Goal: Information Seeking & Learning: Learn about a topic

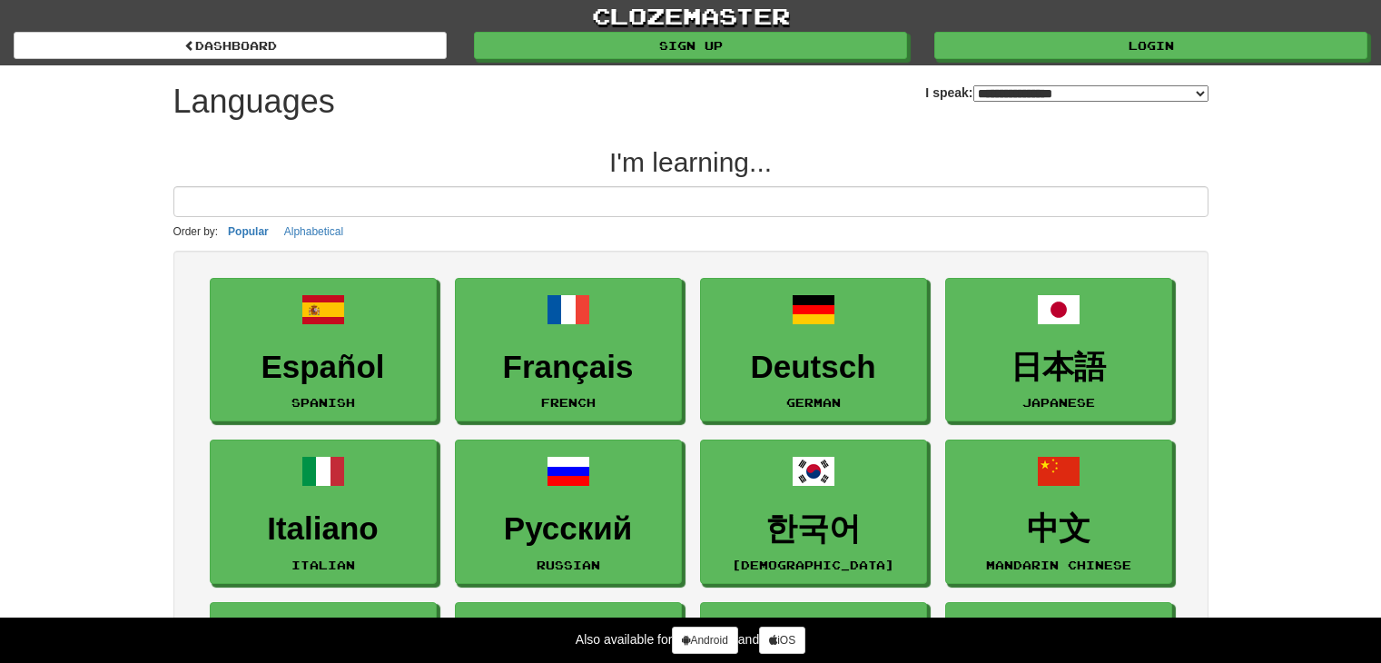
select select "*******"
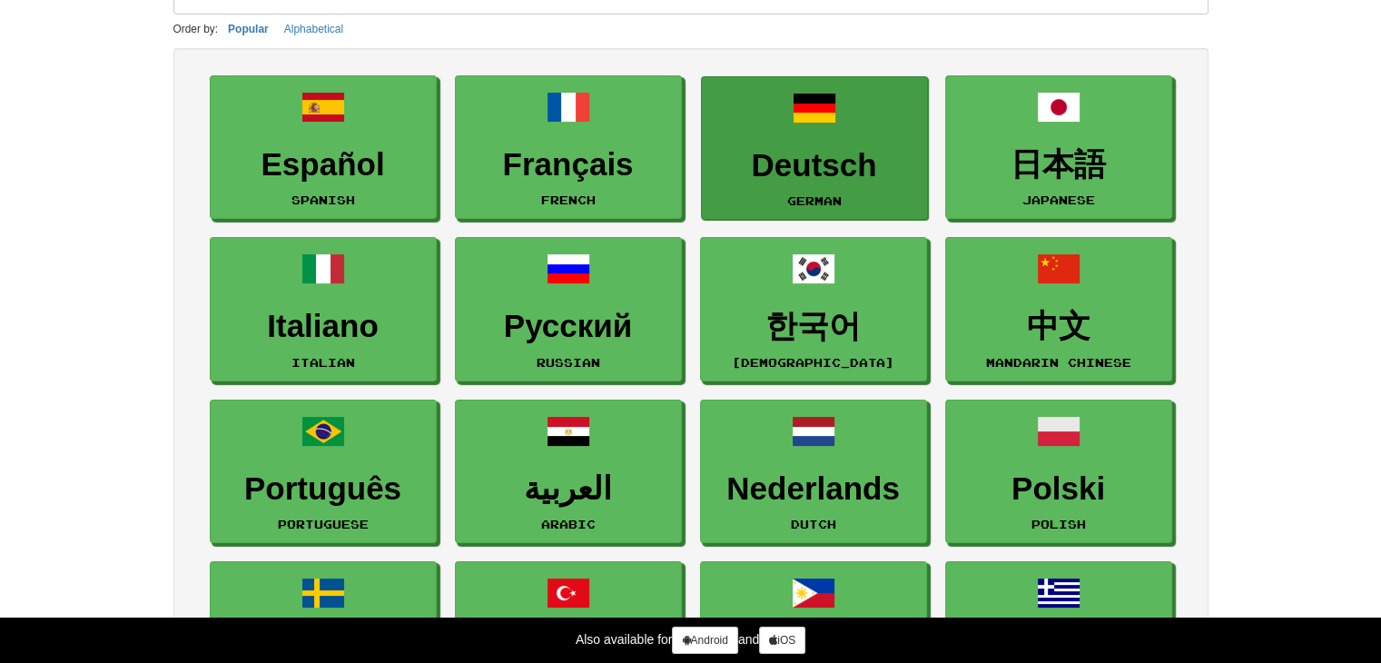
scroll to position [203, 0]
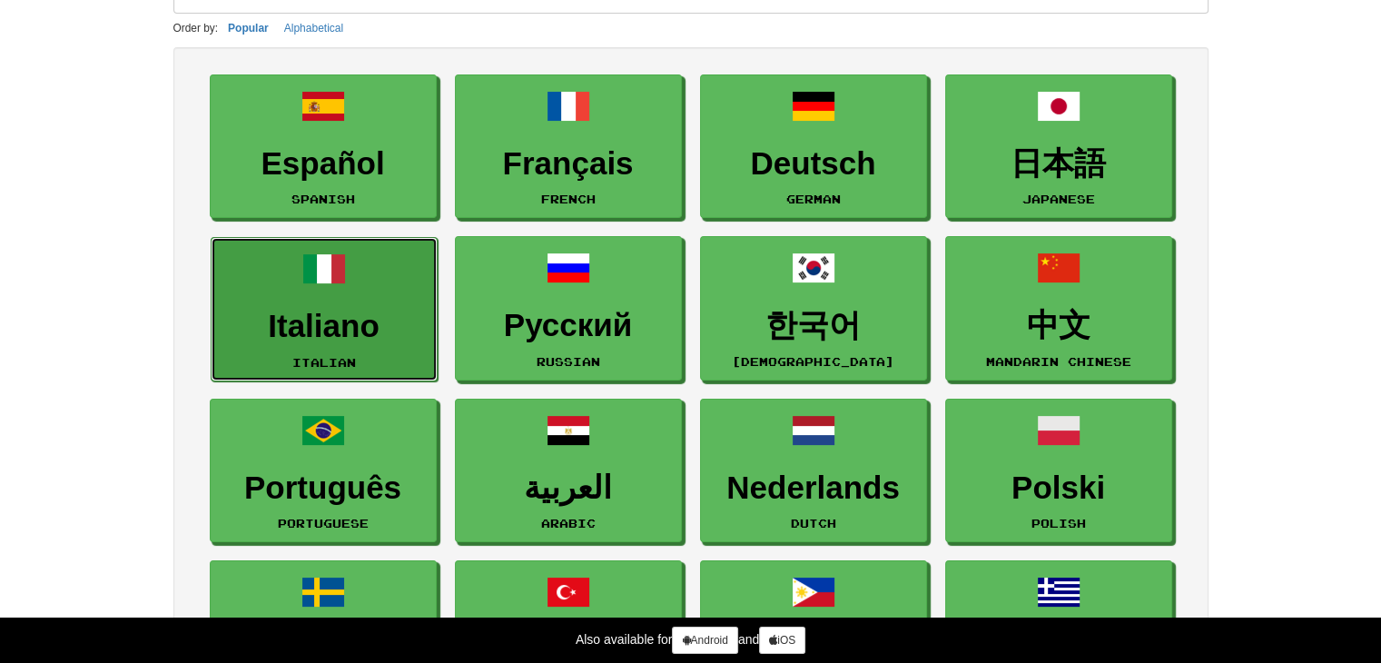
click at [392, 342] on link "Italiano Italian" at bounding box center [324, 309] width 227 height 144
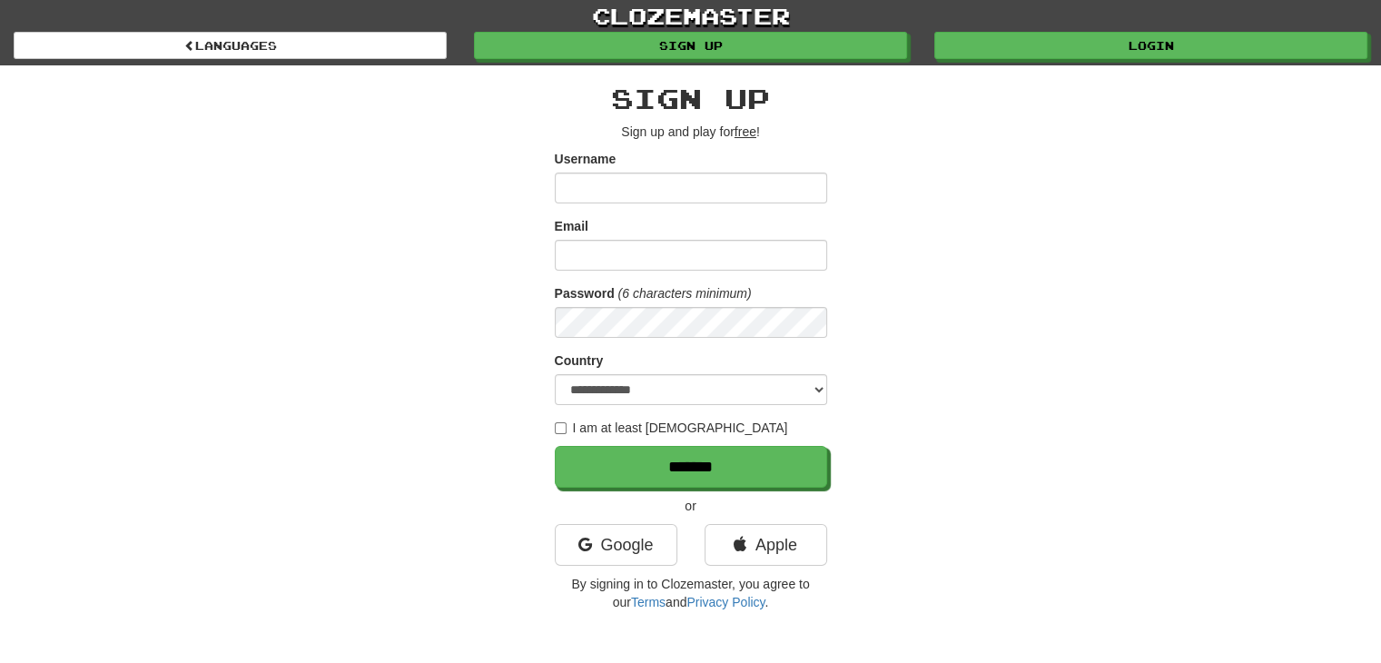
click at [586, 183] on input "Username" at bounding box center [691, 187] width 272 height 31
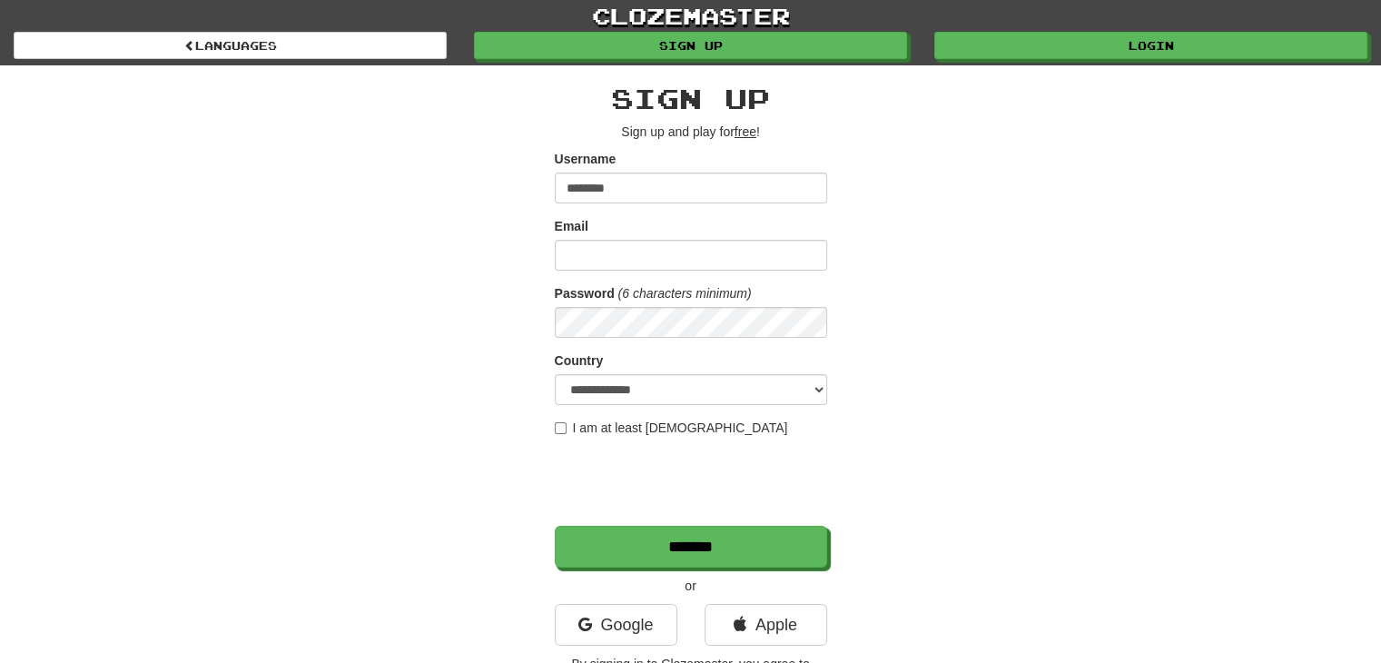
type input "********"
type input "**********"
click at [634, 437] on form "**********" at bounding box center [691, 359] width 272 height 418
click at [570, 432] on label "I am at least 16 years old" at bounding box center [671, 427] width 233 height 18
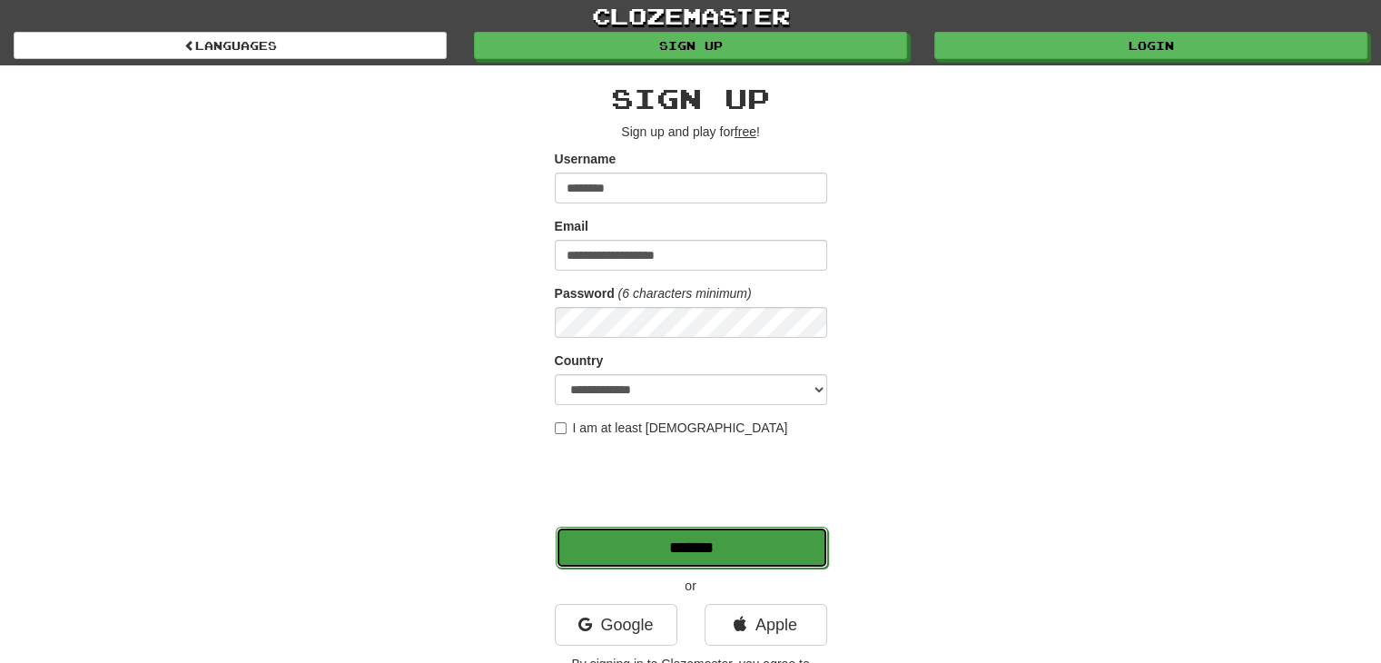
click at [663, 537] on input "*******" at bounding box center [692, 548] width 272 height 42
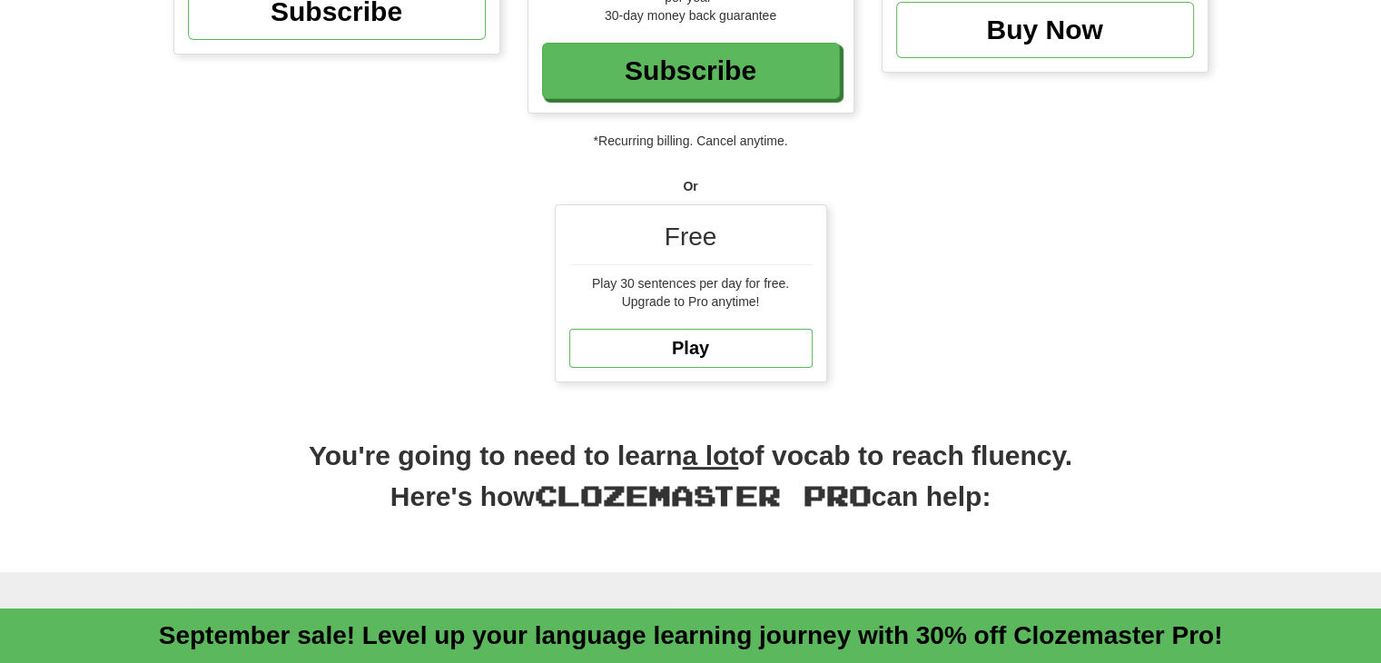
scroll to position [476, 0]
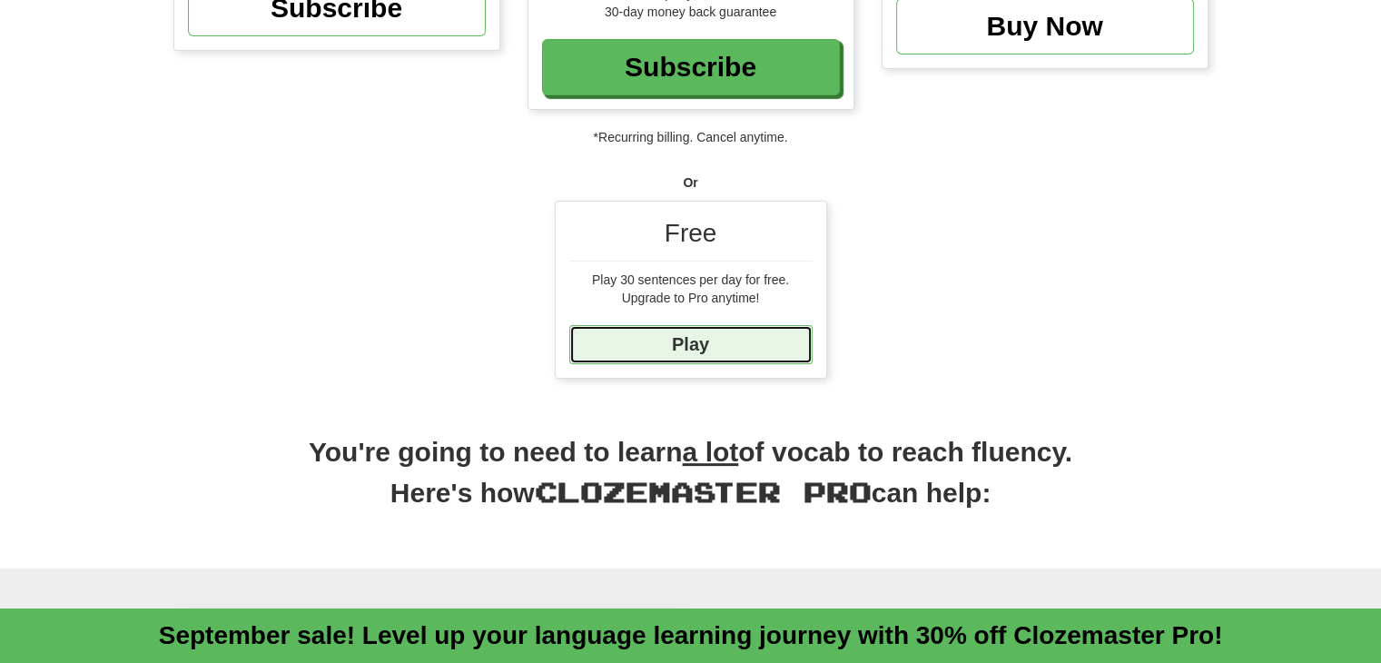
click at [659, 358] on link "Play" at bounding box center [690, 344] width 243 height 39
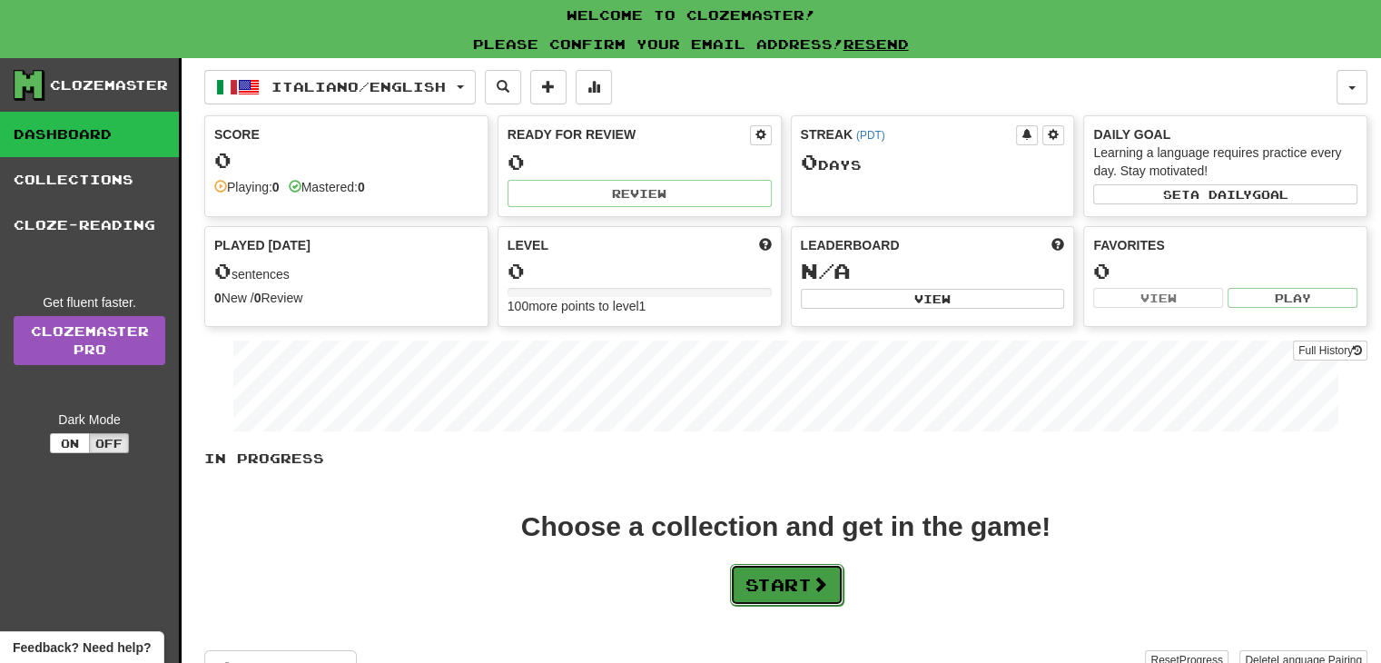
click at [822, 586] on span at bounding box center [820, 584] width 16 height 16
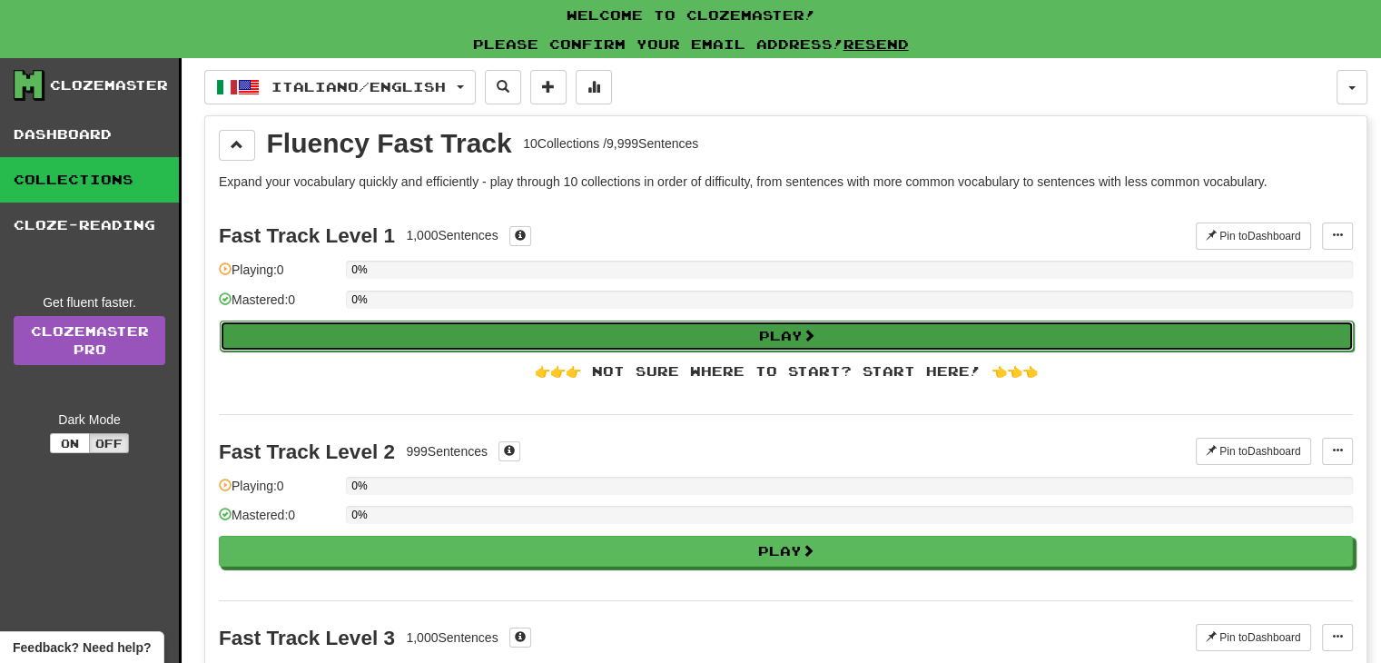
click at [590, 325] on button "Play" at bounding box center [787, 335] width 1134 height 31
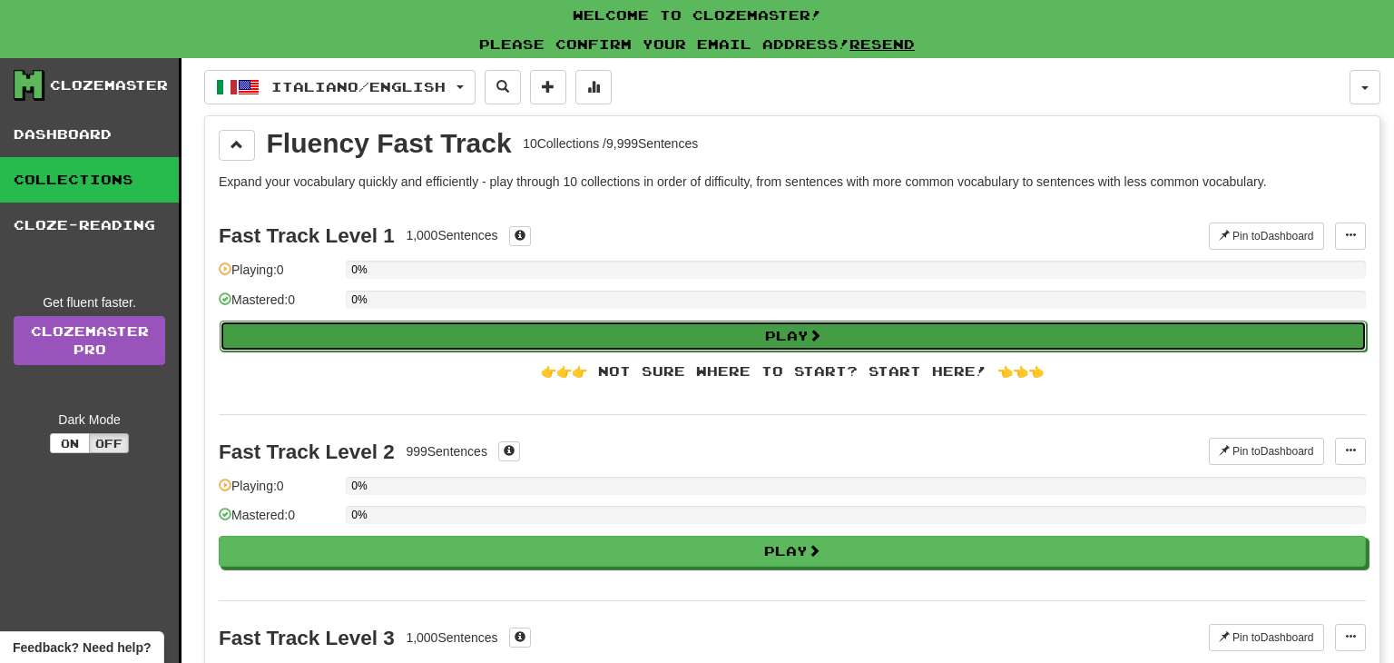
select select "**"
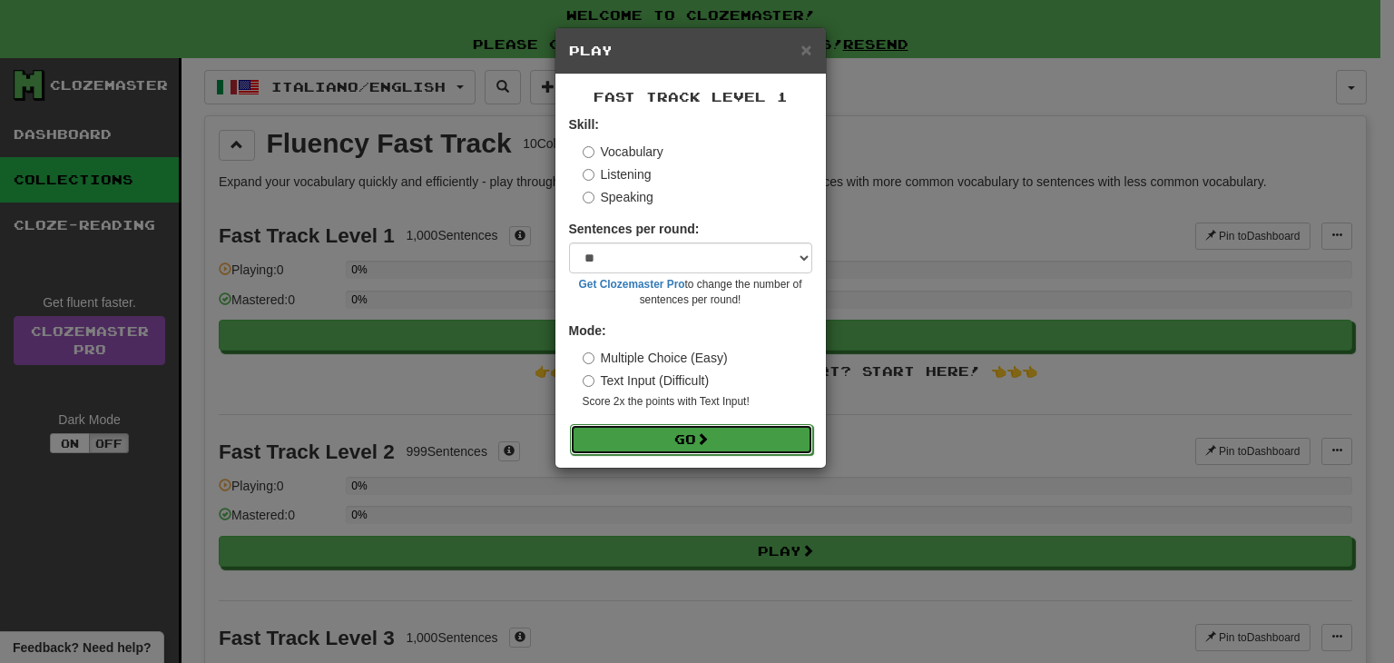
click at [759, 434] on button "Go" at bounding box center [691, 439] width 243 height 31
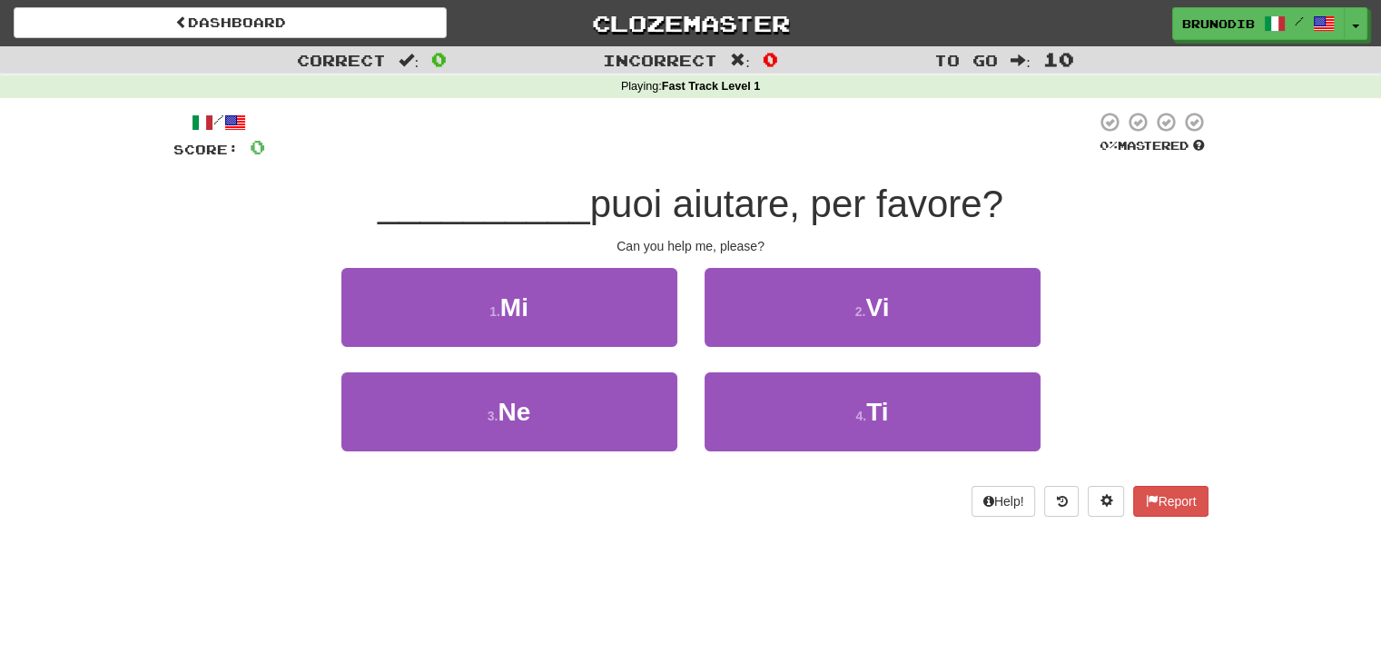
click at [621, 349] on div "1 . Mi" at bounding box center [509, 320] width 363 height 104
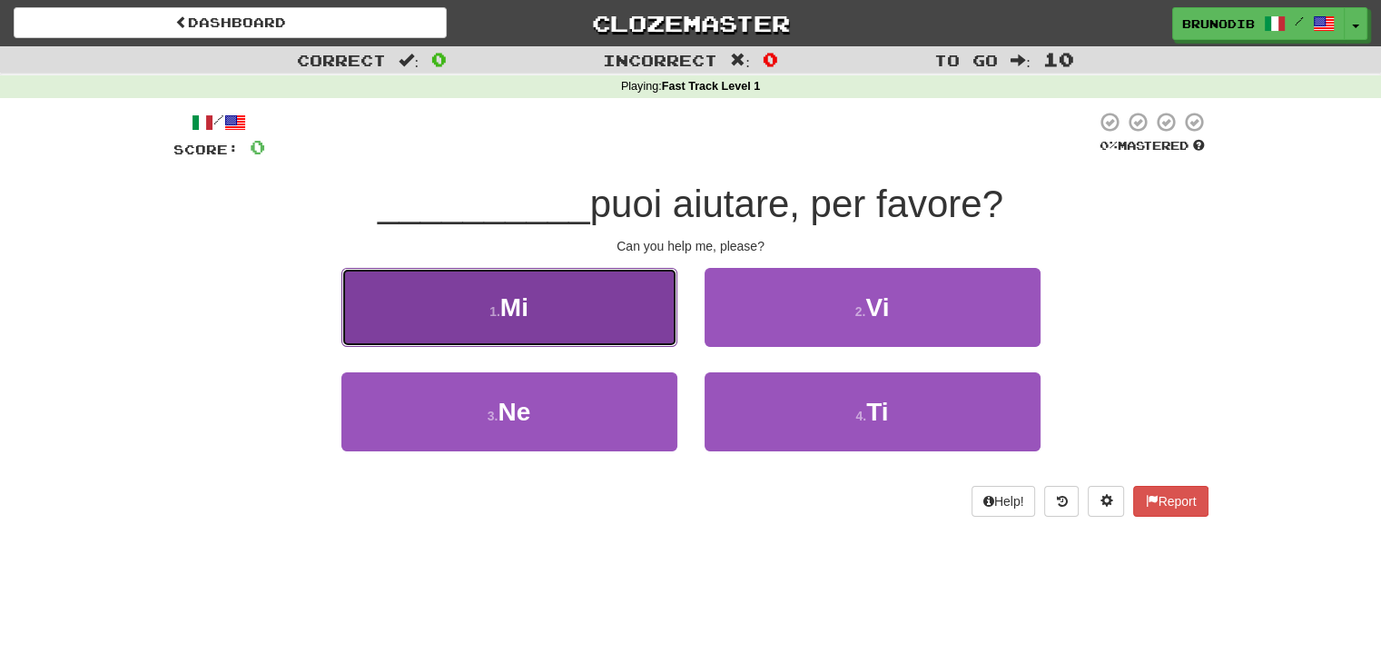
click at [675, 292] on button "1 . Mi" at bounding box center [509, 307] width 336 height 79
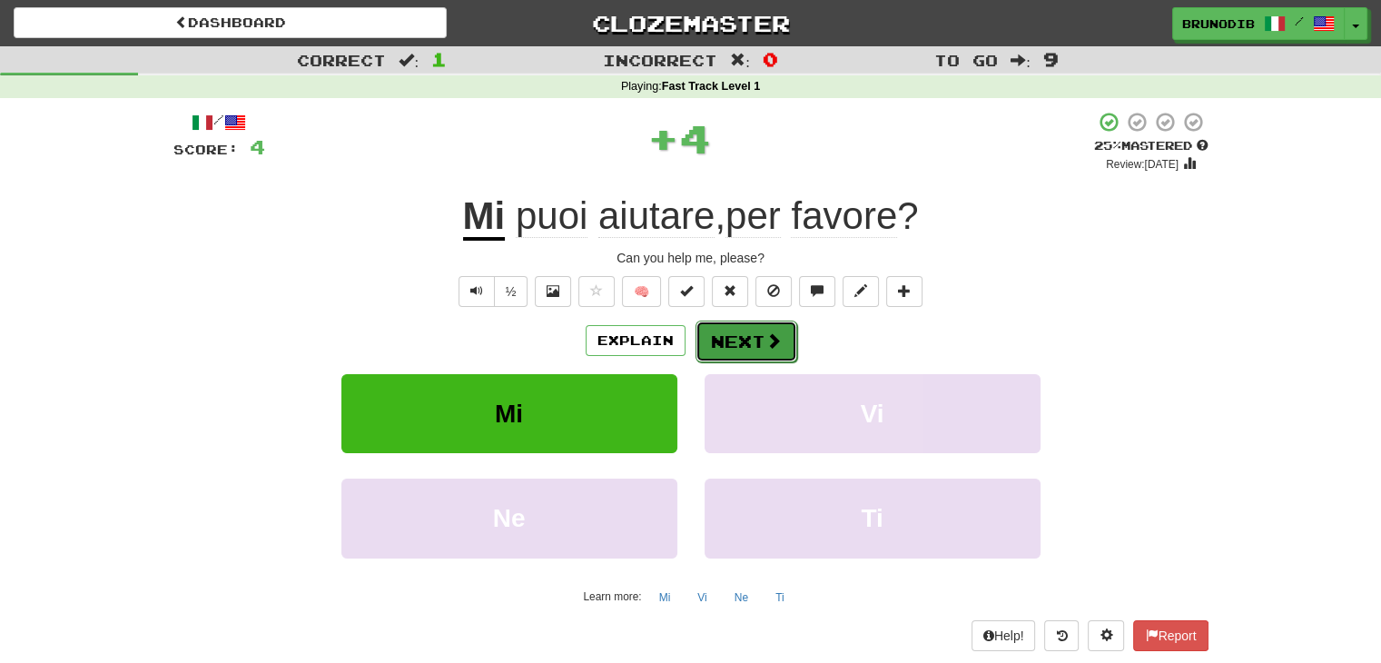
click at [755, 330] on button "Next" at bounding box center [746, 341] width 102 height 42
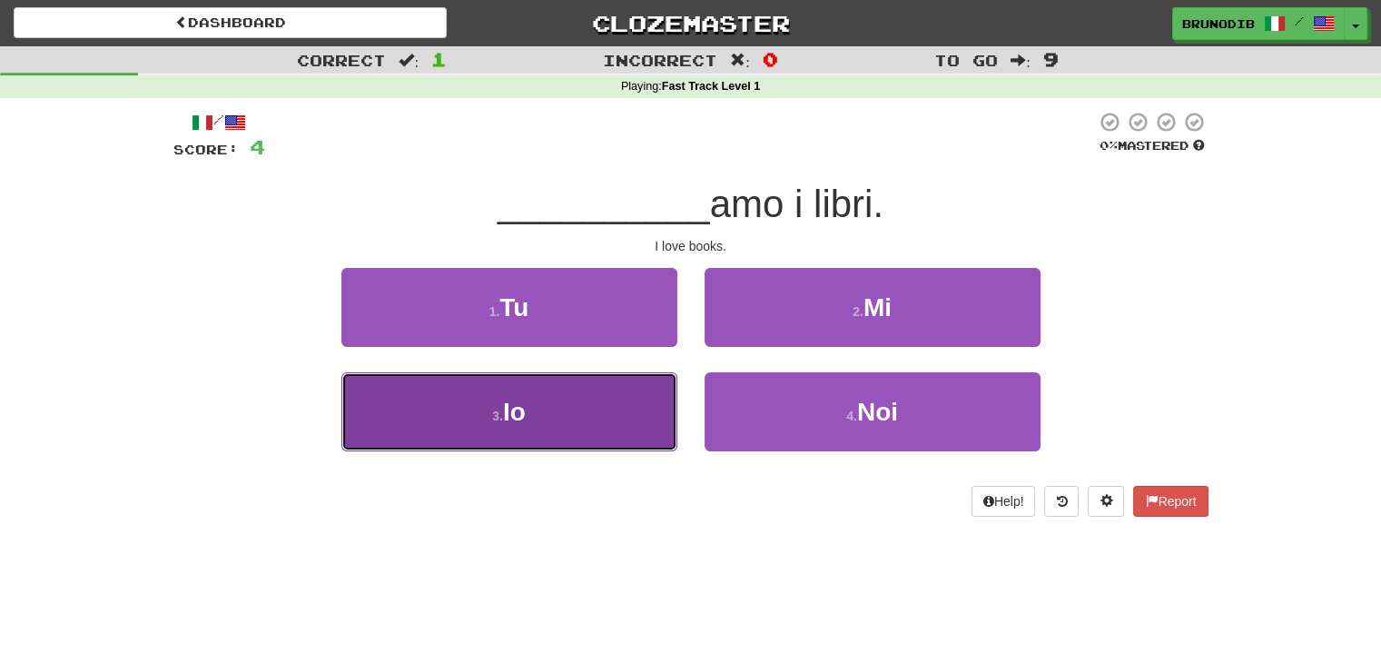
click at [572, 399] on button "3 . Io" at bounding box center [509, 411] width 336 height 79
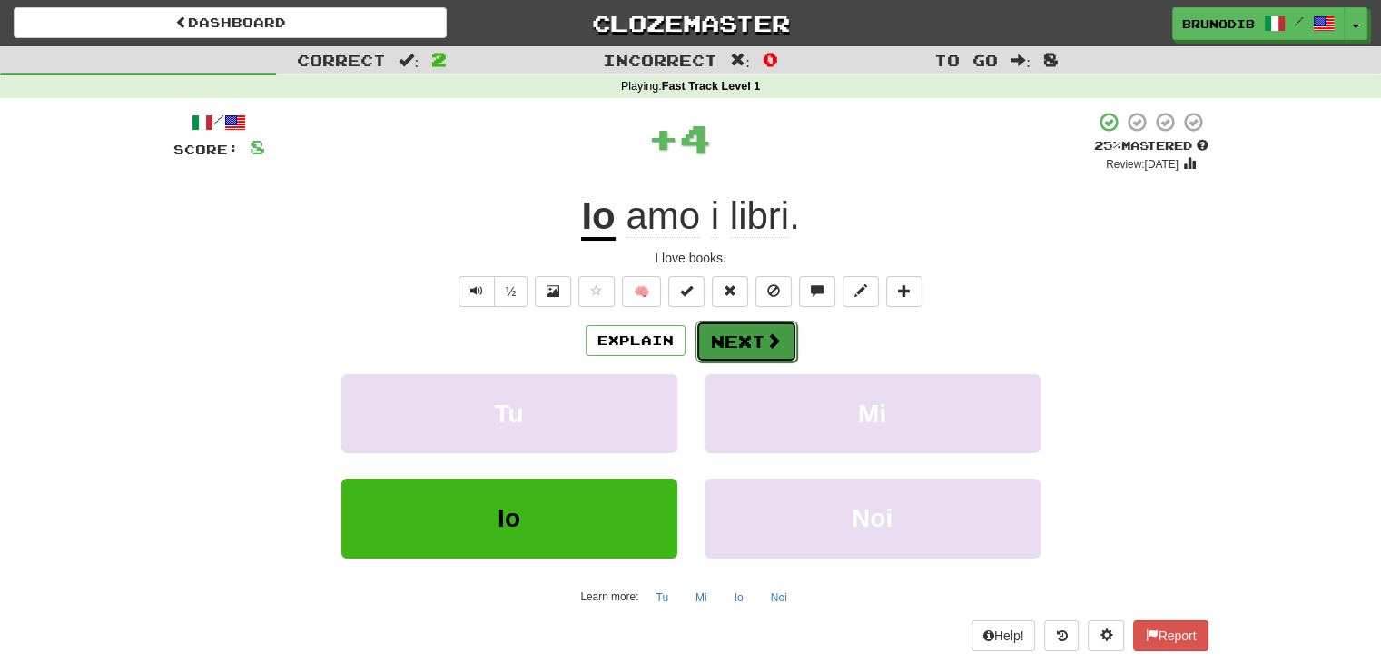
click at [753, 348] on button "Next" at bounding box center [746, 341] width 102 height 42
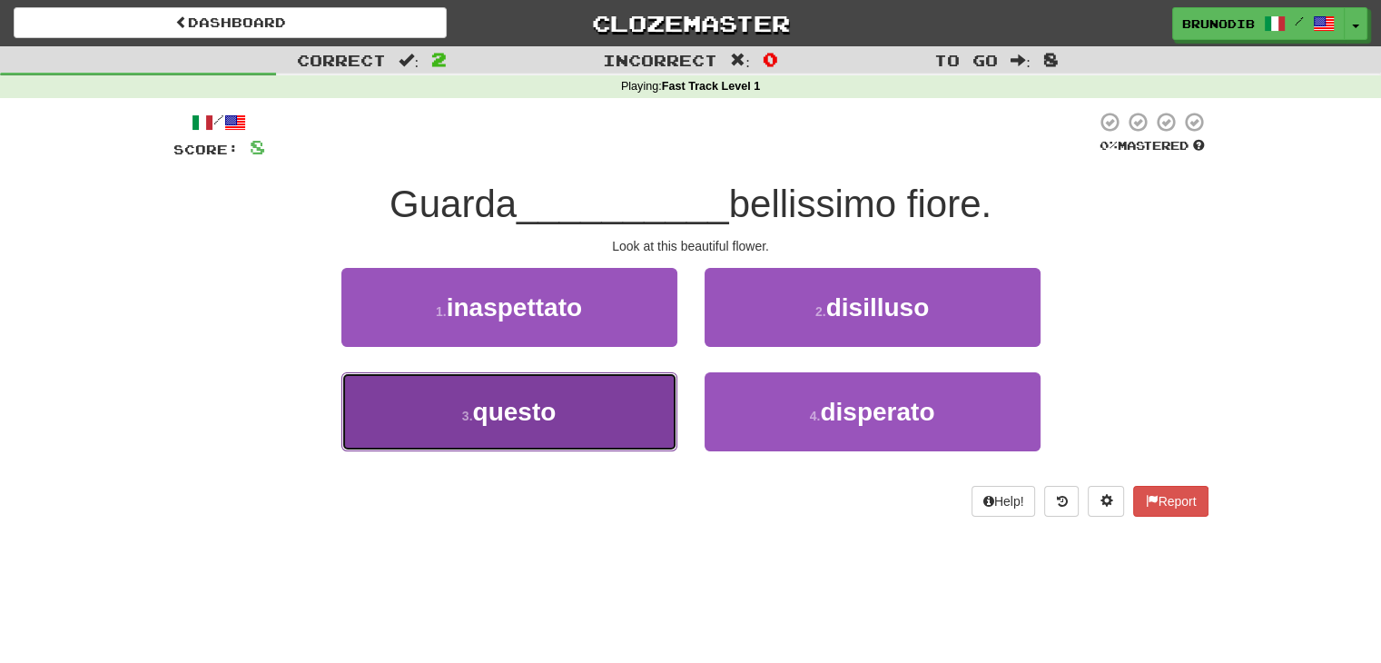
click at [576, 405] on button "3 . questo" at bounding box center [509, 411] width 336 height 79
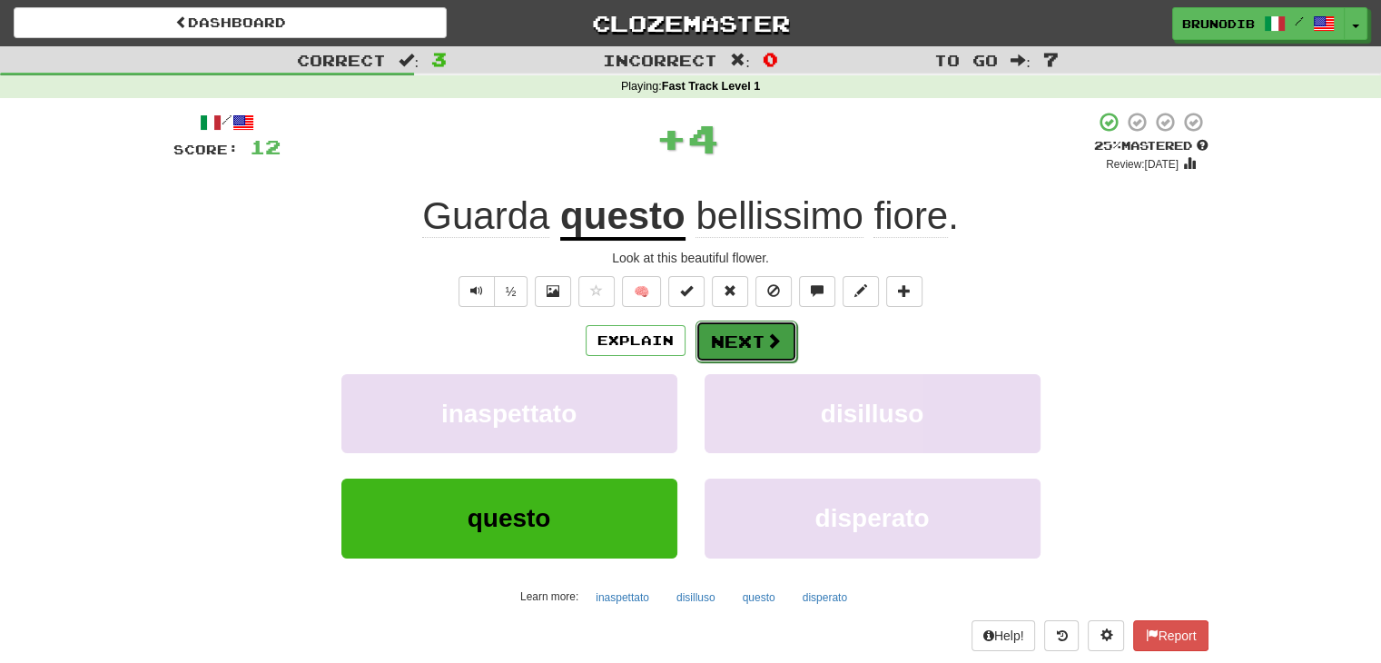
click at [739, 333] on button "Next" at bounding box center [746, 341] width 102 height 42
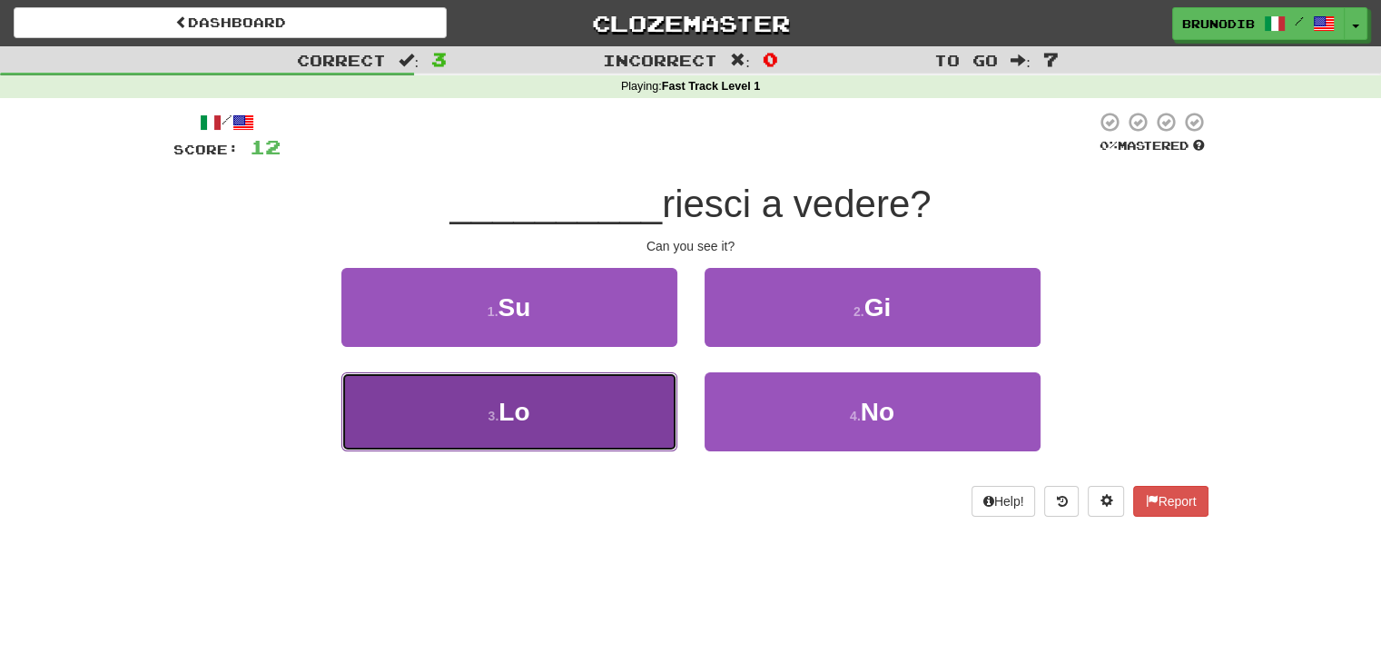
click at [625, 399] on button "3 . Lo" at bounding box center [509, 411] width 336 height 79
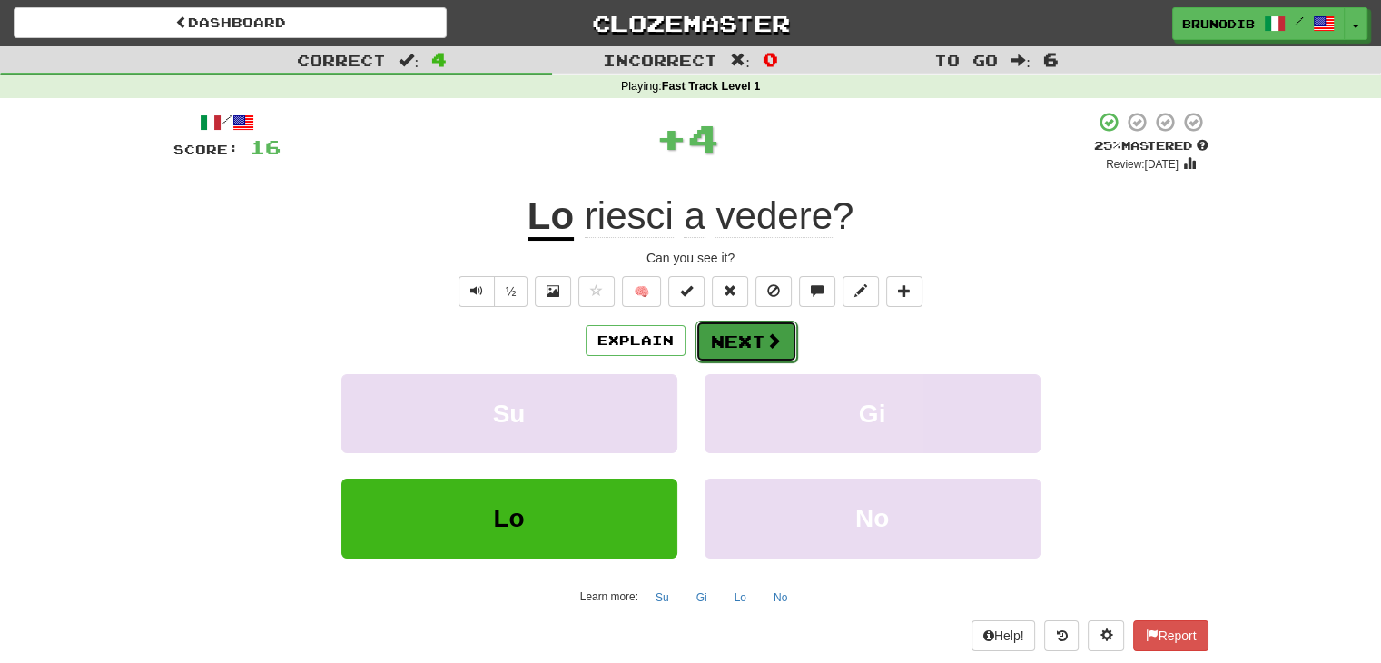
click at [757, 334] on button "Next" at bounding box center [746, 341] width 102 height 42
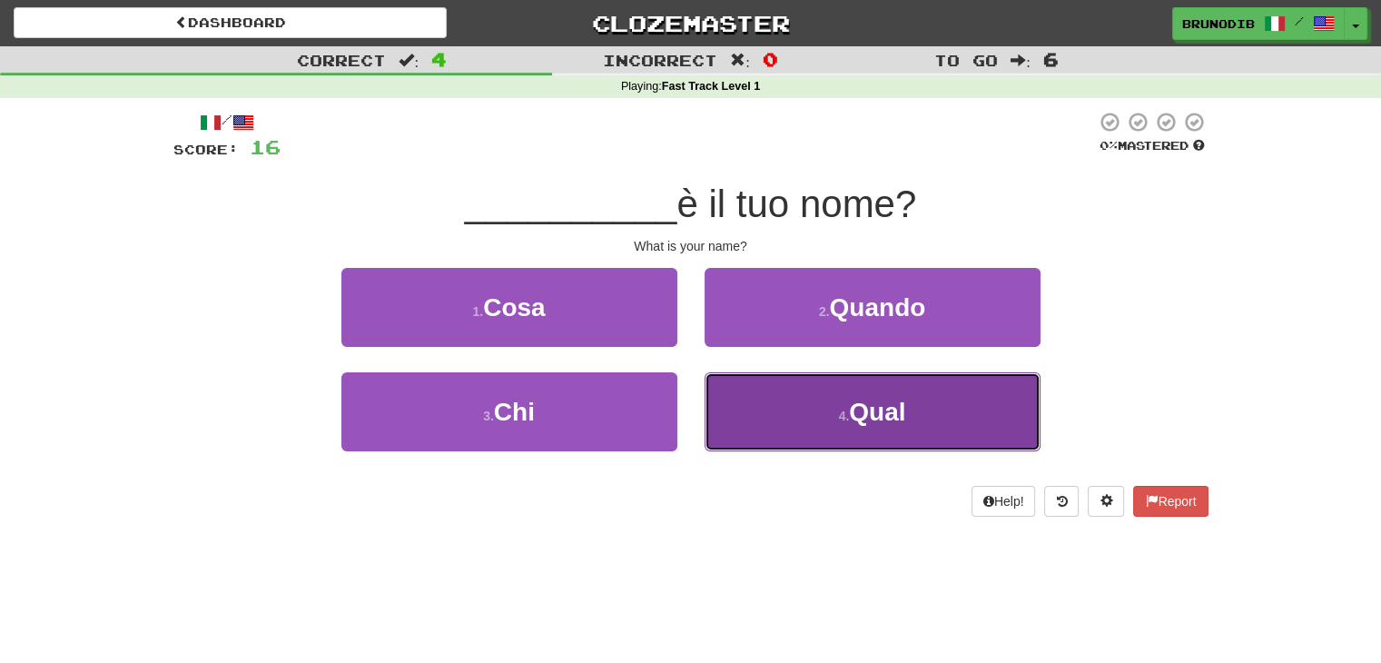
click at [737, 390] on button "4 . Qual" at bounding box center [872, 411] width 336 height 79
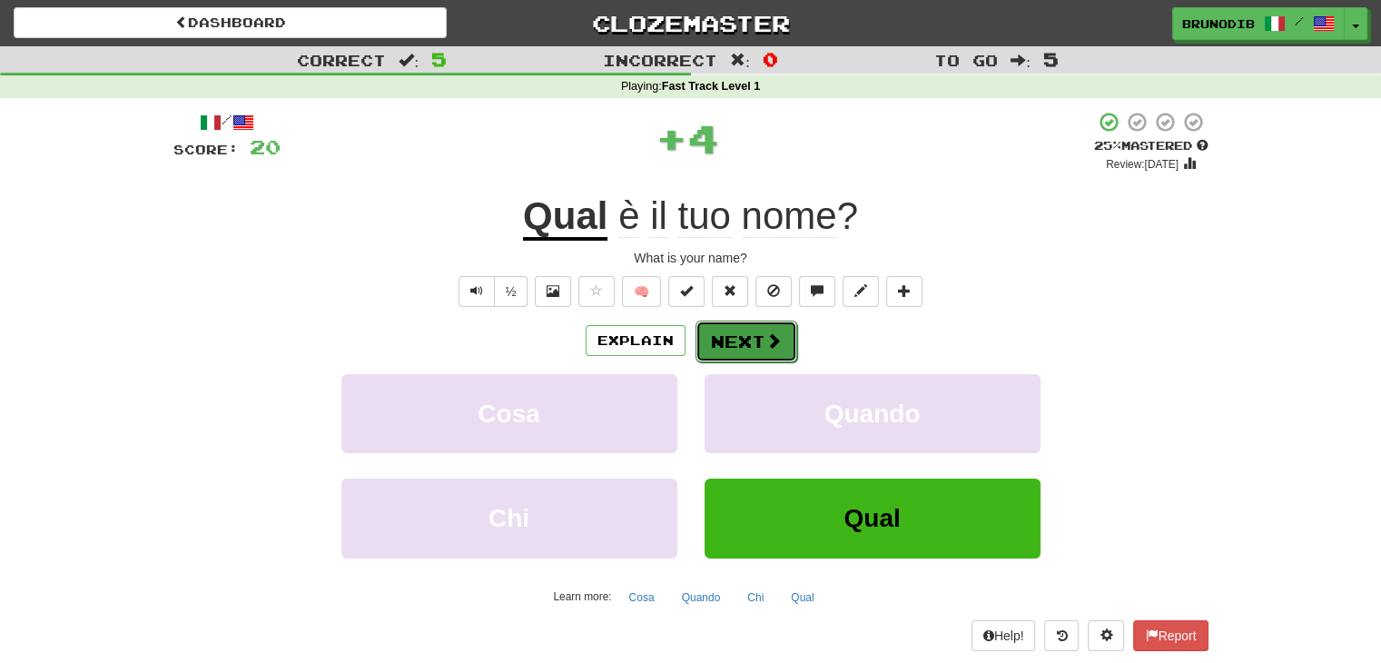
click at [724, 350] on button "Next" at bounding box center [746, 341] width 102 height 42
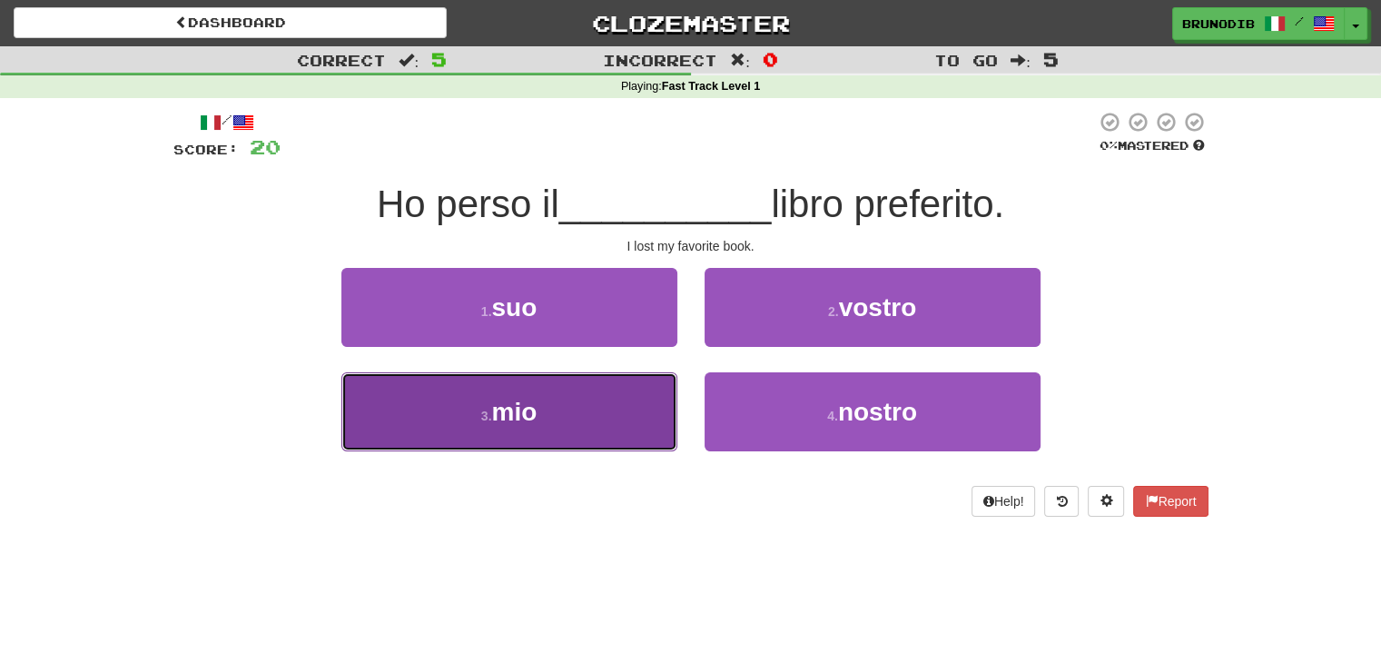
click at [598, 406] on button "3 . mio" at bounding box center [509, 411] width 336 height 79
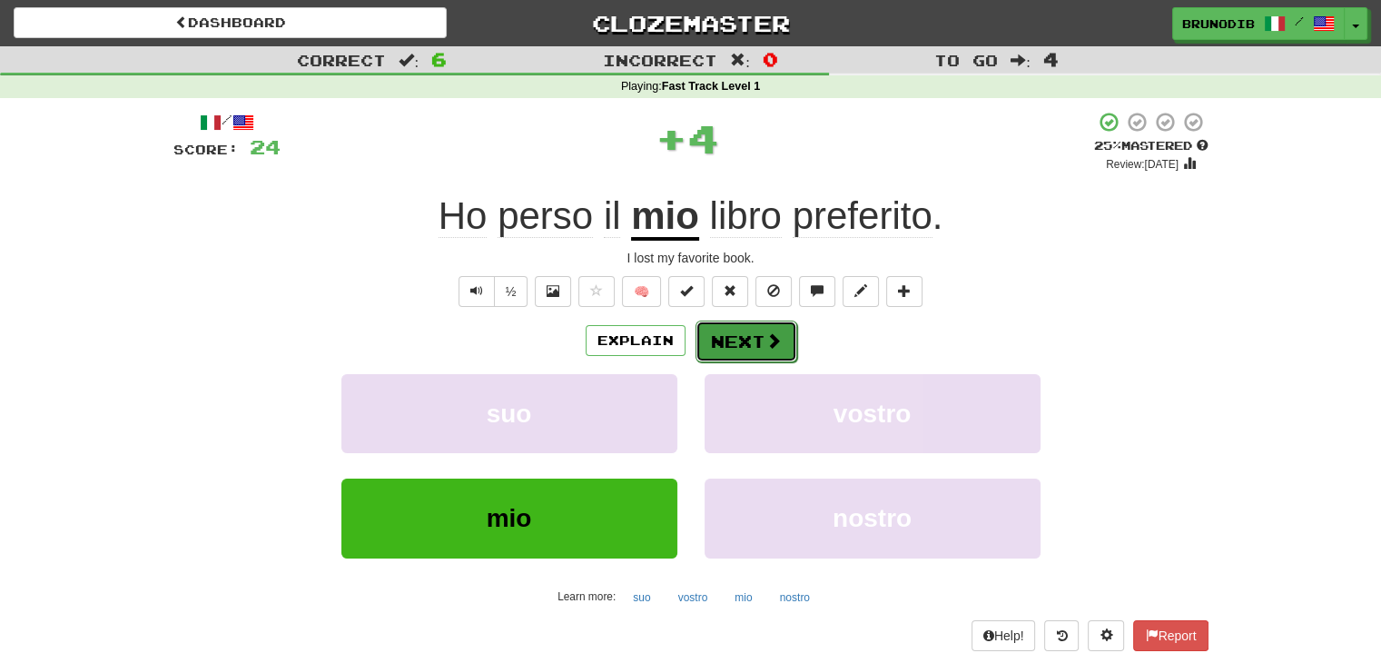
click at [713, 353] on button "Next" at bounding box center [746, 341] width 102 height 42
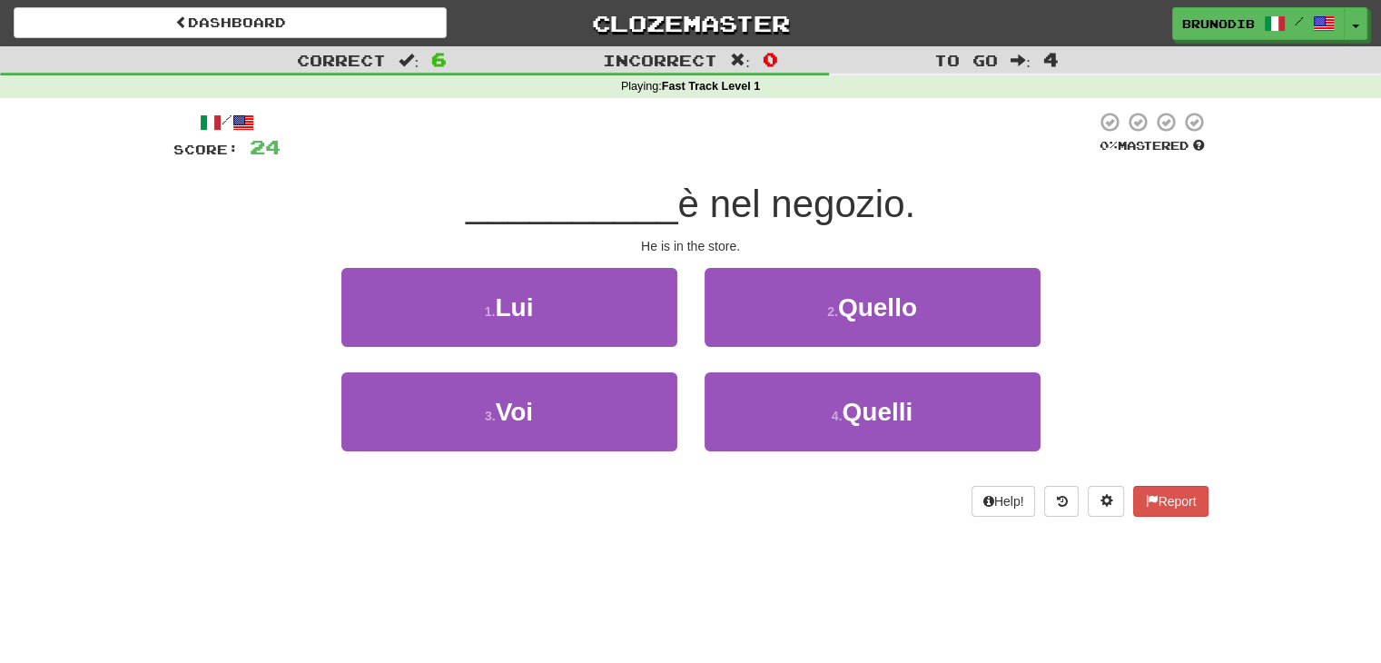
click at [713, 353] on div "2 . Quello" at bounding box center [872, 320] width 363 height 104
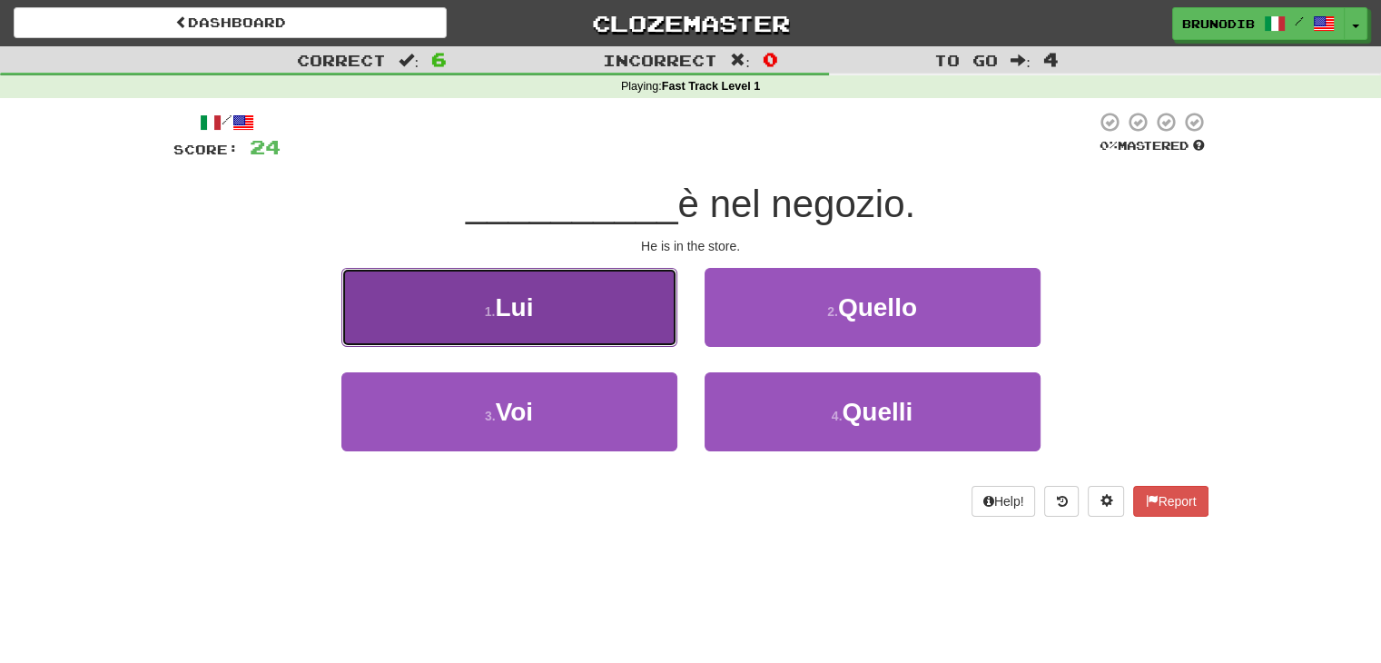
click at [554, 294] on button "1 . Lui" at bounding box center [509, 307] width 336 height 79
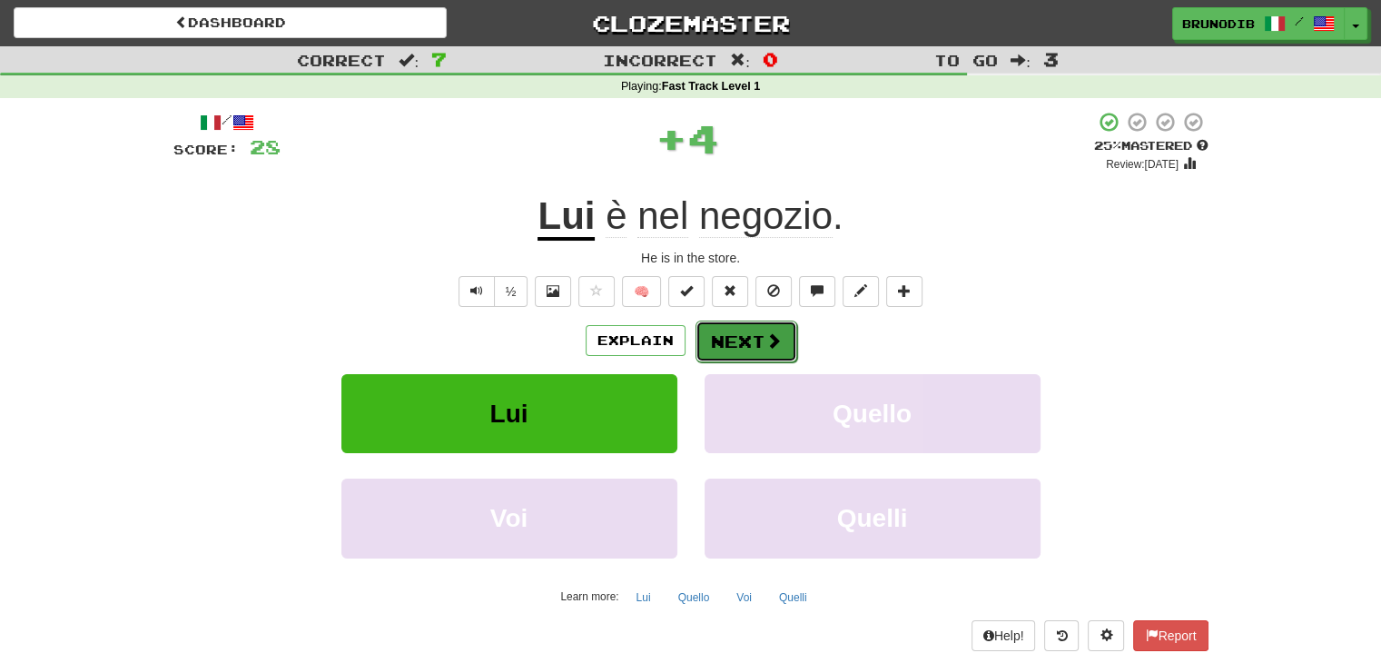
click at [723, 346] on button "Next" at bounding box center [746, 341] width 102 height 42
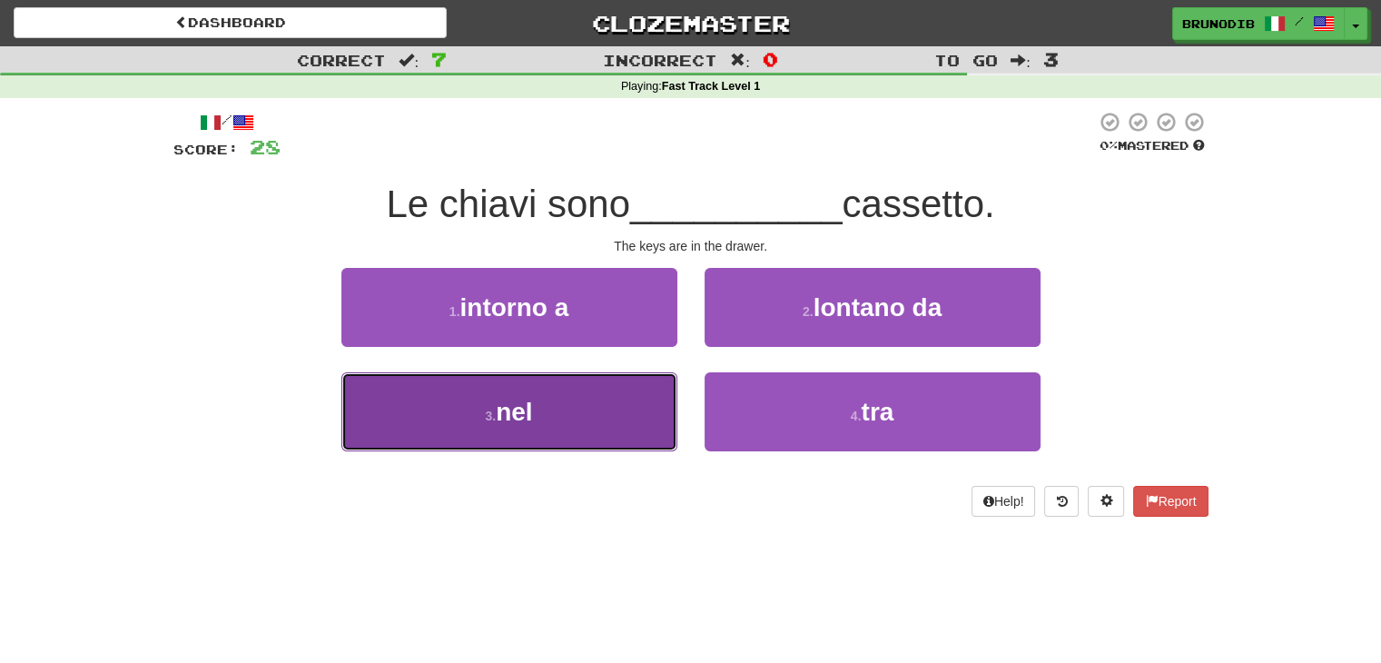
click at [622, 446] on button "3 . nel" at bounding box center [509, 411] width 336 height 79
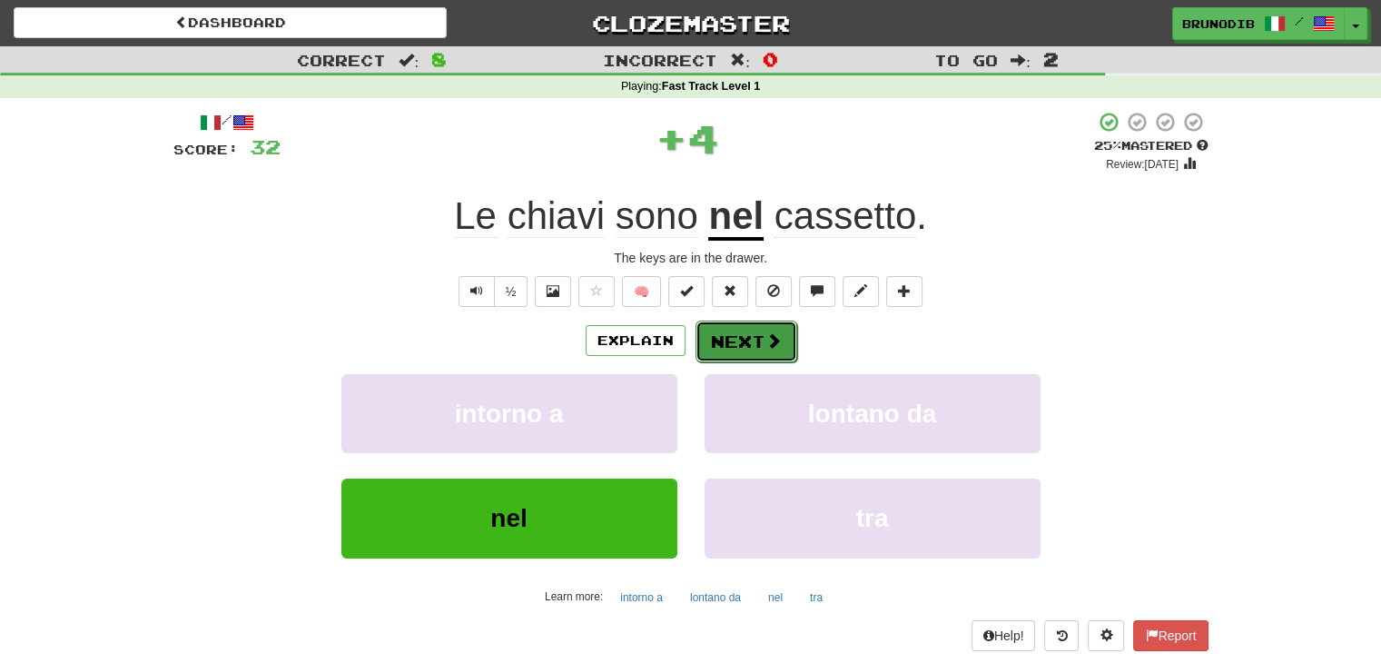
click at [756, 342] on button "Next" at bounding box center [746, 341] width 102 height 42
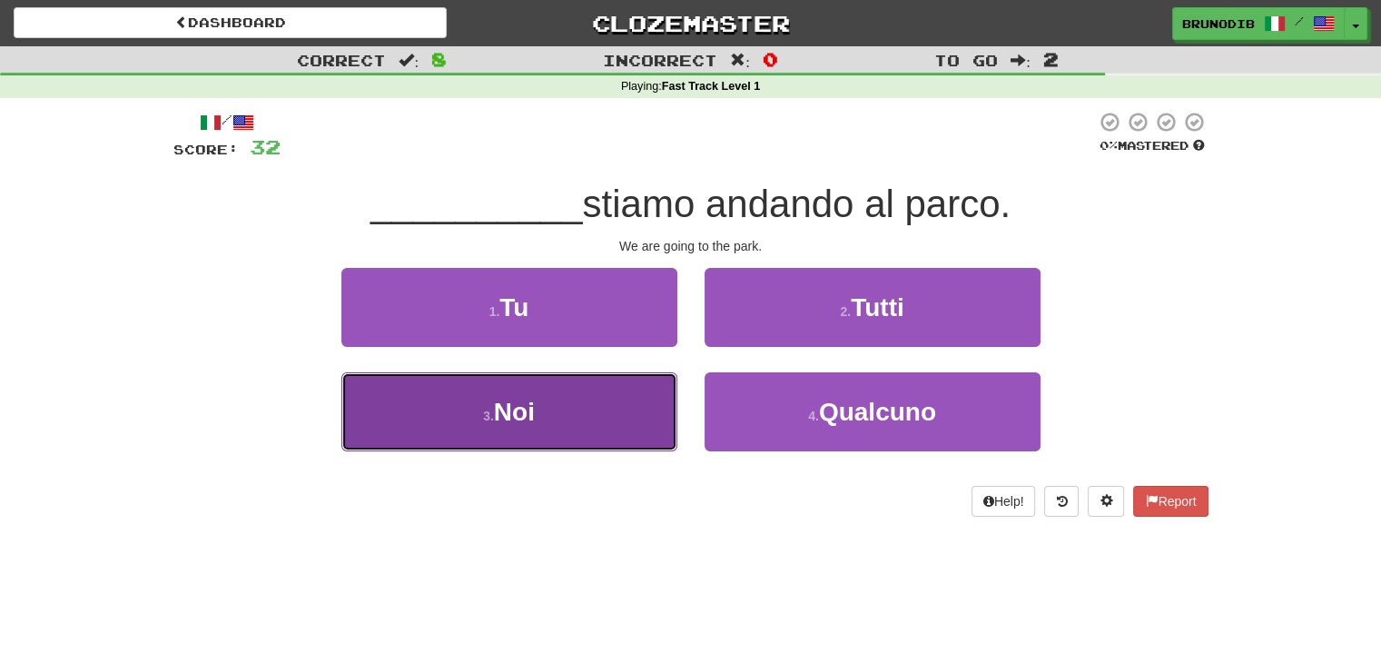
click at [641, 429] on button "3 . Noi" at bounding box center [509, 411] width 336 height 79
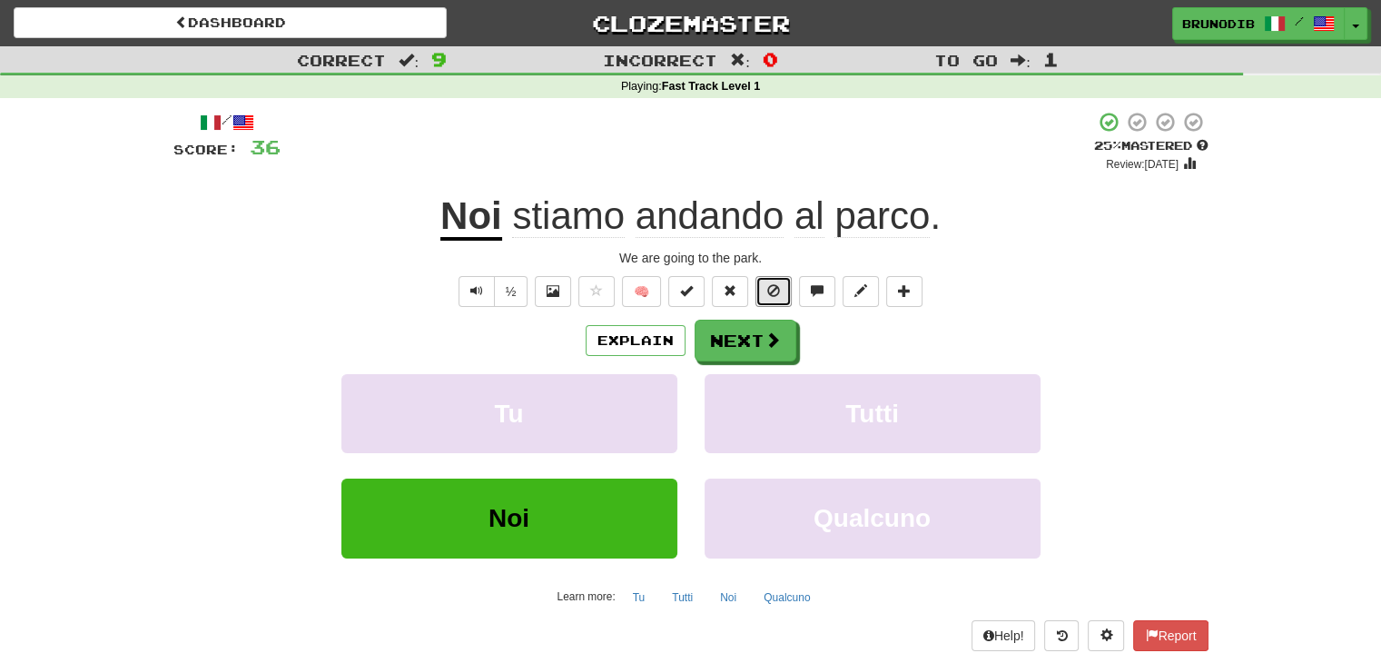
drag, startPoint x: 768, startPoint y: 295, endPoint x: 689, endPoint y: 186, distance: 134.6
click at [689, 186] on div "/ Score: 36 + 4 25 % Mastered Review: 2025-09-18 Noi stiamo andando al parco . …" at bounding box center [690, 380] width 1035 height 539
click at [724, 72] on div "Incorrect : 0" at bounding box center [690, 59] width 460 height 26
click at [749, 317] on div "/ Score: 36 + 4 25 % Mastered Review: 2025-09-18 Noi stiamo andando al parco . …" at bounding box center [690, 380] width 1035 height 539
click at [748, 333] on button "Next" at bounding box center [746, 341] width 102 height 42
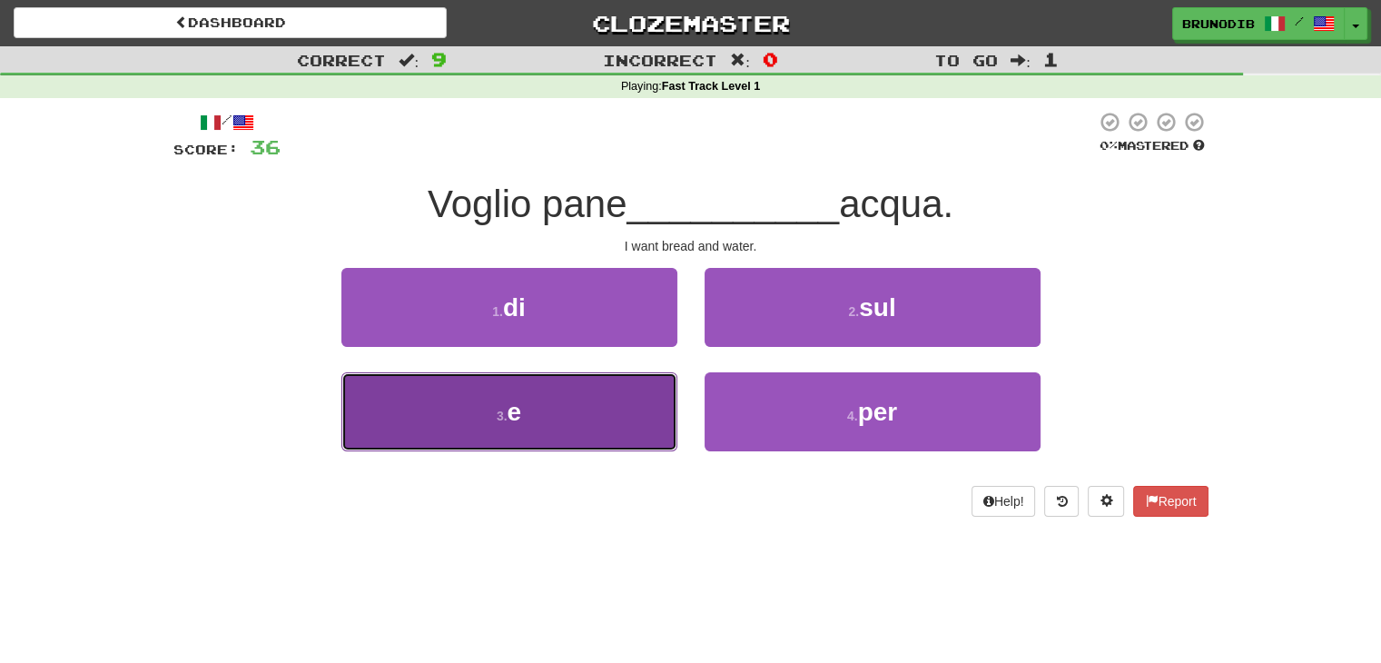
click at [587, 425] on button "3 . e" at bounding box center [509, 411] width 336 height 79
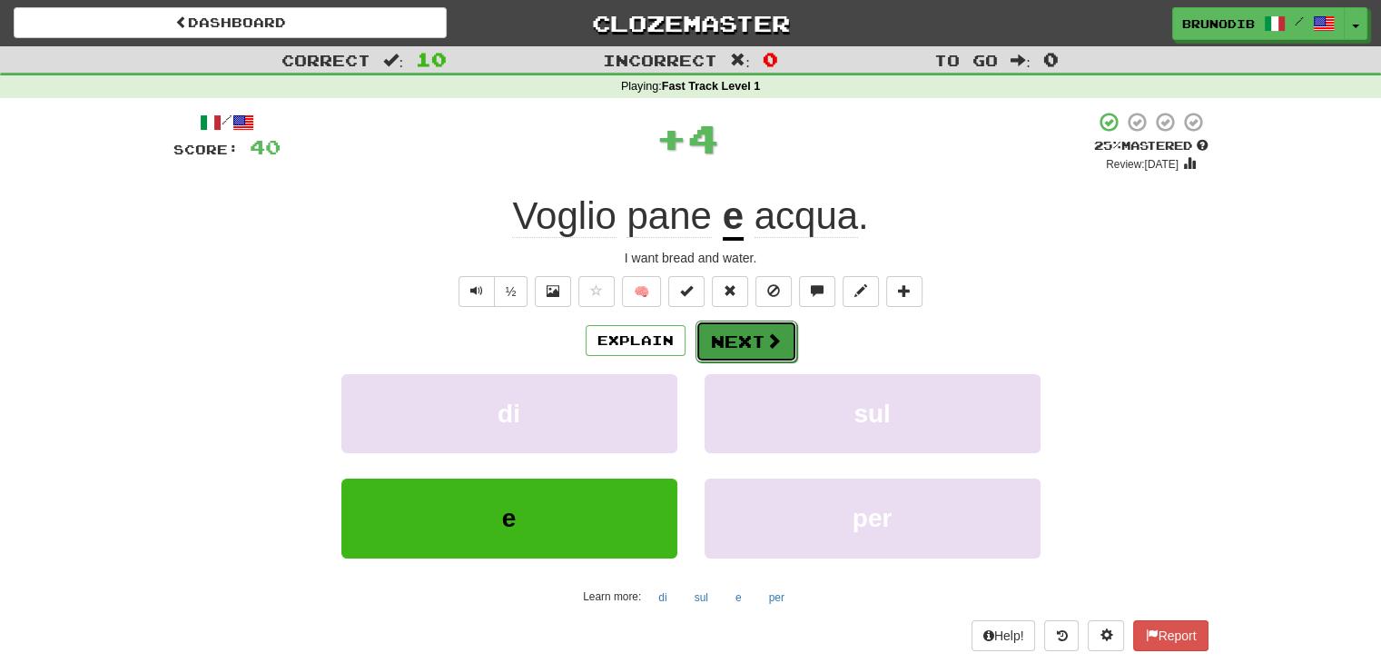
click at [761, 331] on button "Next" at bounding box center [746, 341] width 102 height 42
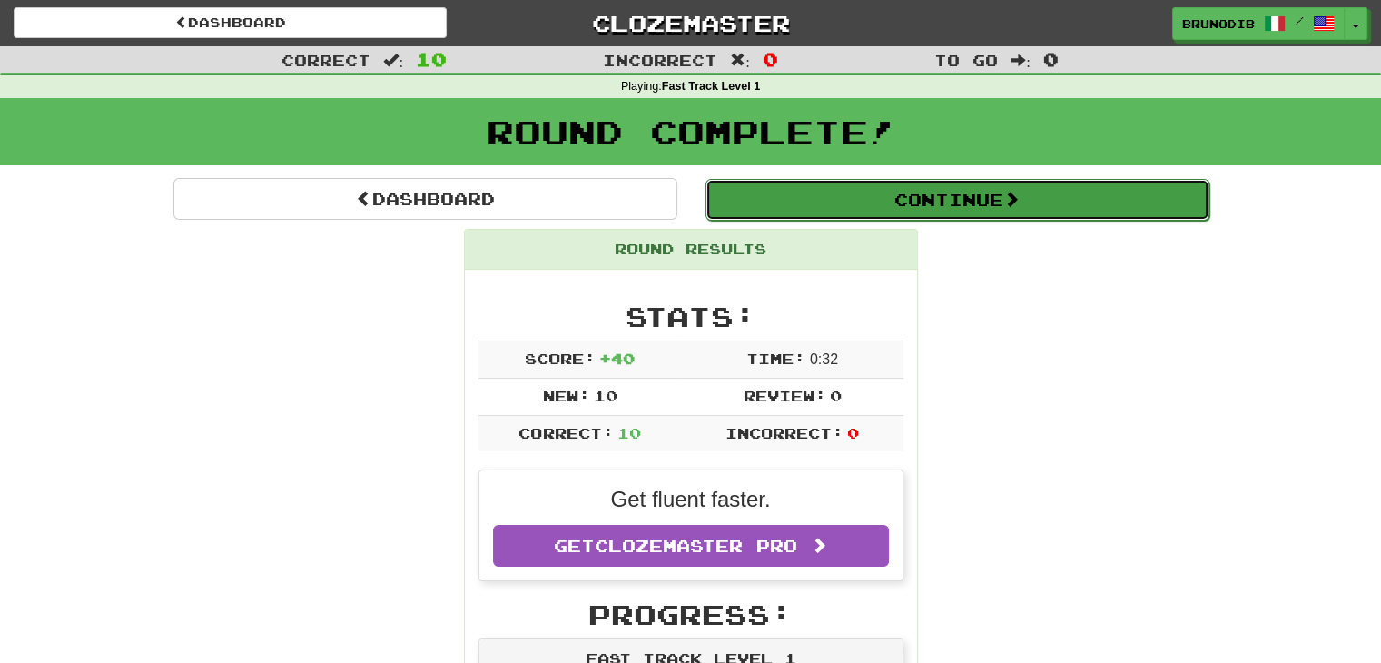
click at [802, 215] on button "Continue" at bounding box center [957, 200] width 504 height 42
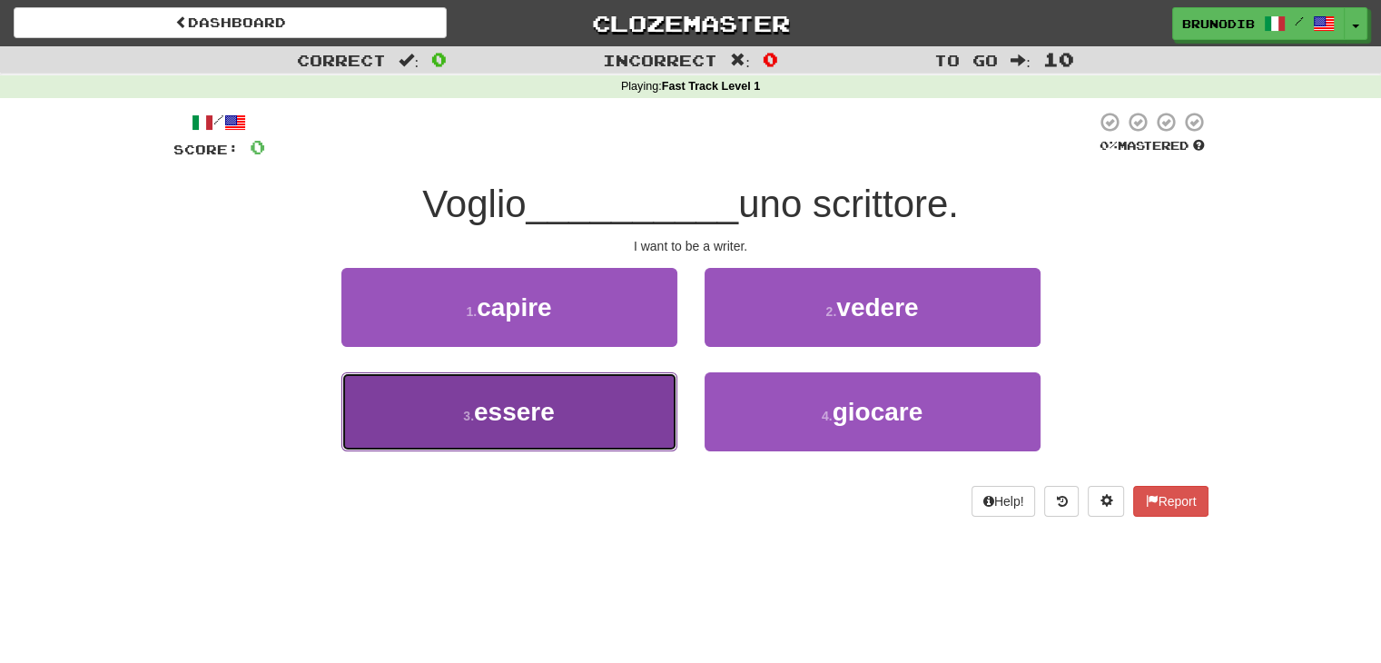
click at [495, 434] on button "3 . essere" at bounding box center [509, 411] width 336 height 79
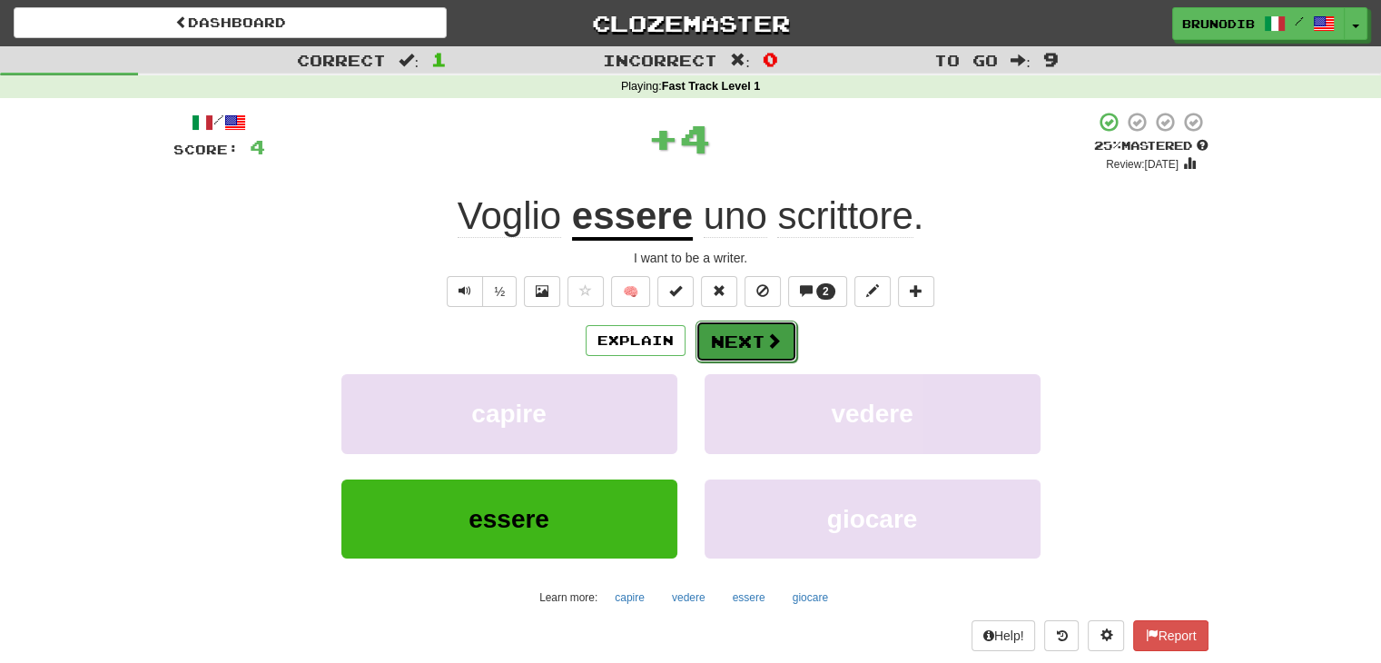
click at [749, 332] on button "Next" at bounding box center [746, 341] width 102 height 42
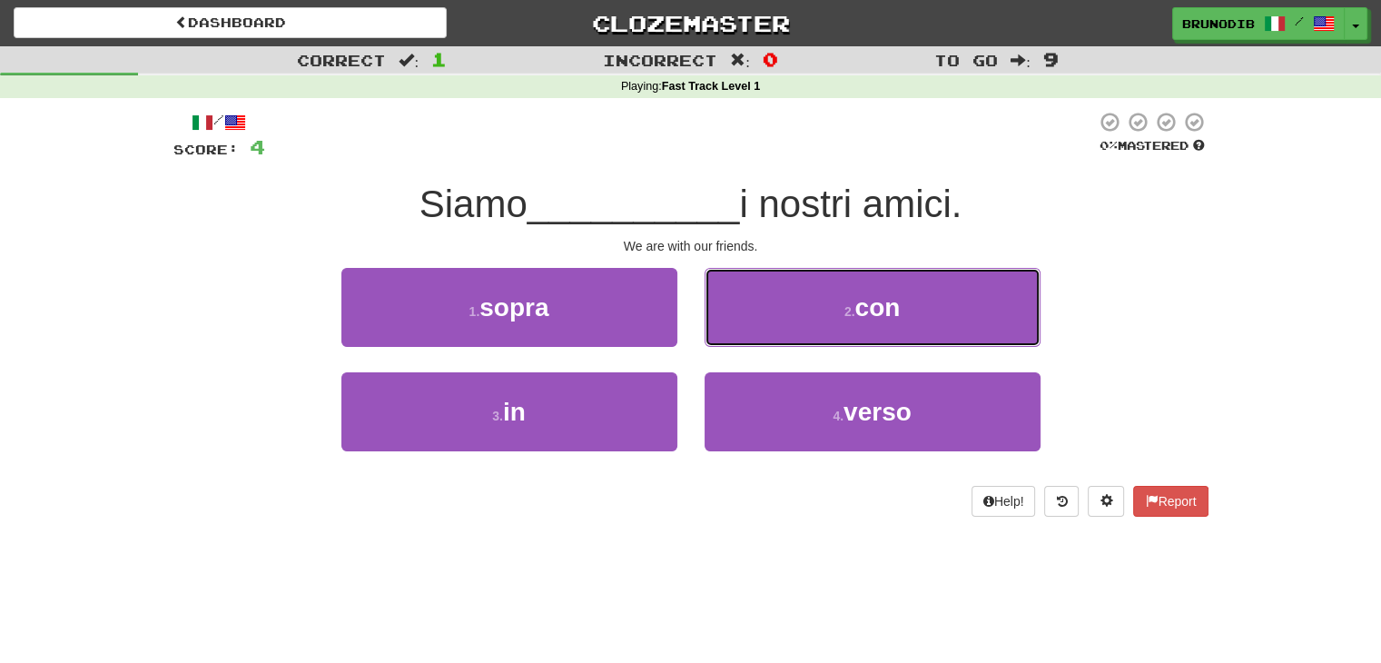
click at [749, 332] on button "2 . con" at bounding box center [872, 307] width 336 height 79
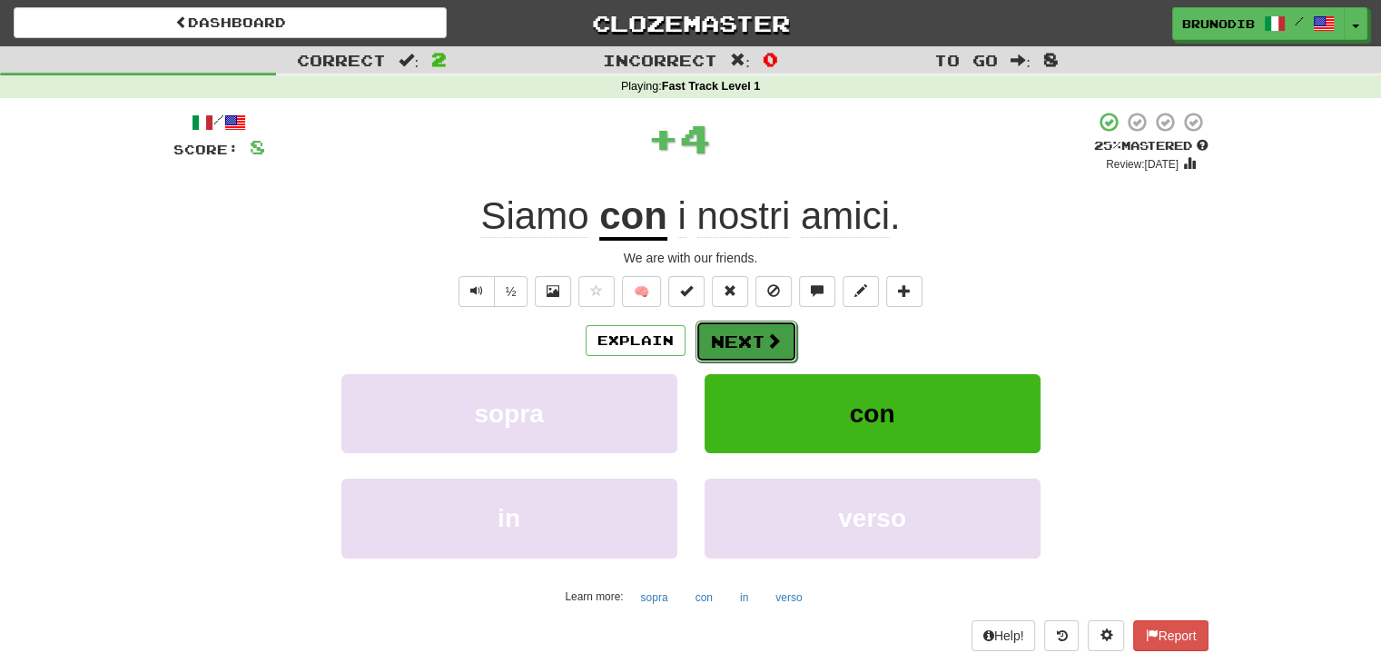
click at [704, 355] on button "Next" at bounding box center [746, 341] width 102 height 42
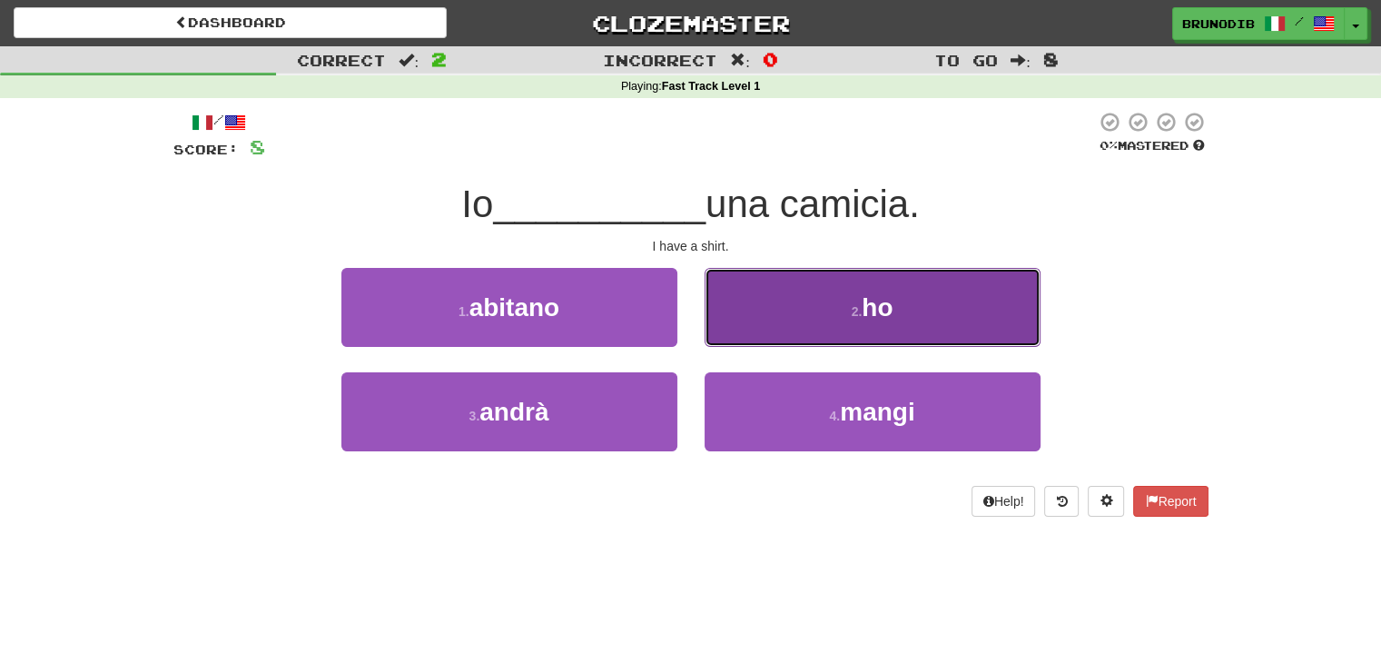
click at [715, 271] on button "2 . ho" at bounding box center [872, 307] width 336 height 79
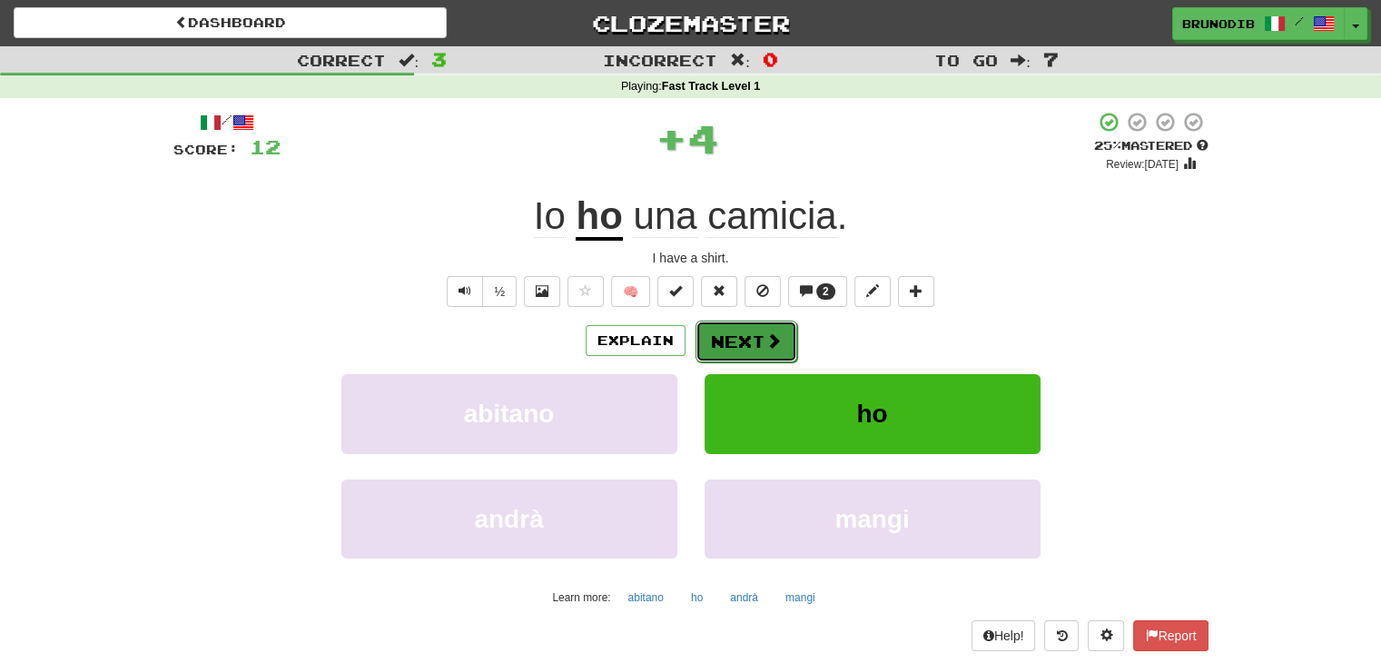
click at [762, 355] on button "Next" at bounding box center [746, 341] width 102 height 42
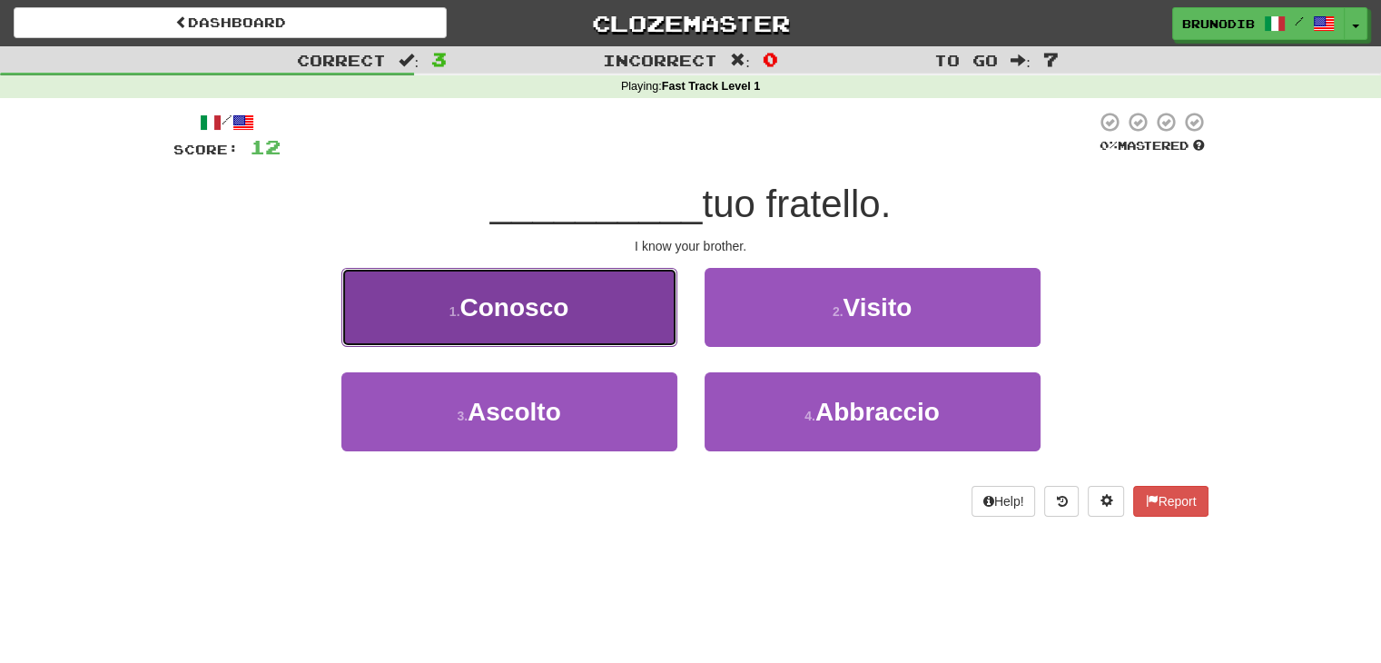
click at [645, 344] on button "1 . Conosco" at bounding box center [509, 307] width 336 height 79
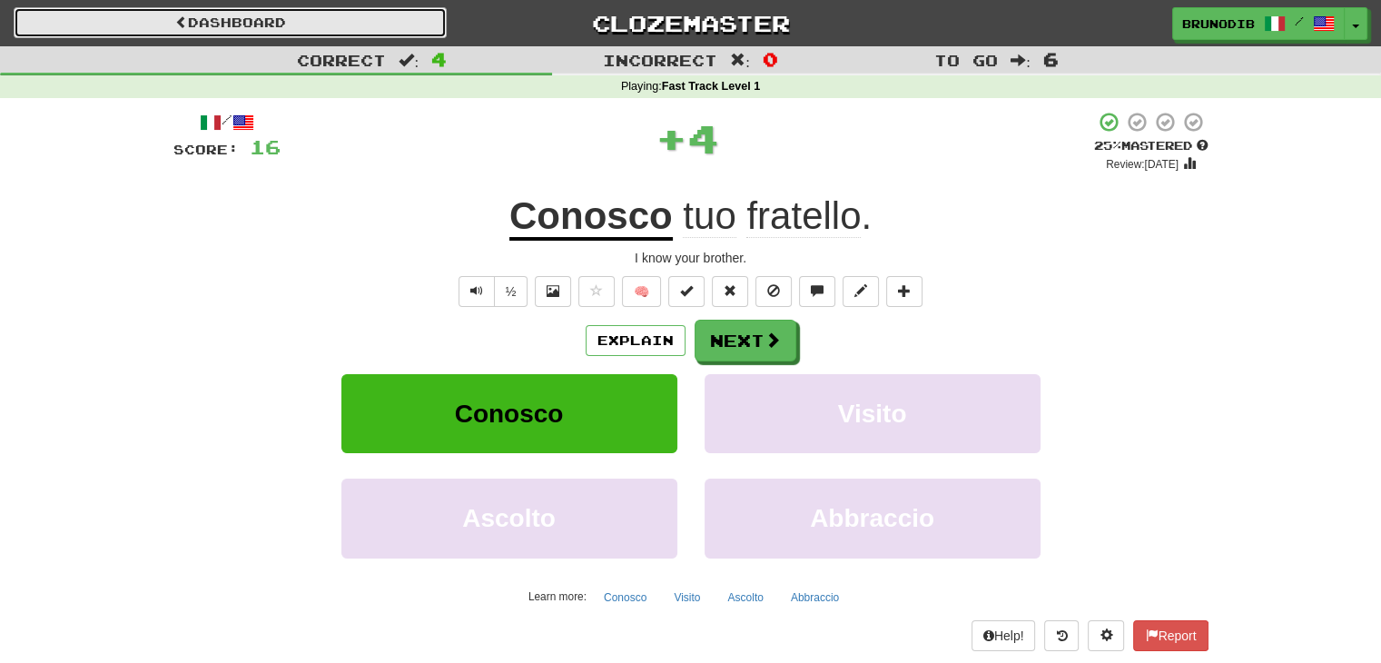
click at [417, 29] on link "Dashboard" at bounding box center [230, 22] width 433 height 31
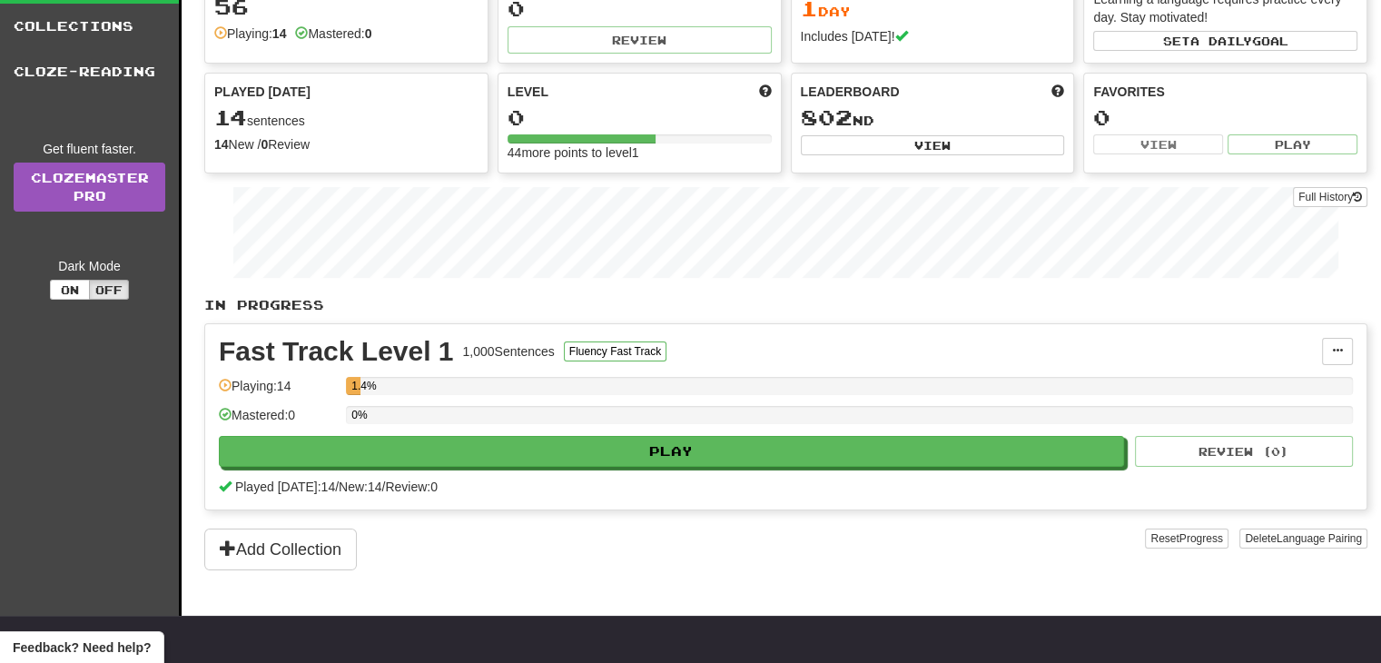
scroll to position [146, 0]
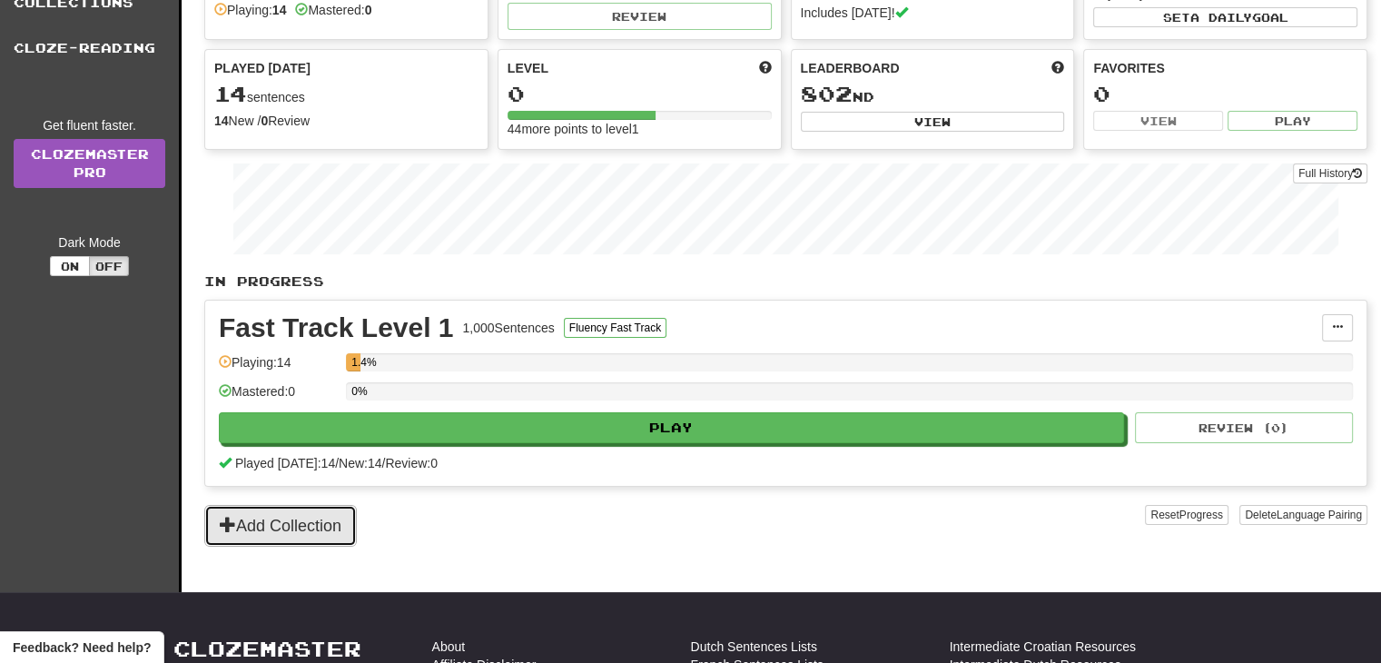
click at [335, 535] on button "Add Collection" at bounding box center [280, 526] width 153 height 42
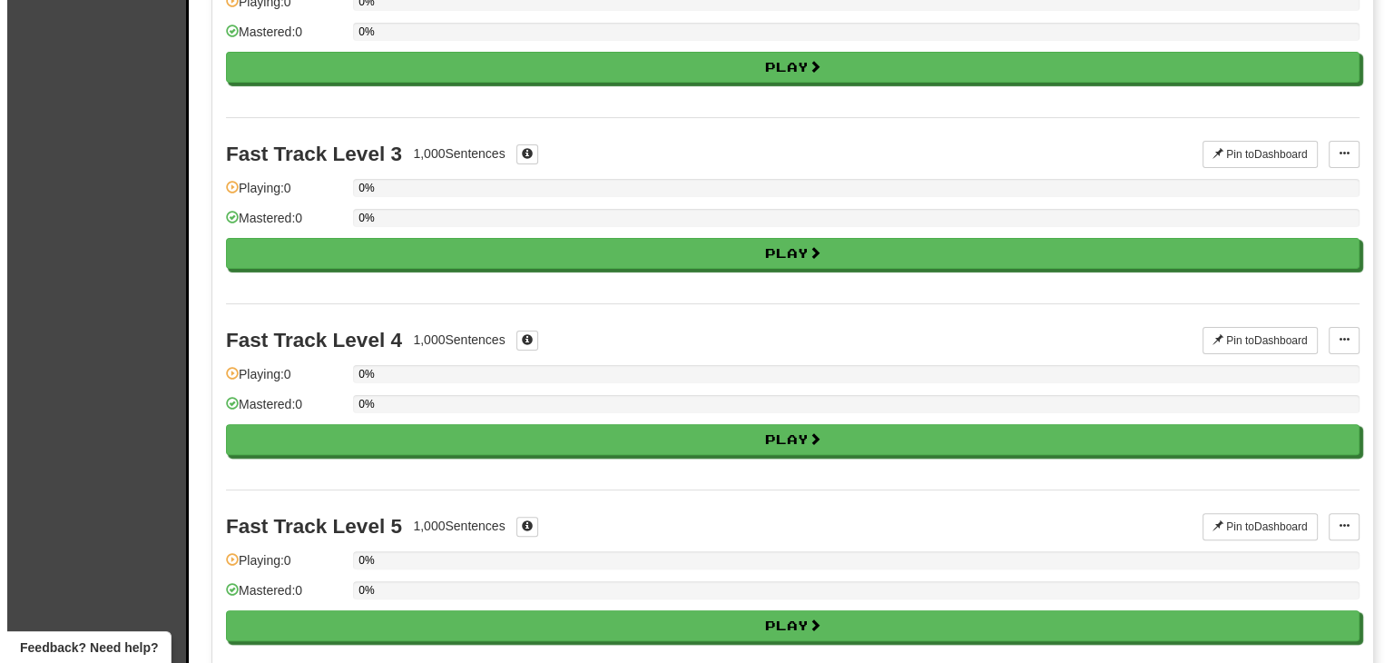
scroll to position [352, 0]
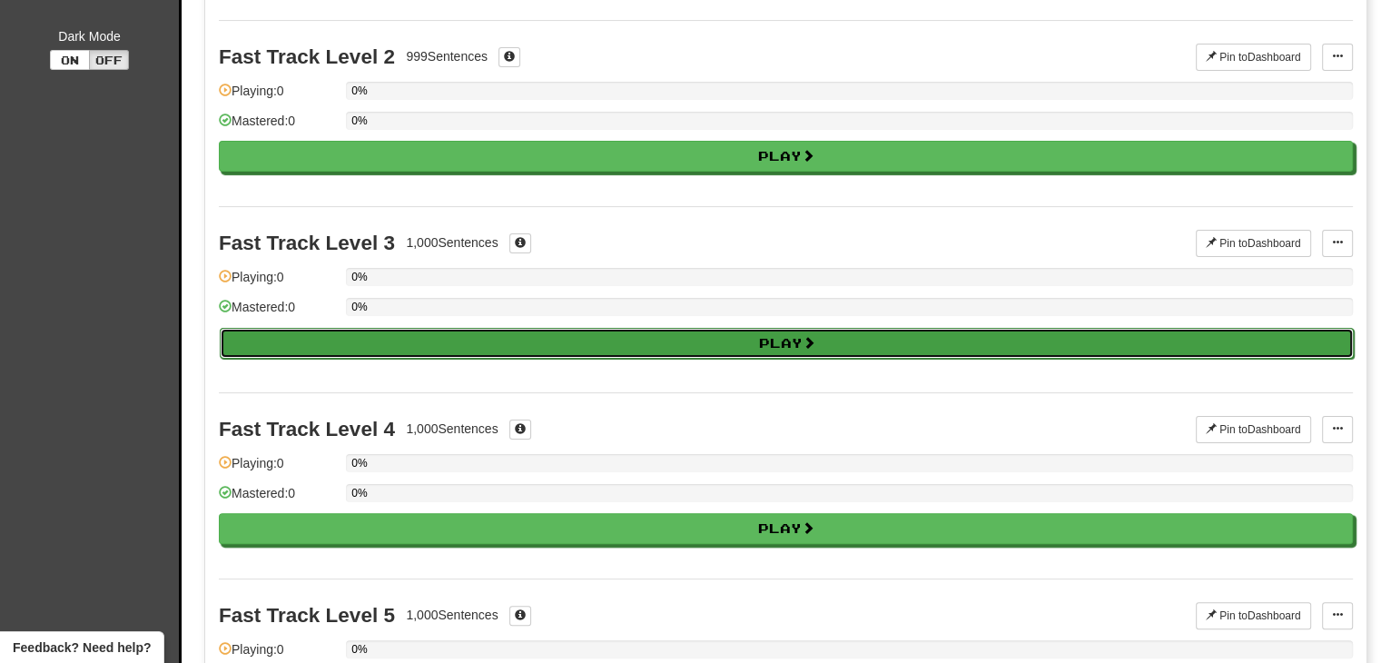
click at [566, 329] on button "Play" at bounding box center [787, 343] width 1134 height 31
select select "**"
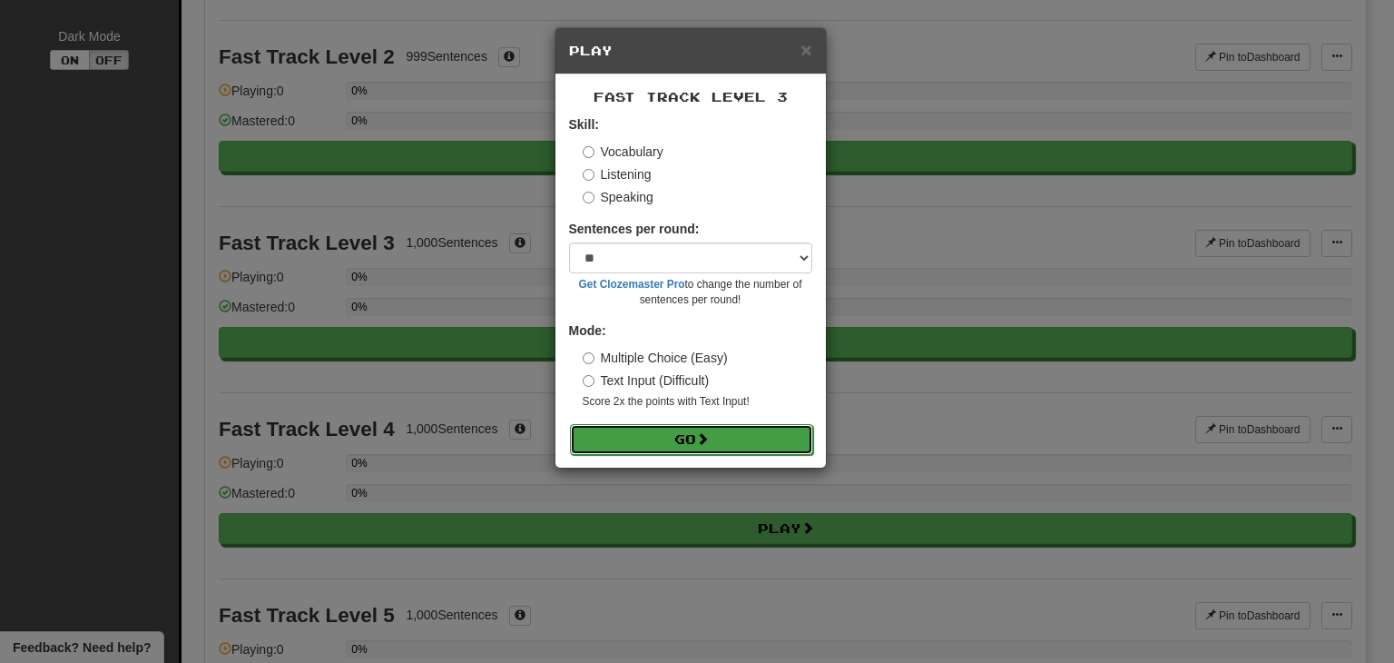
click at [657, 447] on button "Go" at bounding box center [691, 439] width 243 height 31
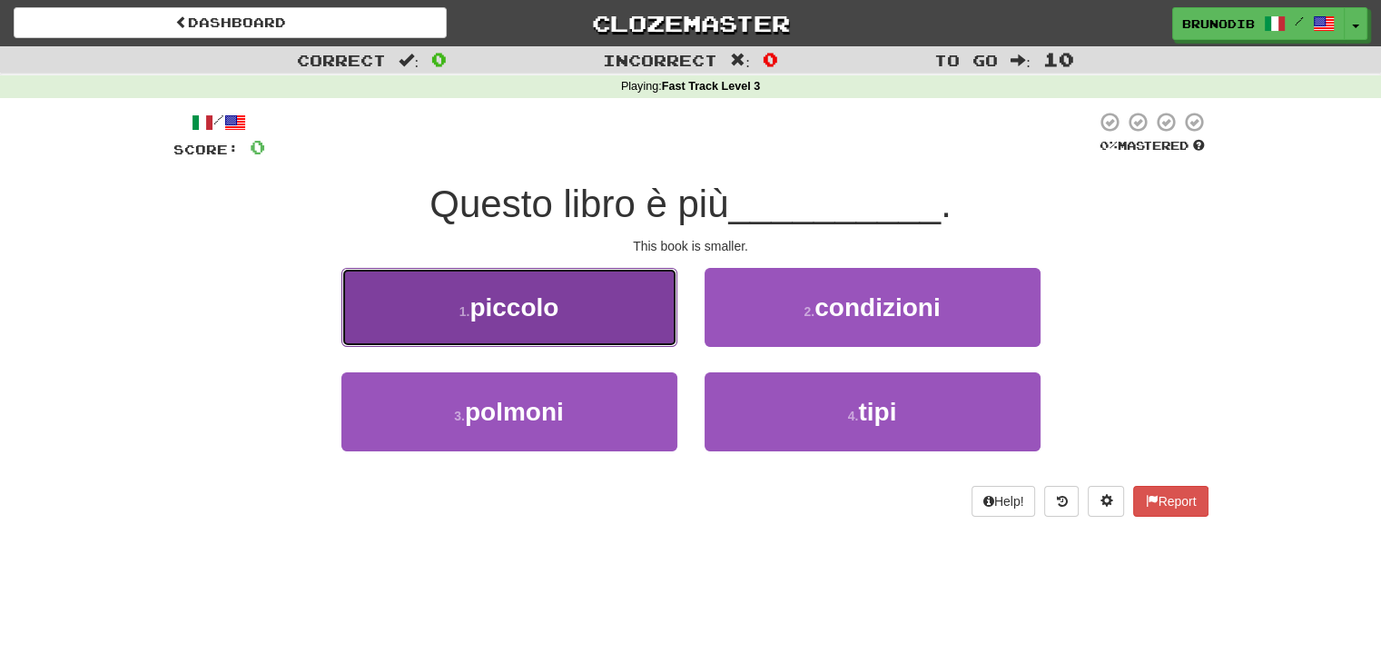
click at [576, 304] on button "1 . piccolo" at bounding box center [509, 307] width 336 height 79
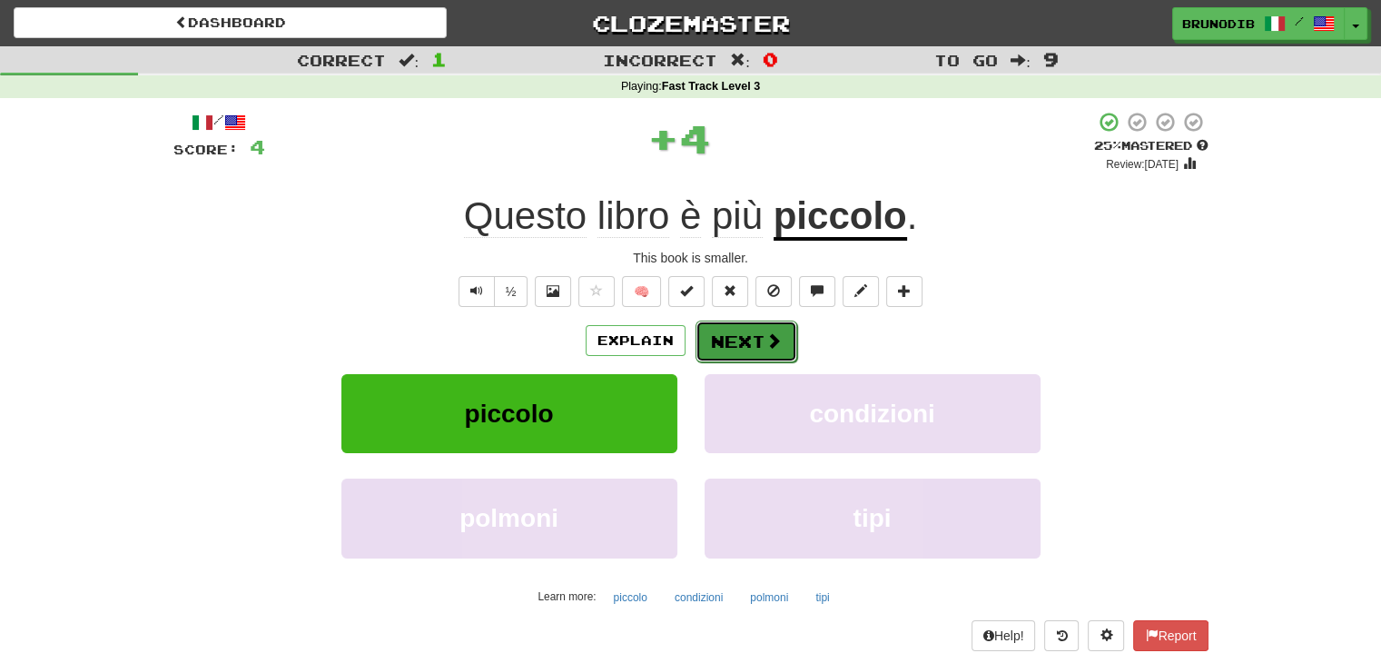
click at [729, 340] on button "Next" at bounding box center [746, 341] width 102 height 42
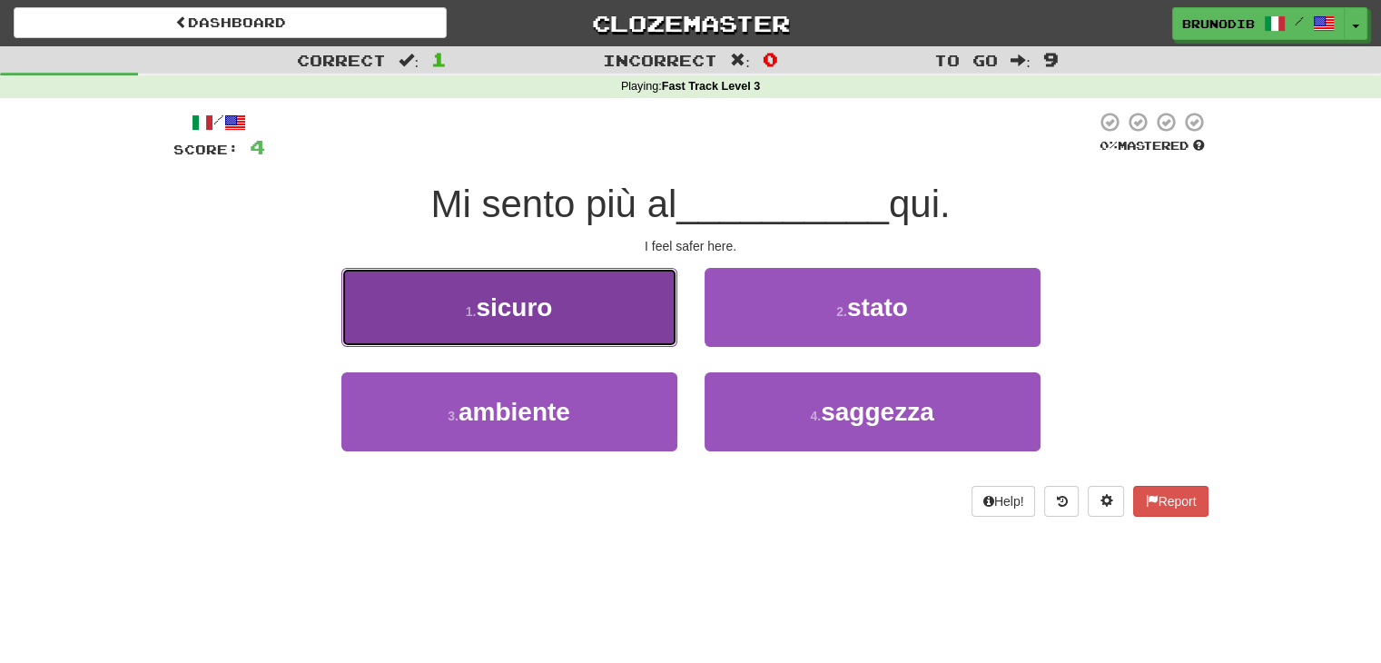
click at [592, 320] on button "1 . sicuro" at bounding box center [509, 307] width 336 height 79
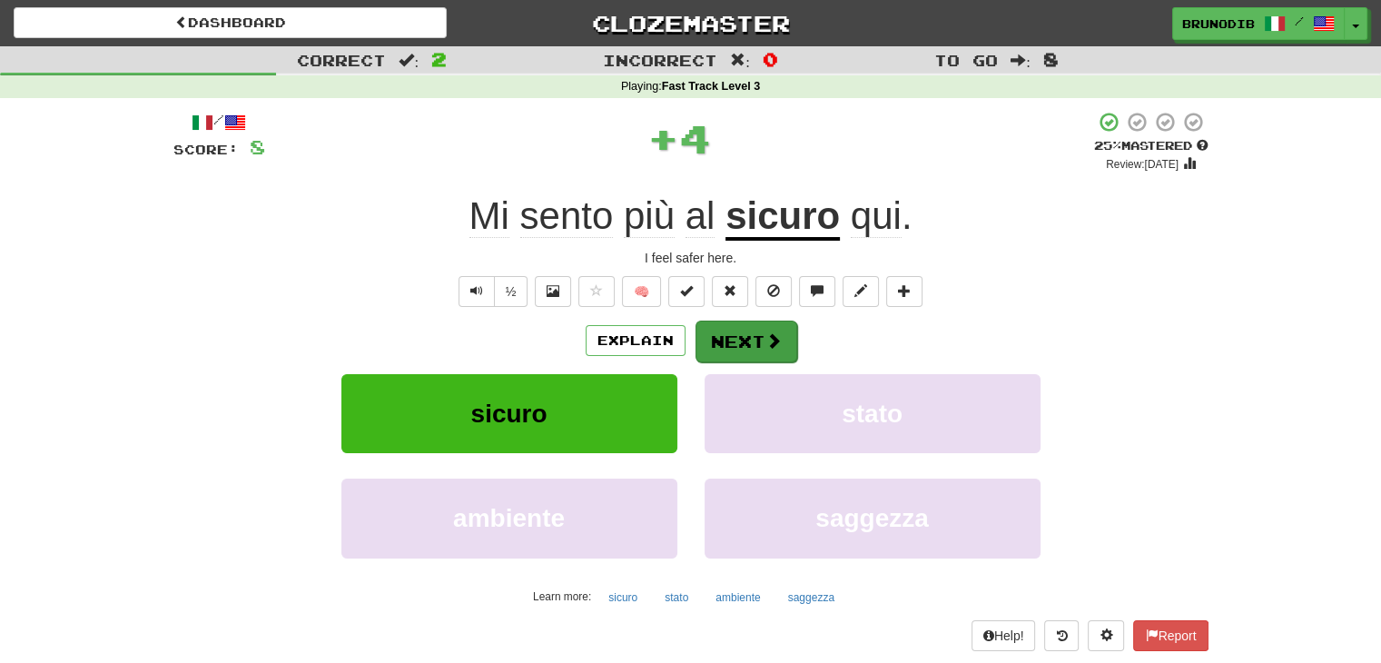
click at [726, 331] on button "Next" at bounding box center [746, 341] width 102 height 42
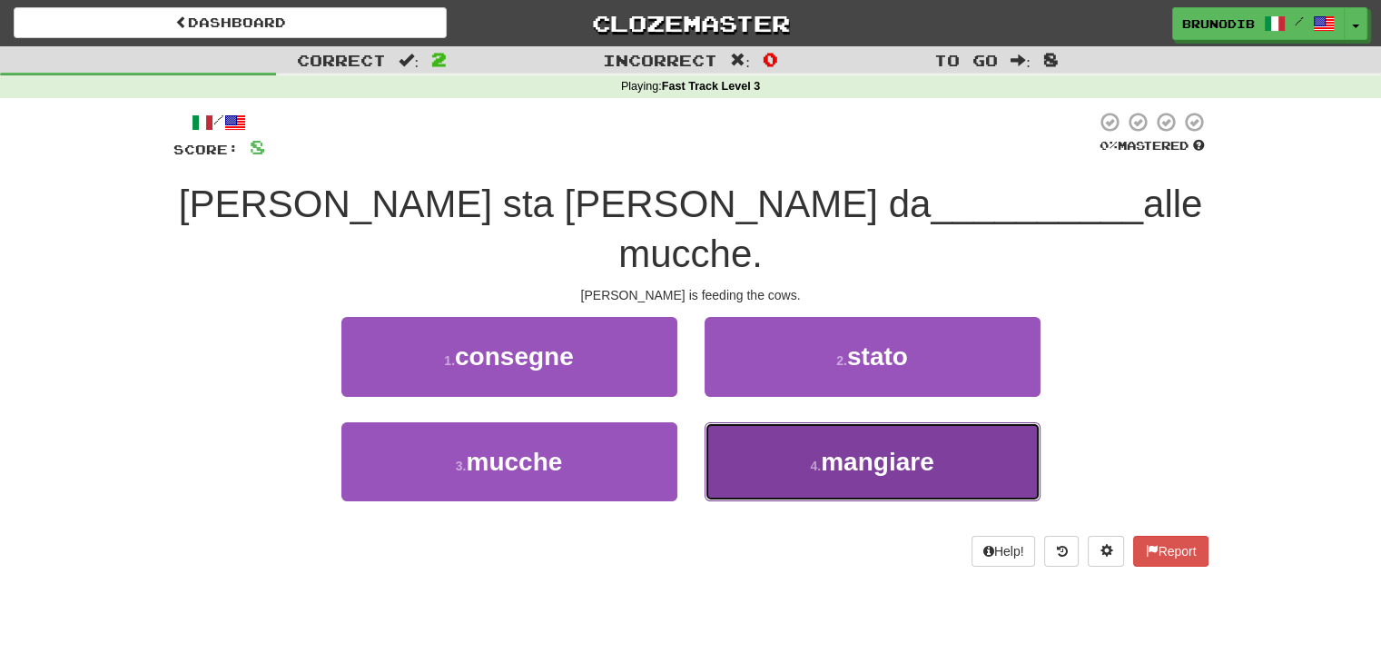
click at [795, 422] on button "4 . mangiare" at bounding box center [872, 461] width 336 height 79
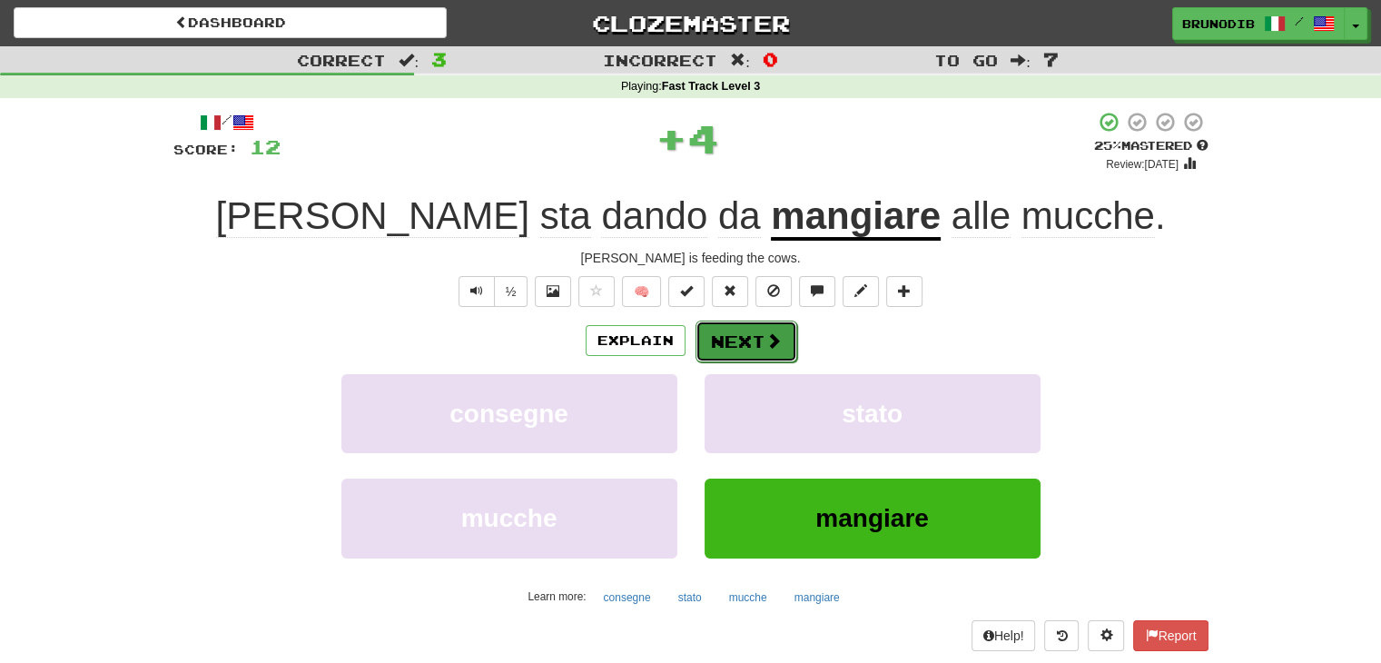
click at [752, 339] on button "Next" at bounding box center [746, 341] width 102 height 42
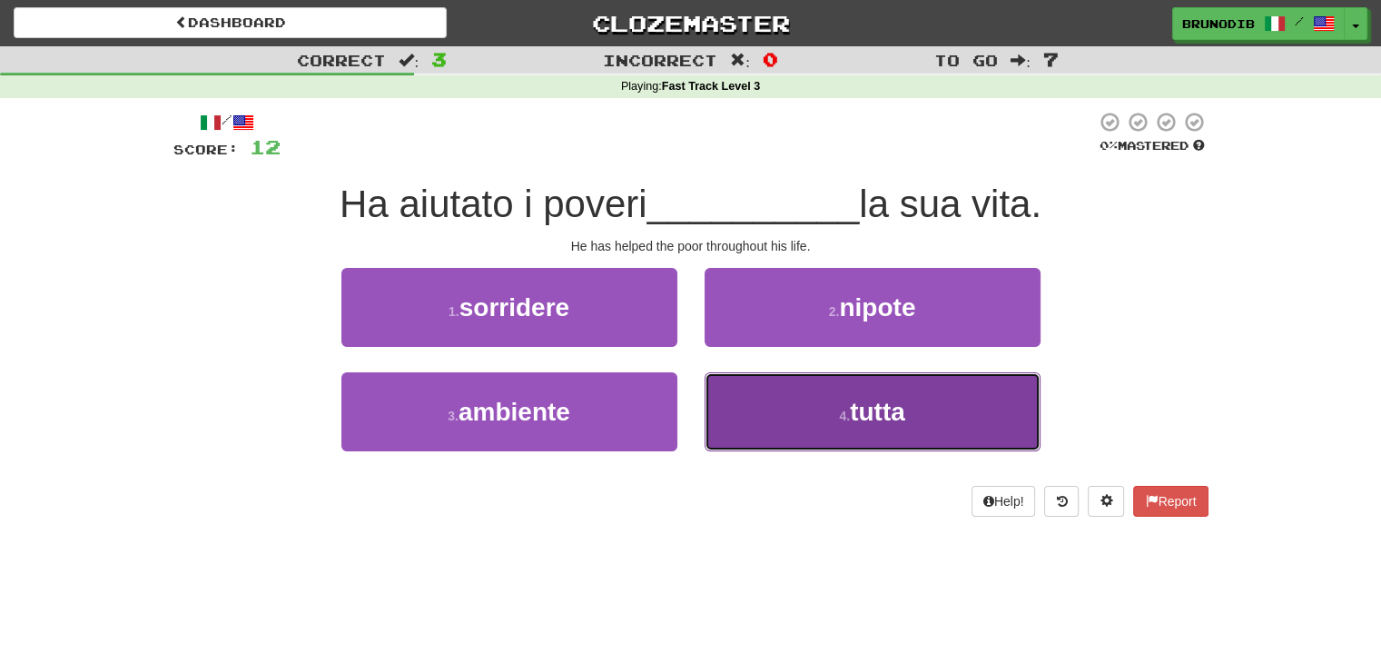
click at [791, 432] on button "4 . tutta" at bounding box center [872, 411] width 336 height 79
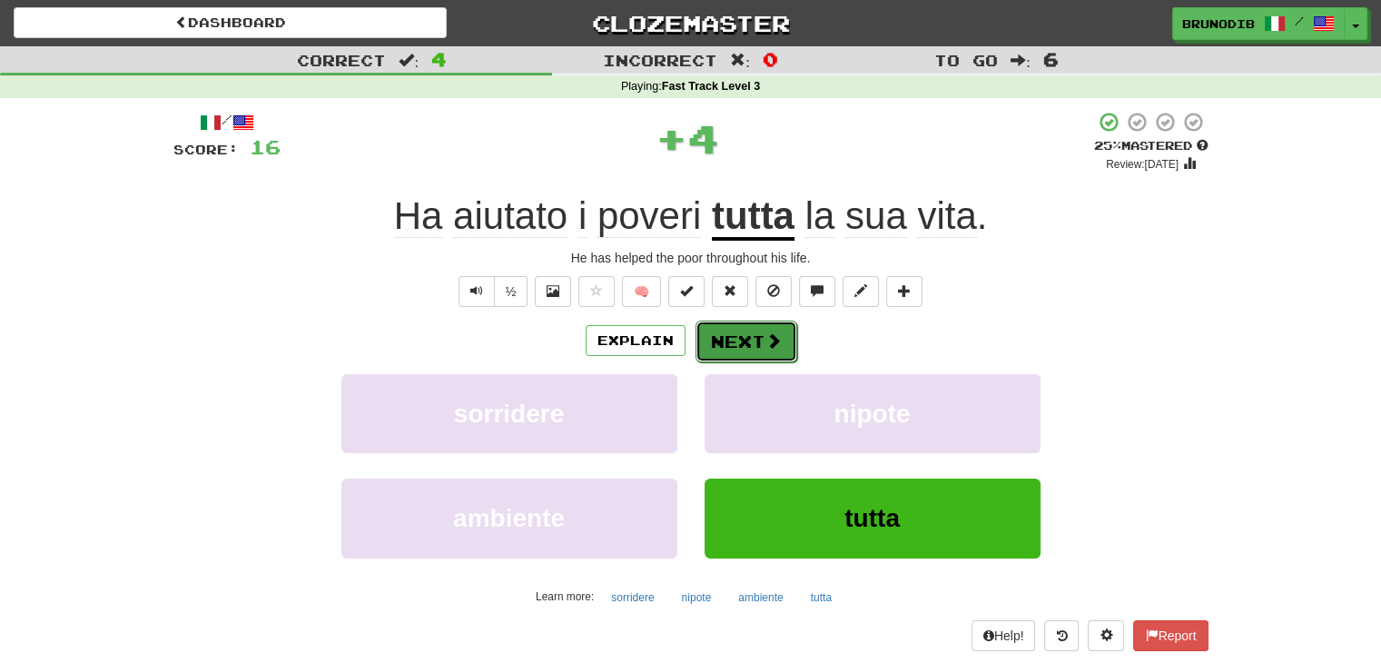
click at [765, 347] on span at bounding box center [773, 340] width 16 height 16
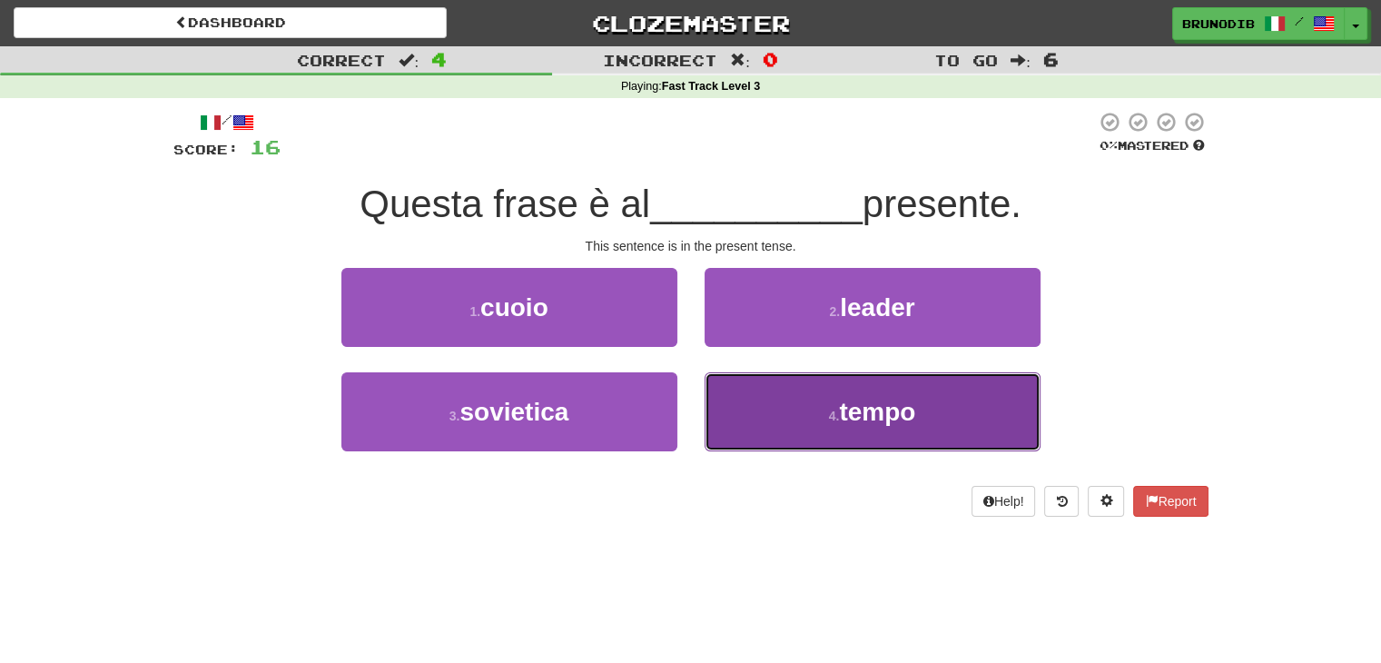
click at [763, 425] on button "4 . tempo" at bounding box center [872, 411] width 336 height 79
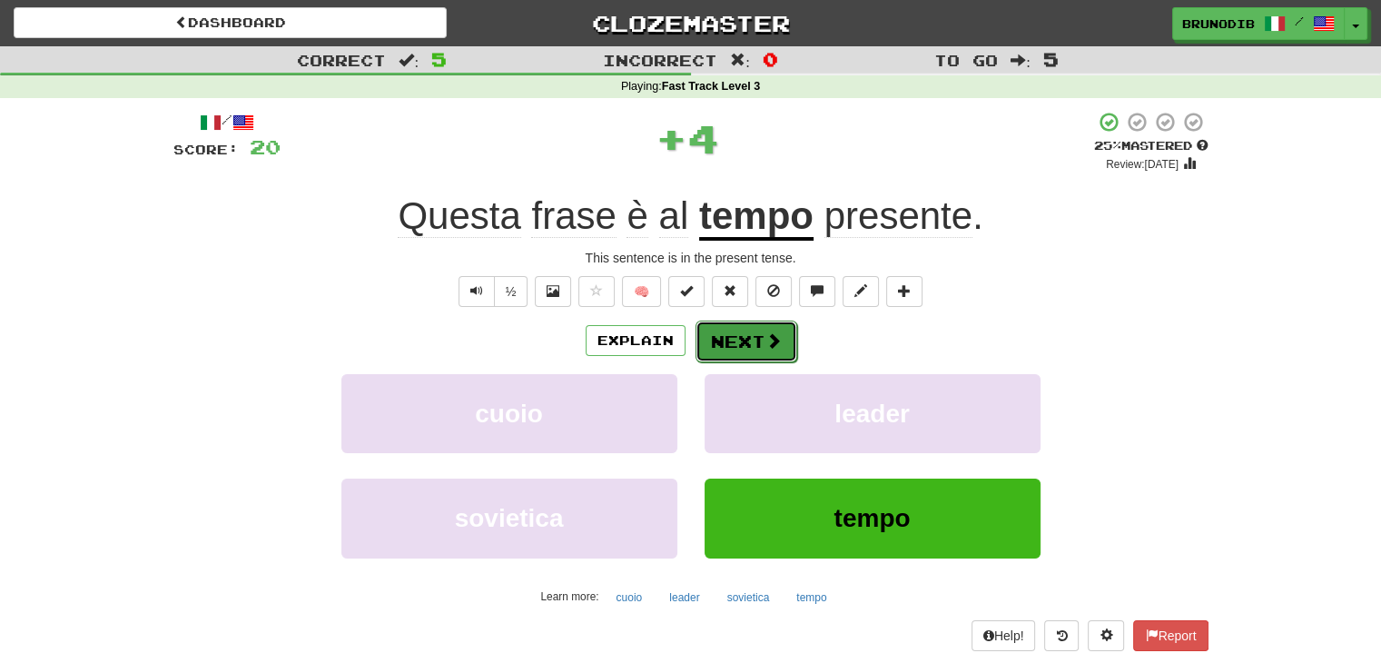
click at [749, 334] on button "Next" at bounding box center [746, 341] width 102 height 42
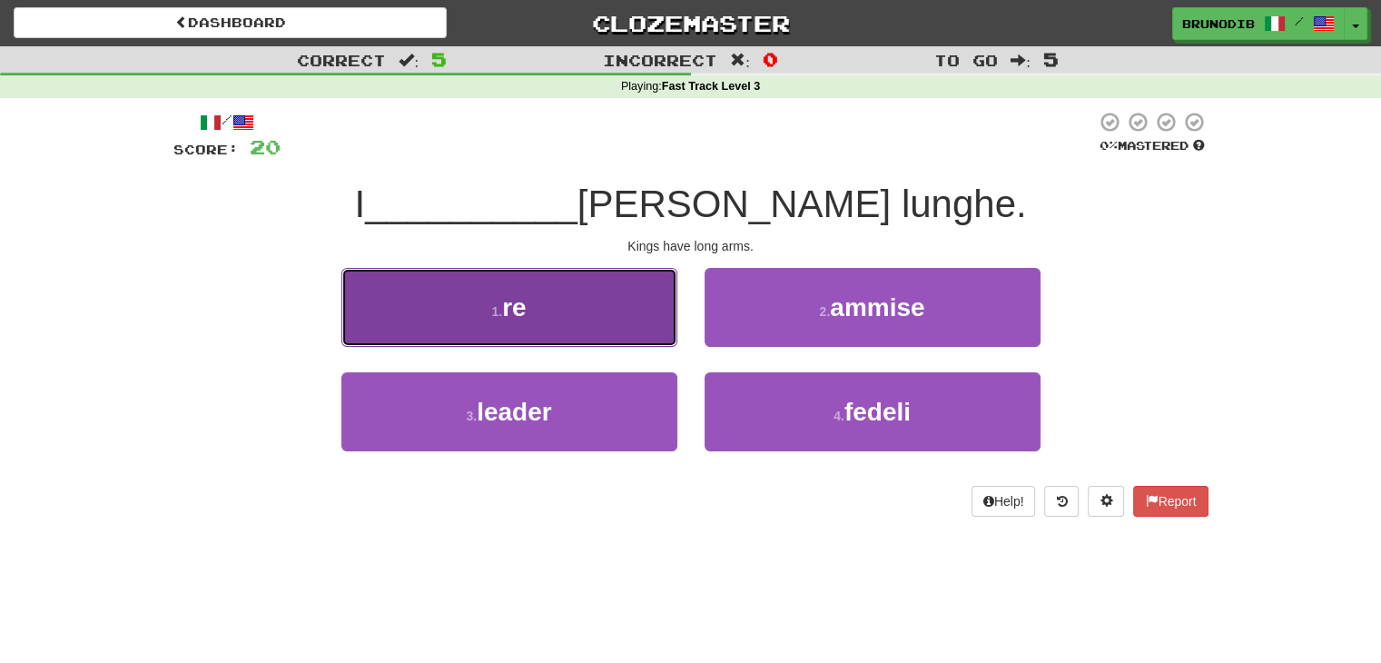
click at [635, 320] on button "1 . re" at bounding box center [509, 307] width 336 height 79
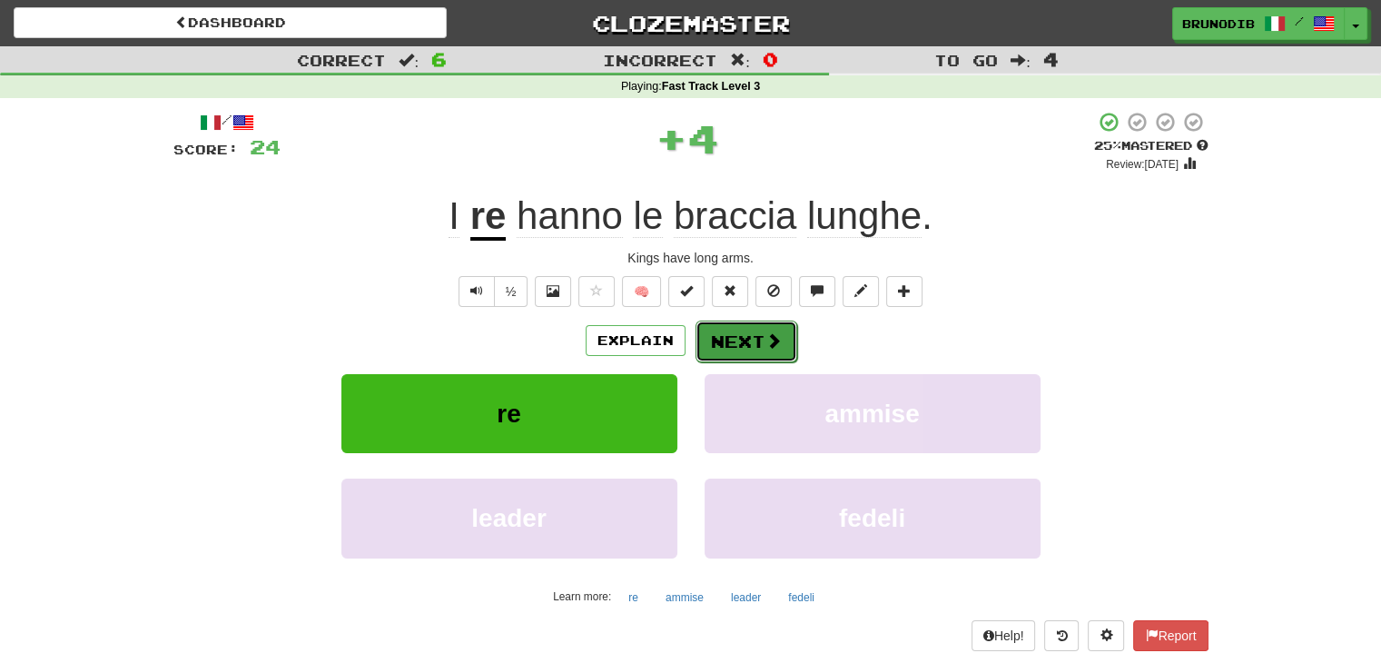
click at [752, 334] on button "Next" at bounding box center [746, 341] width 102 height 42
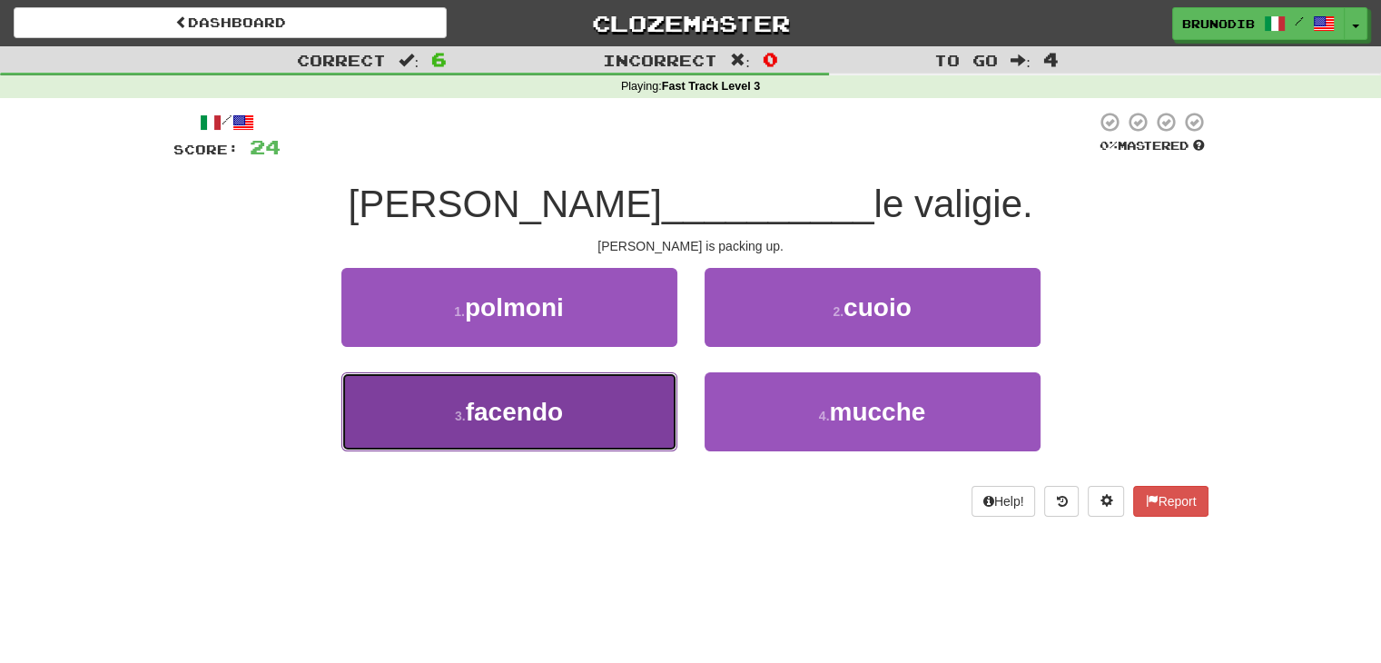
click at [627, 427] on button "3 . facendo" at bounding box center [509, 411] width 336 height 79
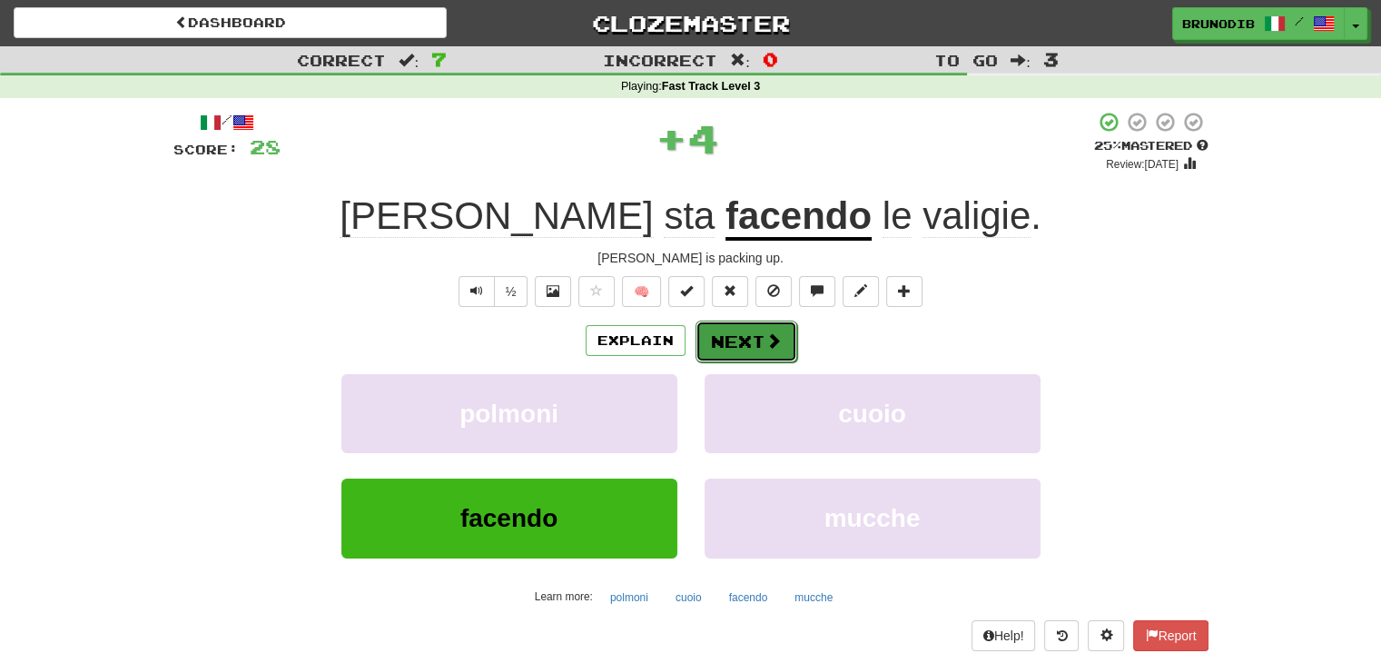
click at [717, 338] on button "Next" at bounding box center [746, 341] width 102 height 42
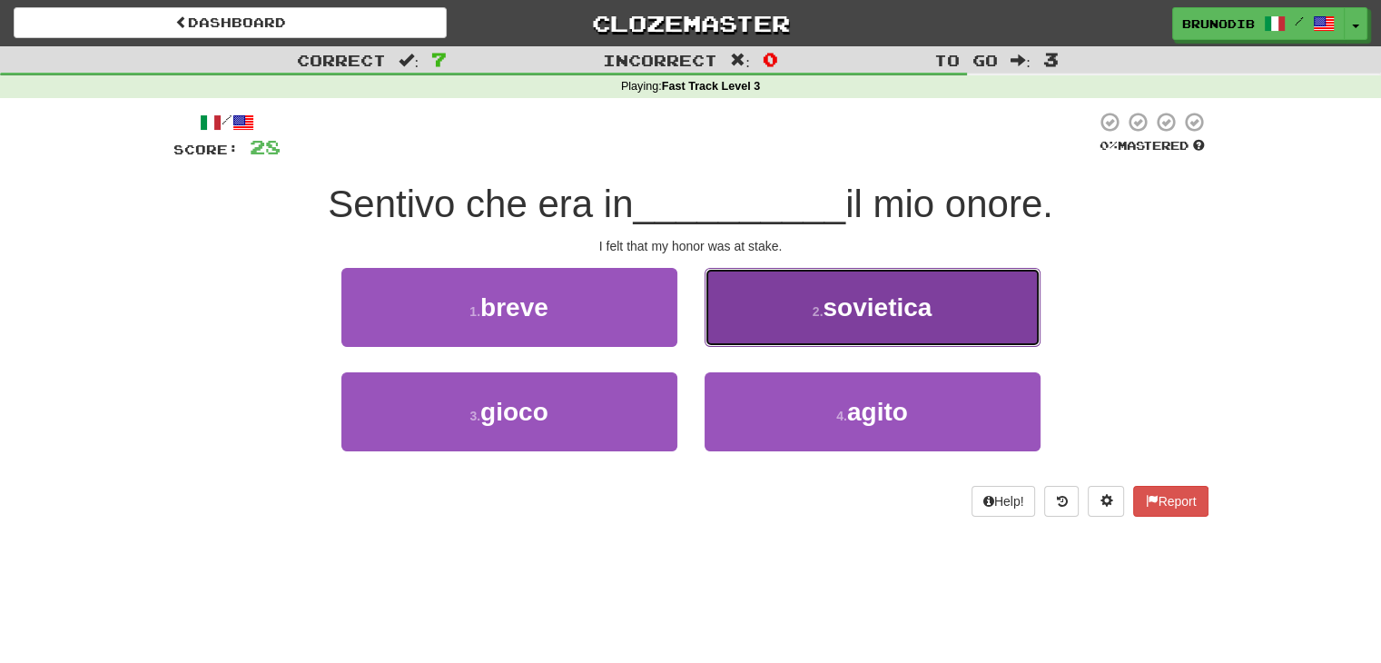
click at [779, 312] on button "2 . sovietica" at bounding box center [872, 307] width 336 height 79
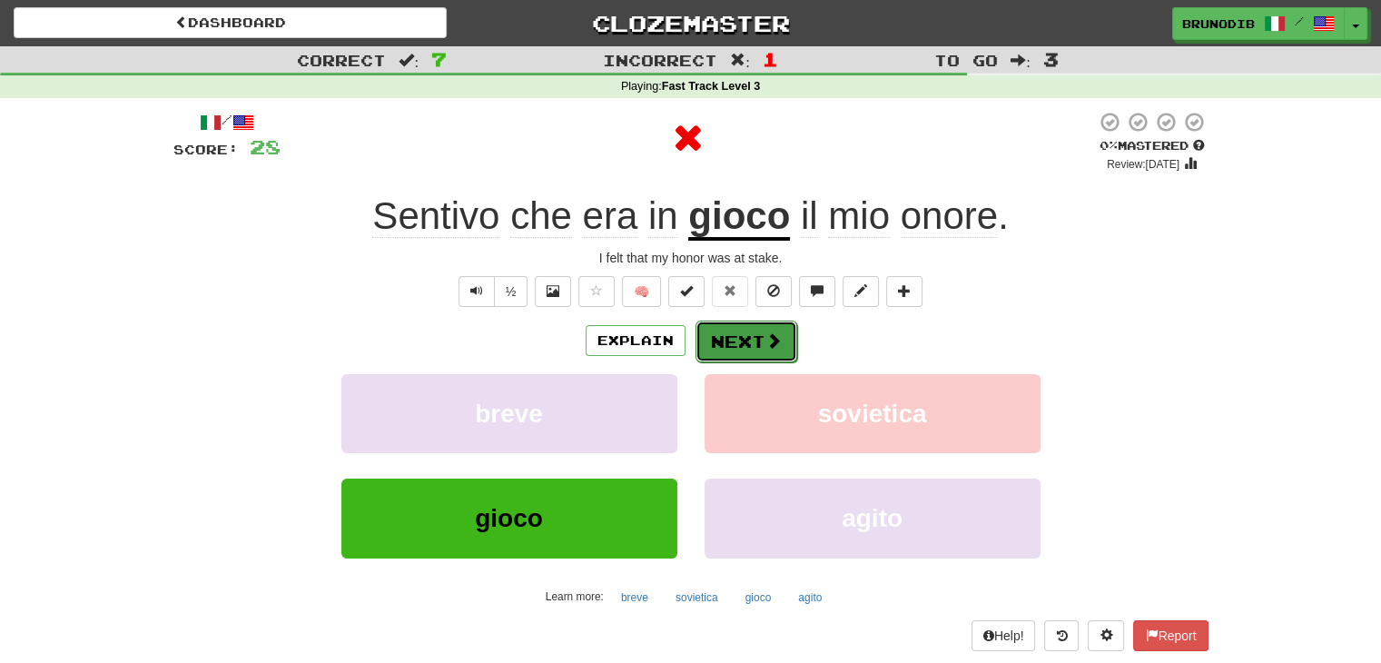
click at [739, 340] on button "Next" at bounding box center [746, 341] width 102 height 42
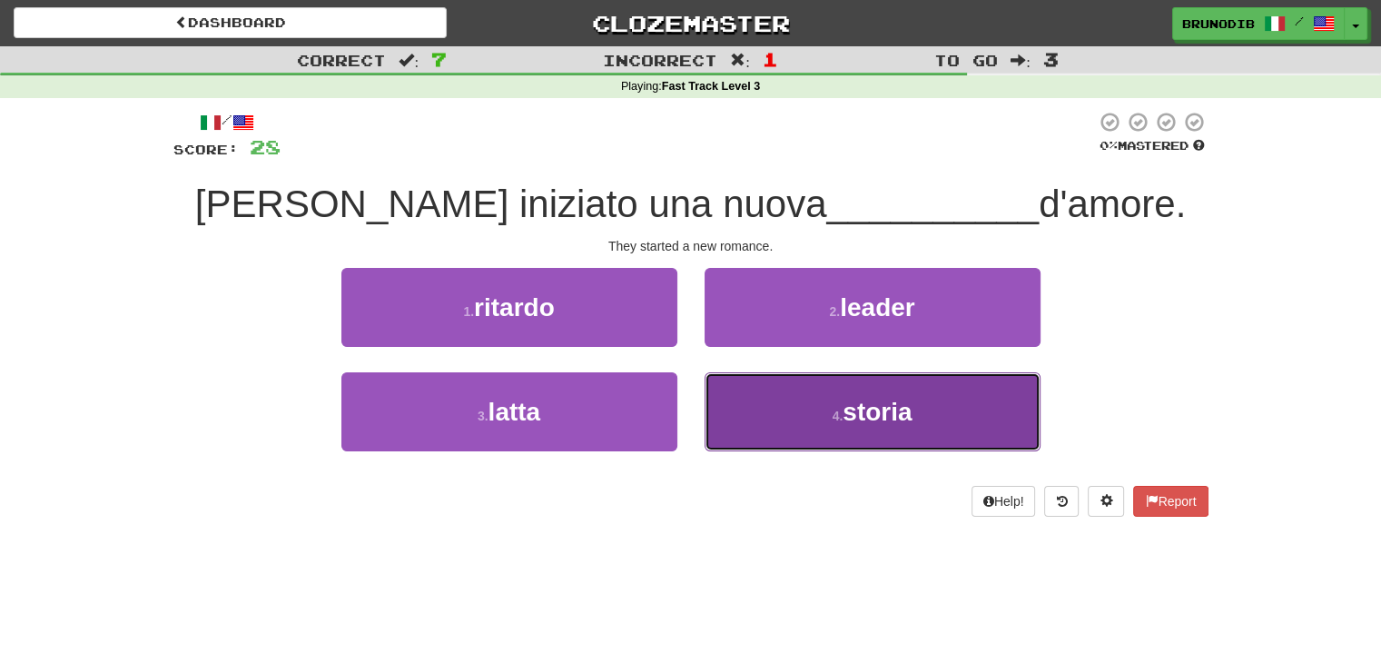
click at [729, 428] on button "4 . storia" at bounding box center [872, 411] width 336 height 79
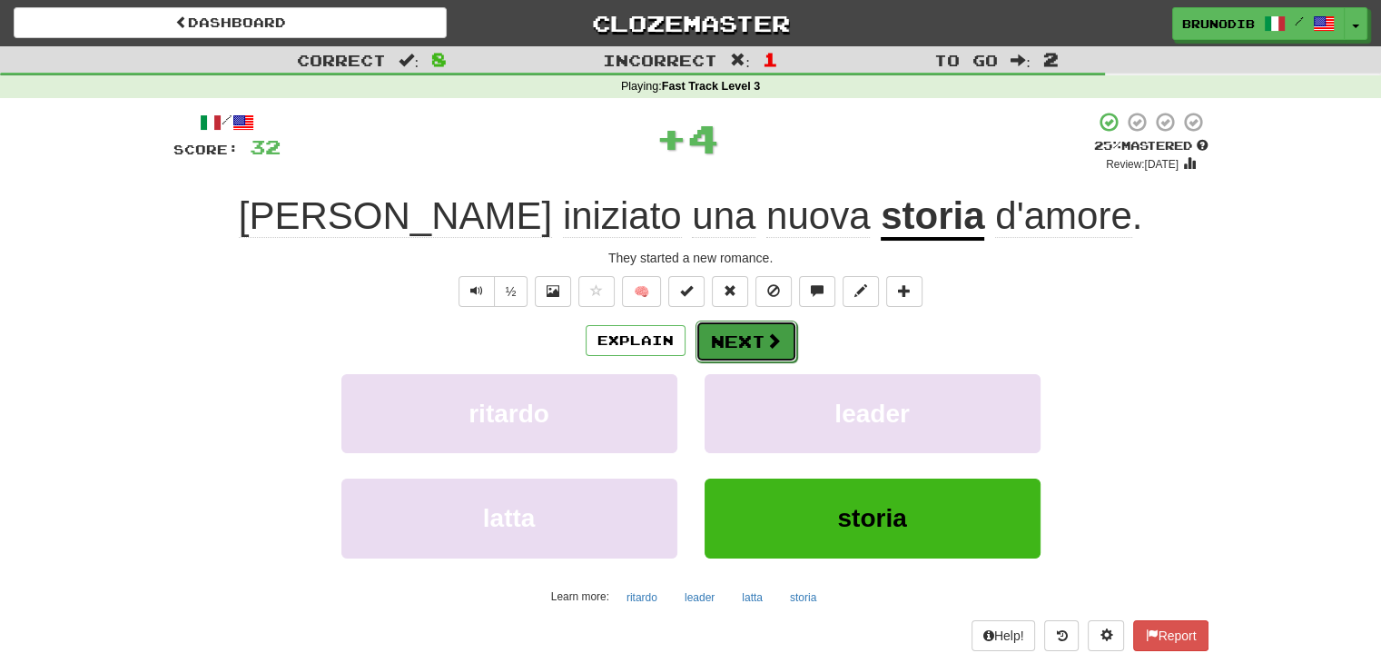
click at [737, 334] on button "Next" at bounding box center [746, 341] width 102 height 42
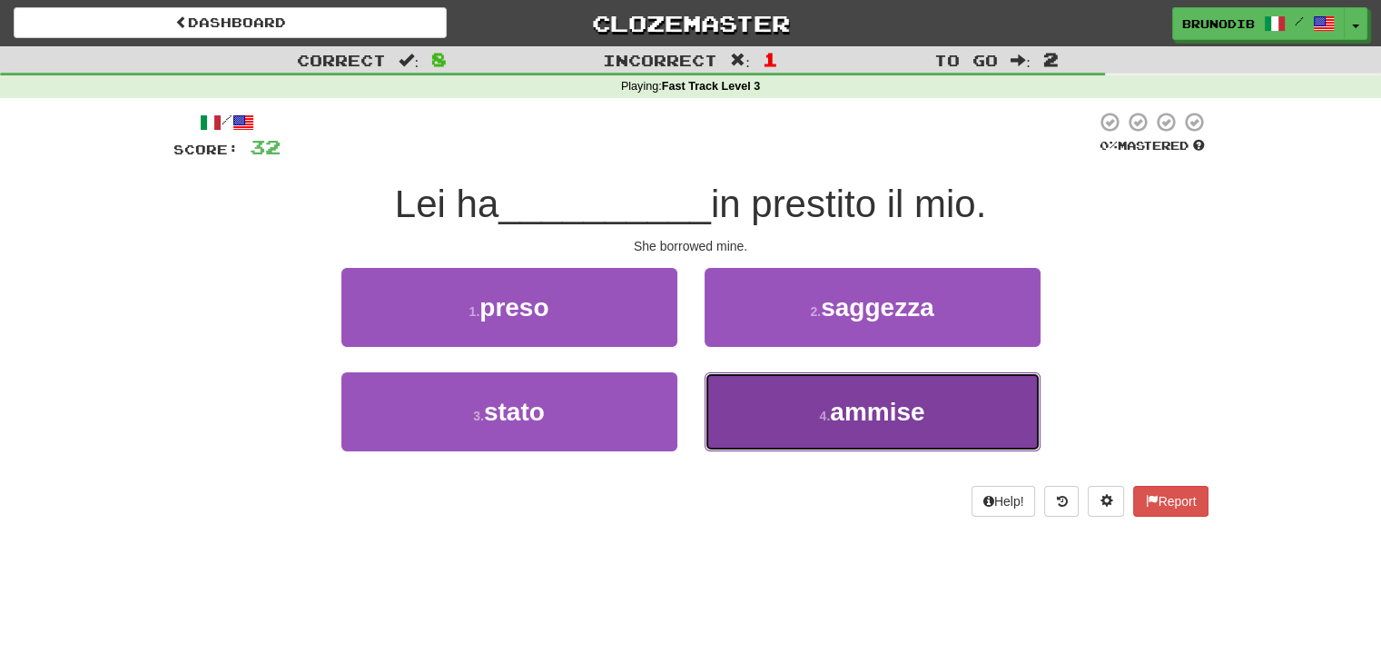
click at [752, 399] on button "4 . ammise" at bounding box center [872, 411] width 336 height 79
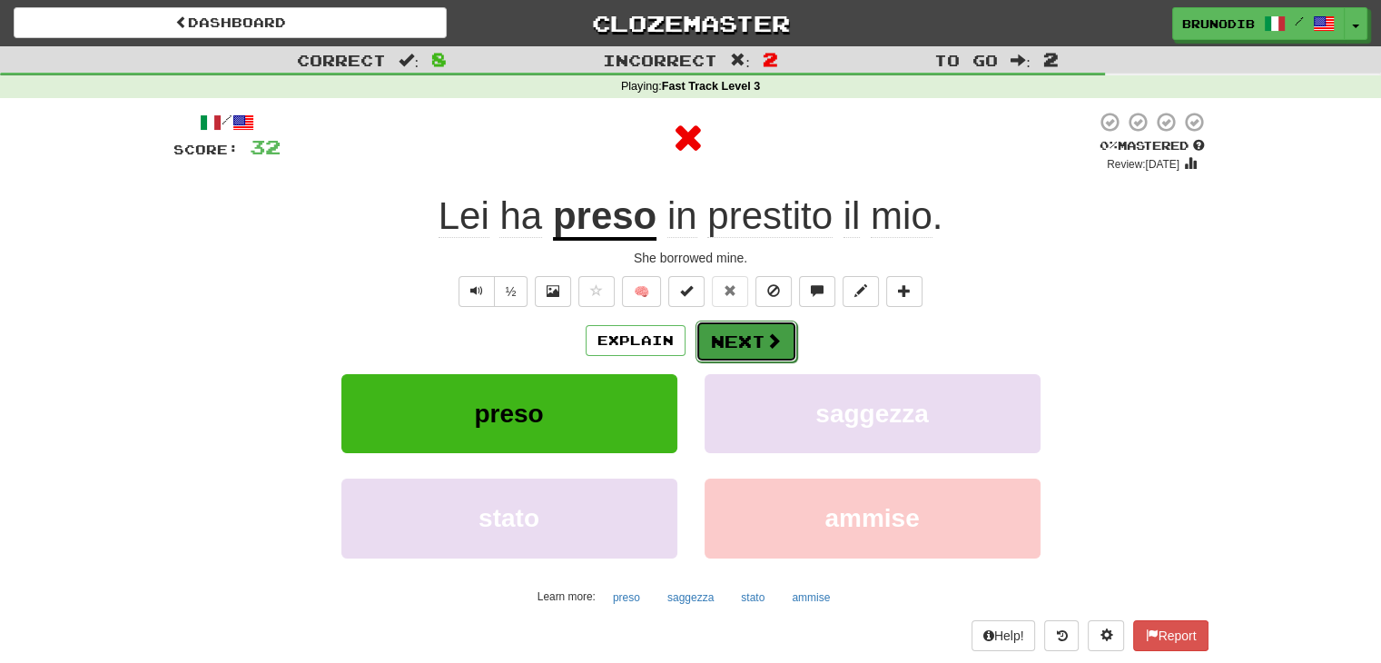
click at [734, 356] on button "Next" at bounding box center [746, 341] width 102 height 42
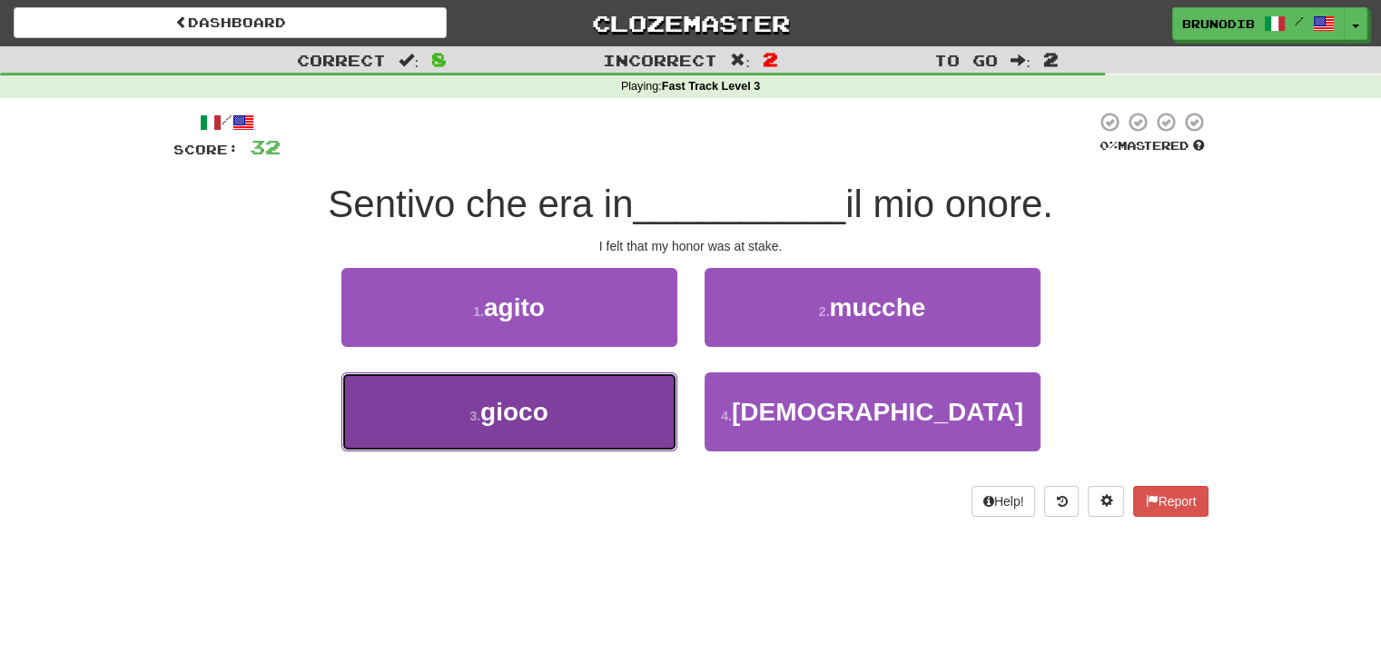
click at [639, 425] on button "3 . gioco" at bounding box center [509, 411] width 336 height 79
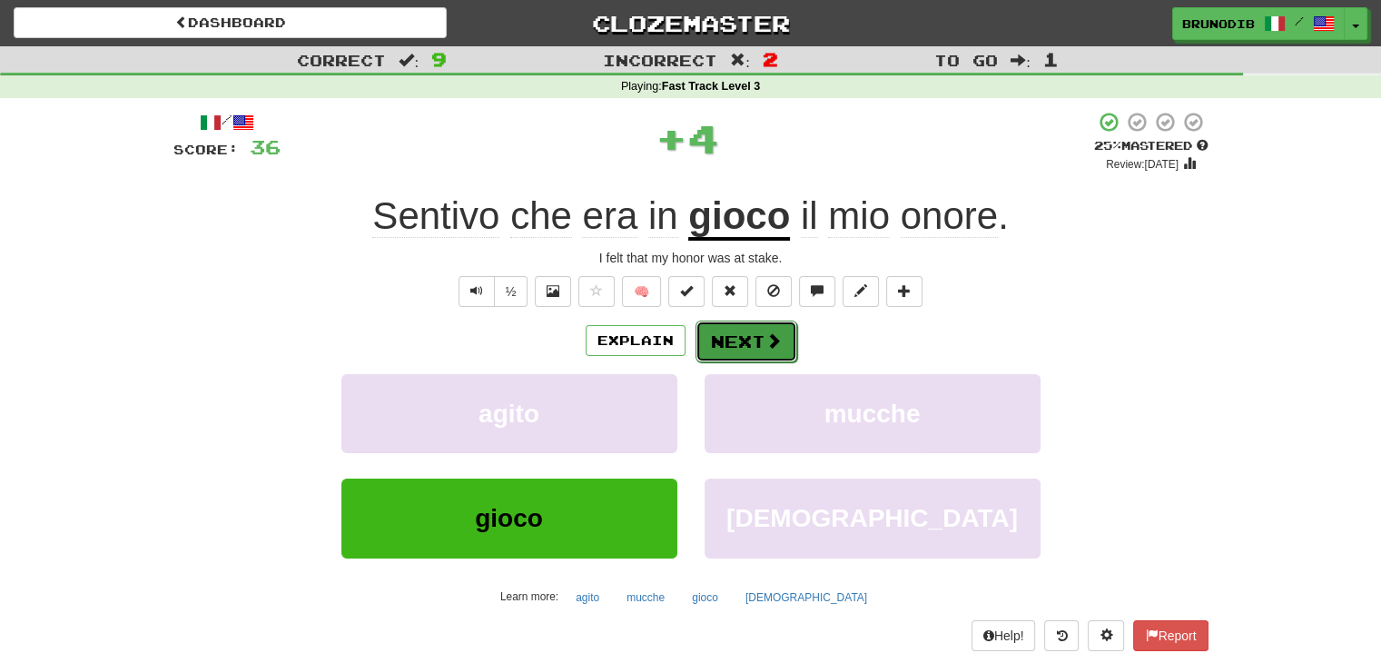
click at [741, 337] on button "Next" at bounding box center [746, 341] width 102 height 42
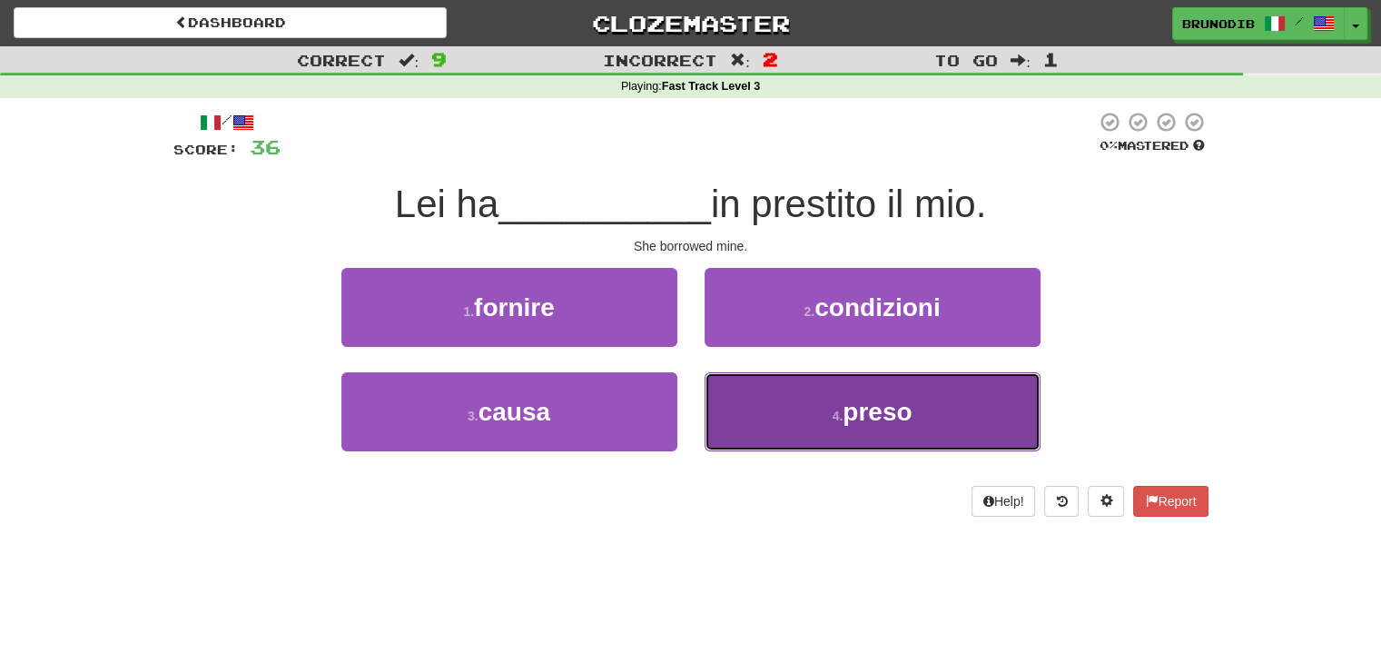
click at [752, 415] on button "4 . preso" at bounding box center [872, 411] width 336 height 79
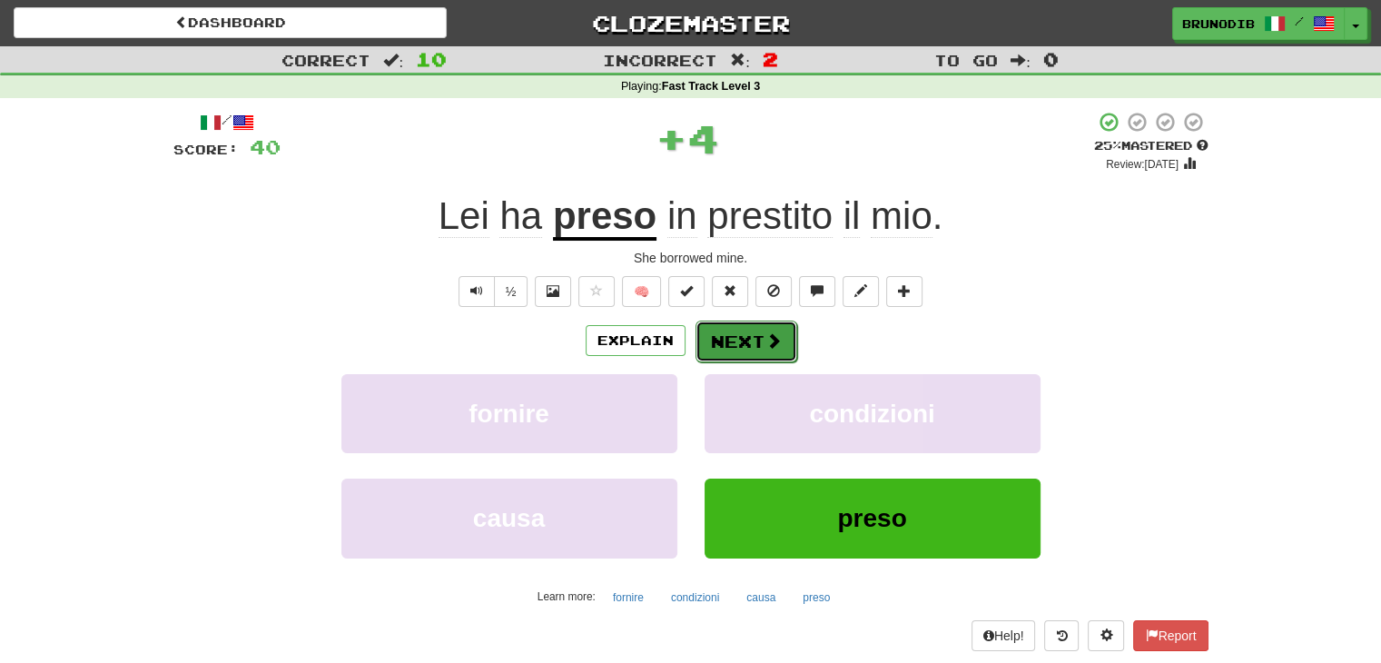
click at [743, 346] on button "Next" at bounding box center [746, 341] width 102 height 42
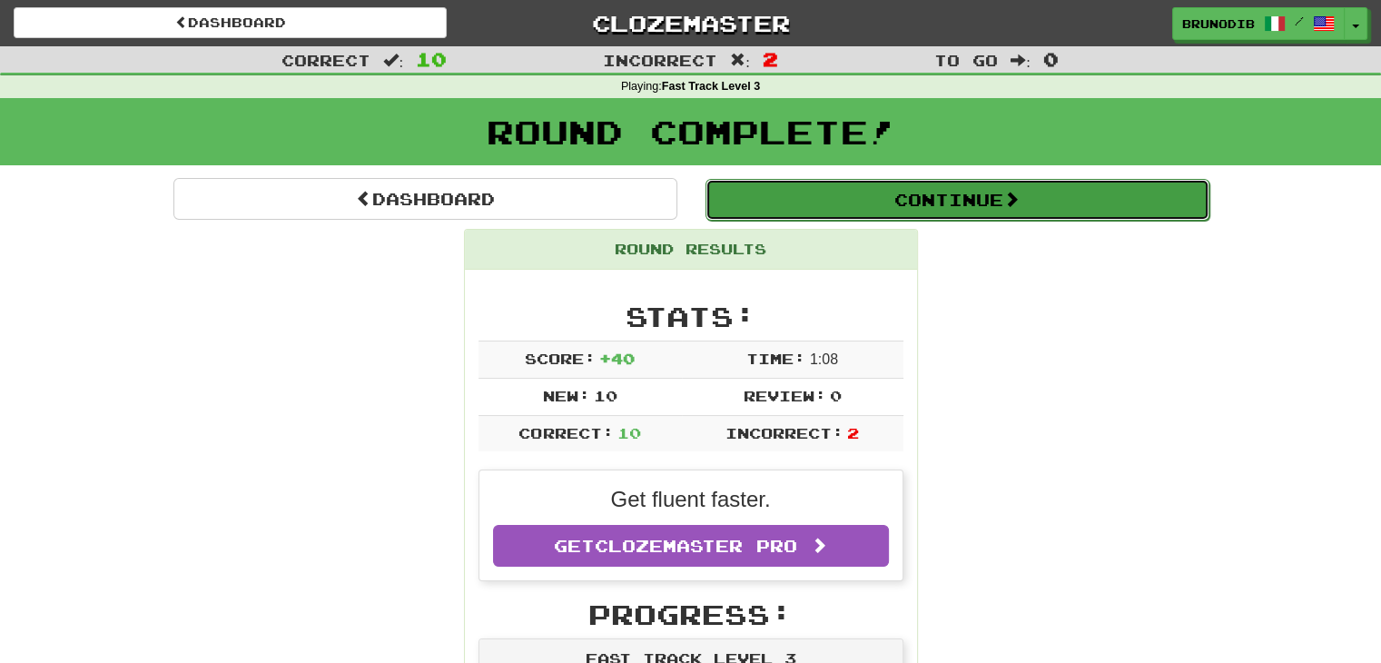
click at [802, 213] on button "Continue" at bounding box center [957, 200] width 504 height 42
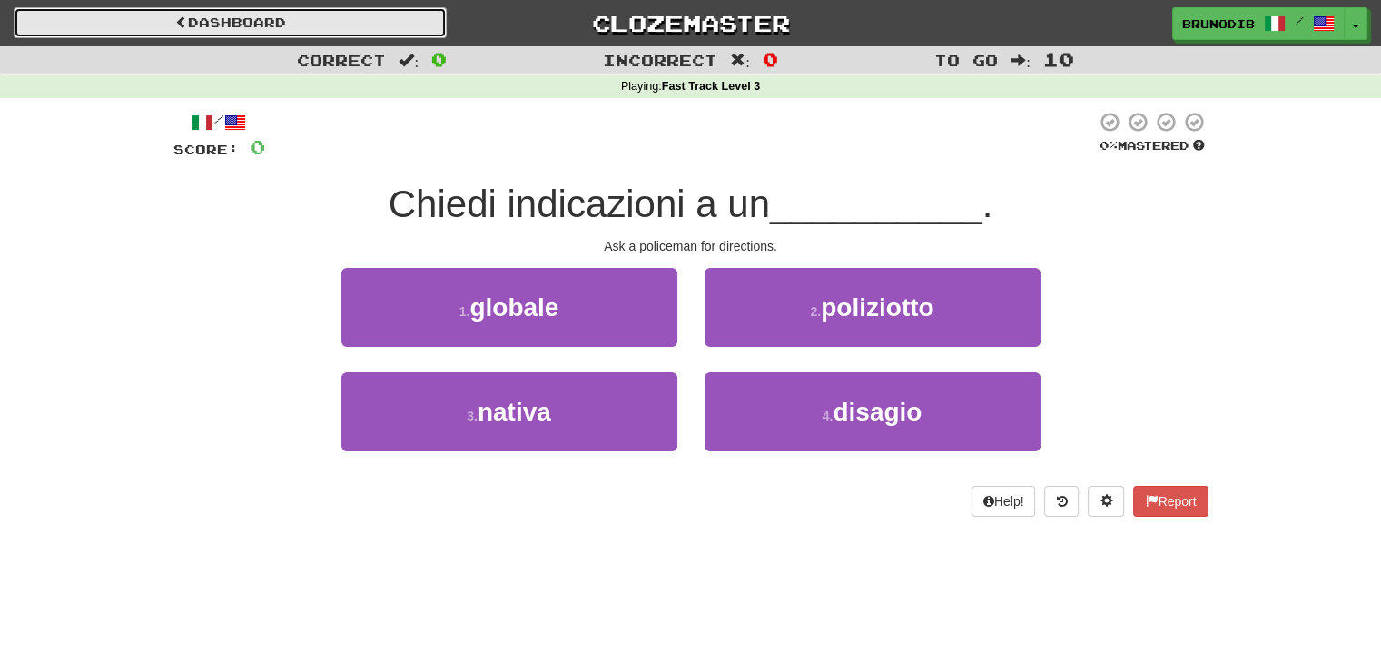
click at [238, 24] on link "Dashboard" at bounding box center [230, 22] width 433 height 31
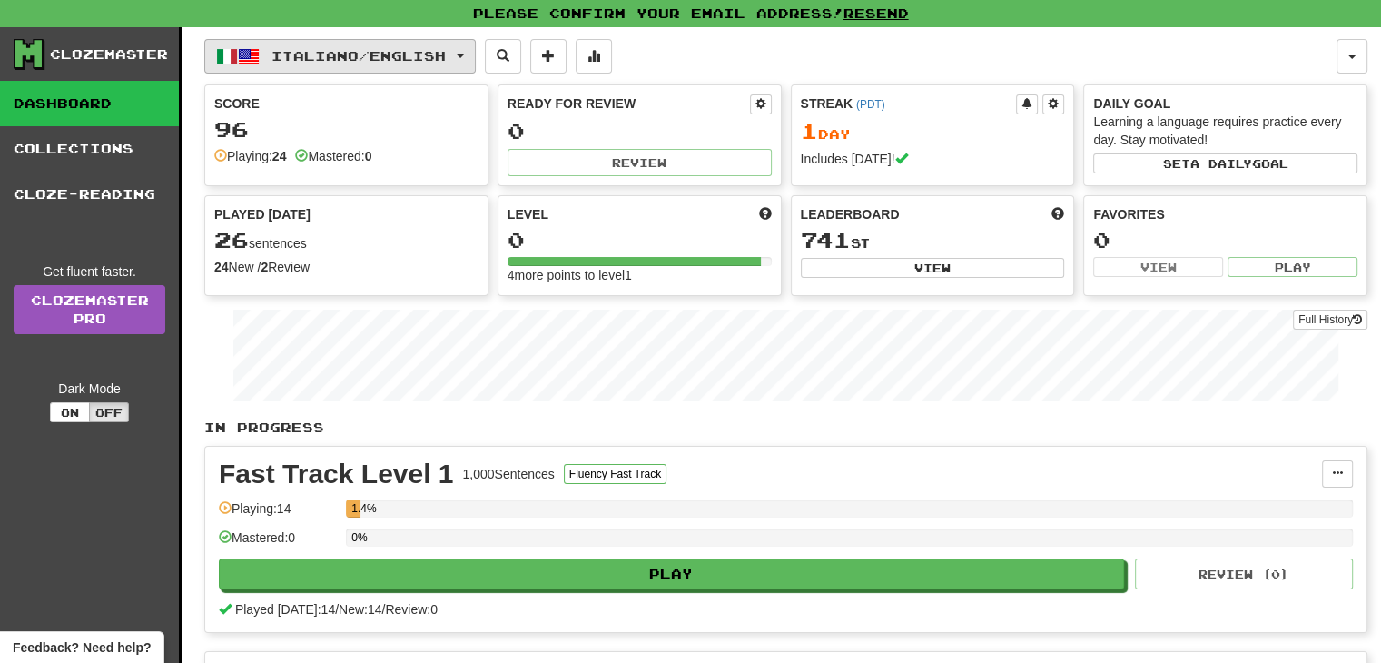
click at [251, 54] on span "button" at bounding box center [249, 56] width 22 height 22
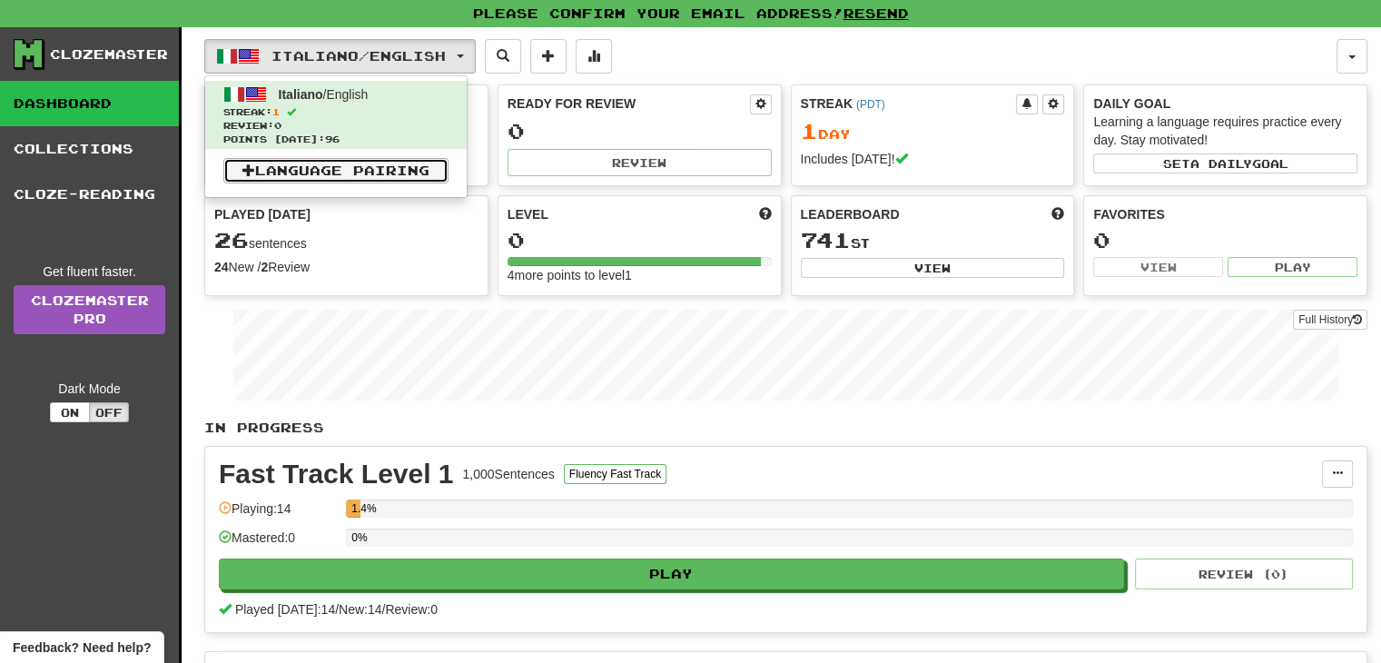
click at [262, 169] on link "Language Pairing" at bounding box center [335, 170] width 225 height 25
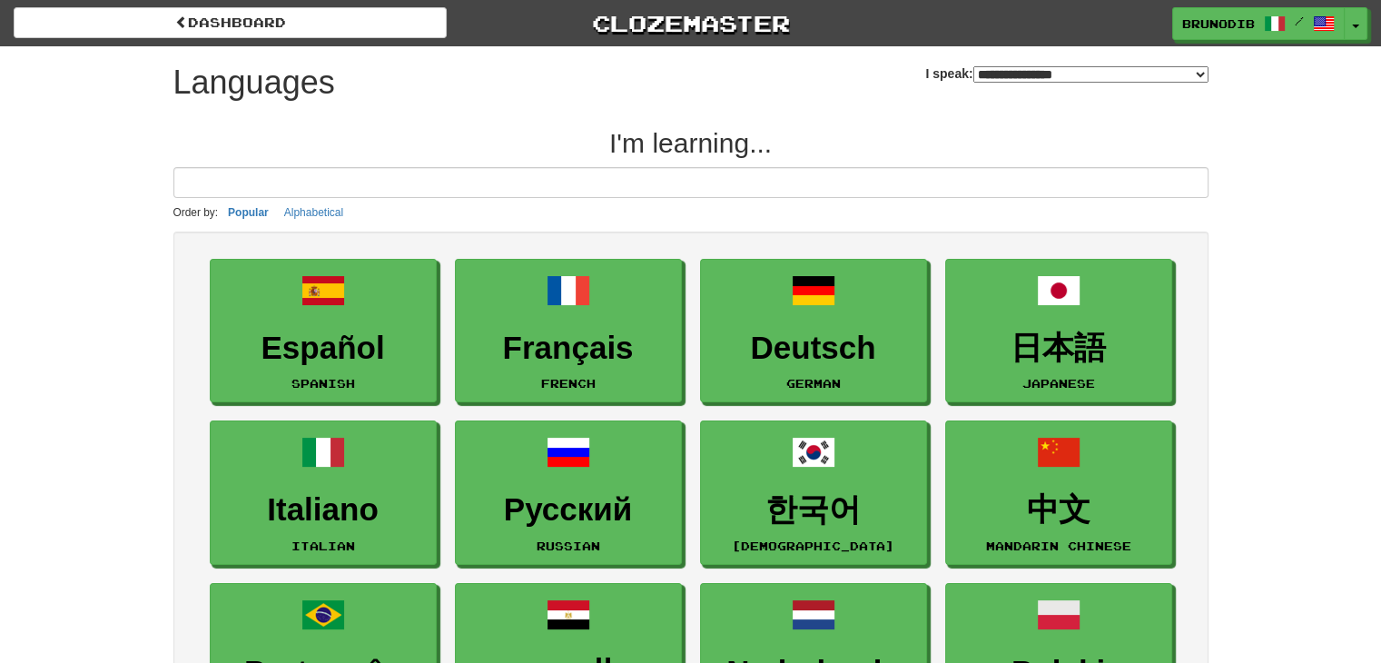
click at [973, 79] on select "**********" at bounding box center [1090, 74] width 235 height 16
select select "*********"
click at [973, 66] on select "**********" at bounding box center [1090, 74] width 235 height 16
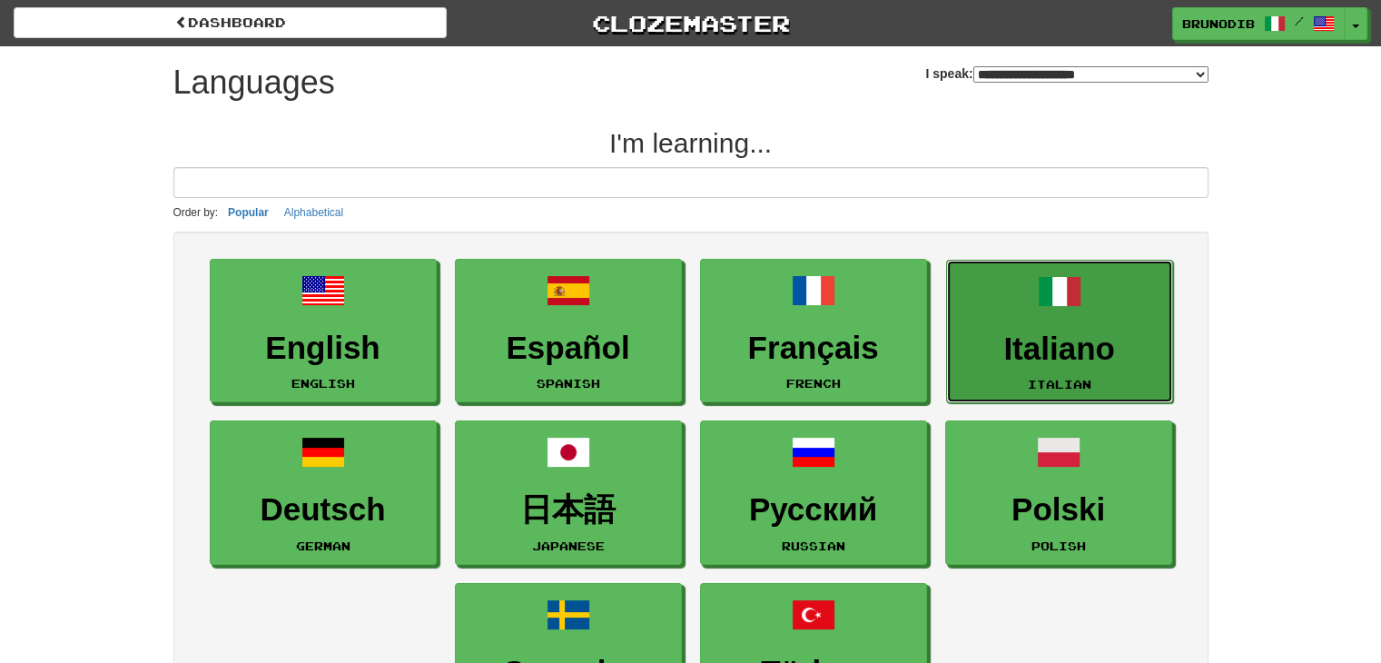
click at [979, 360] on h3 "Italiano" at bounding box center [1059, 348] width 207 height 35
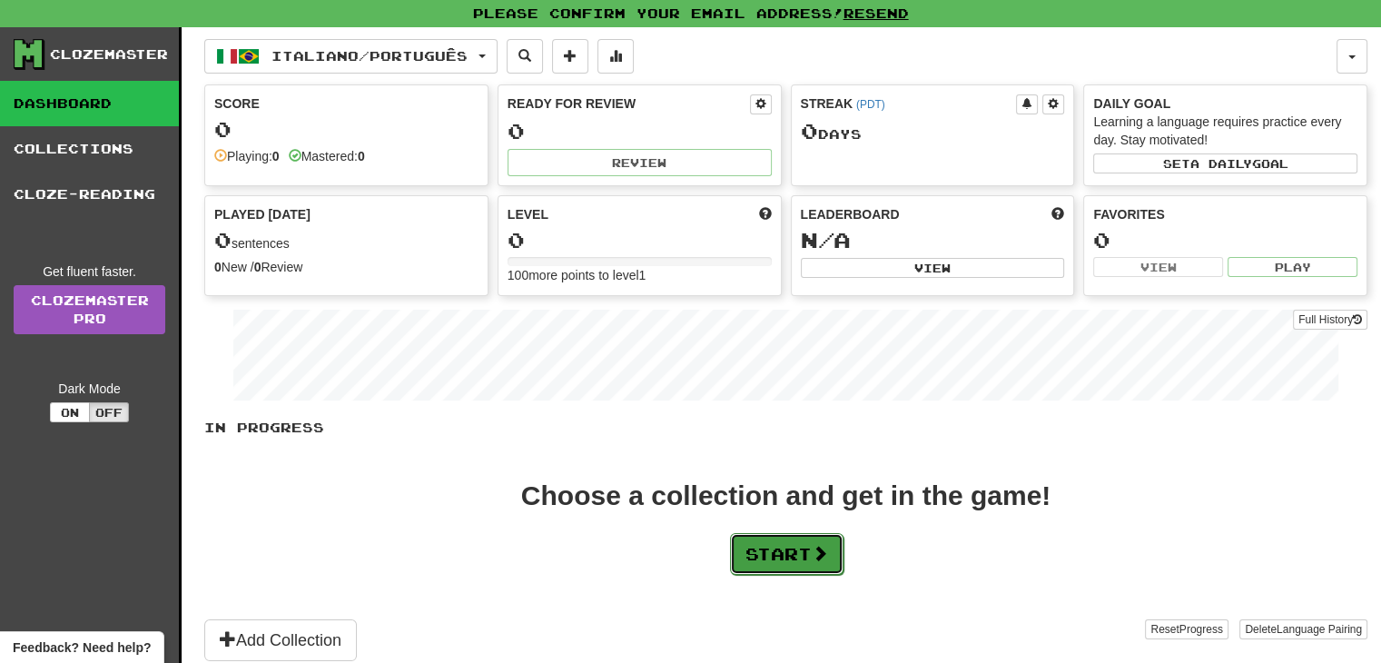
click at [815, 542] on button "Start" at bounding box center [786, 554] width 113 height 42
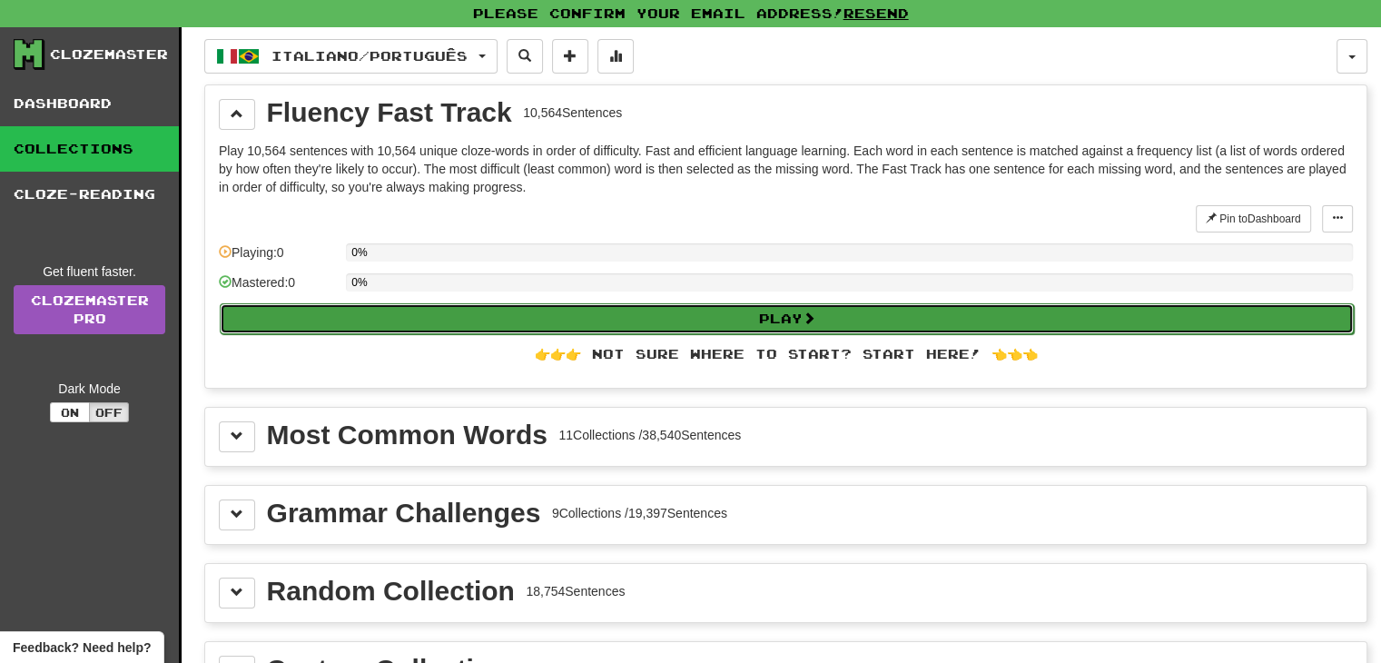
click at [731, 308] on button "Play" at bounding box center [787, 318] width 1134 height 31
select select "**"
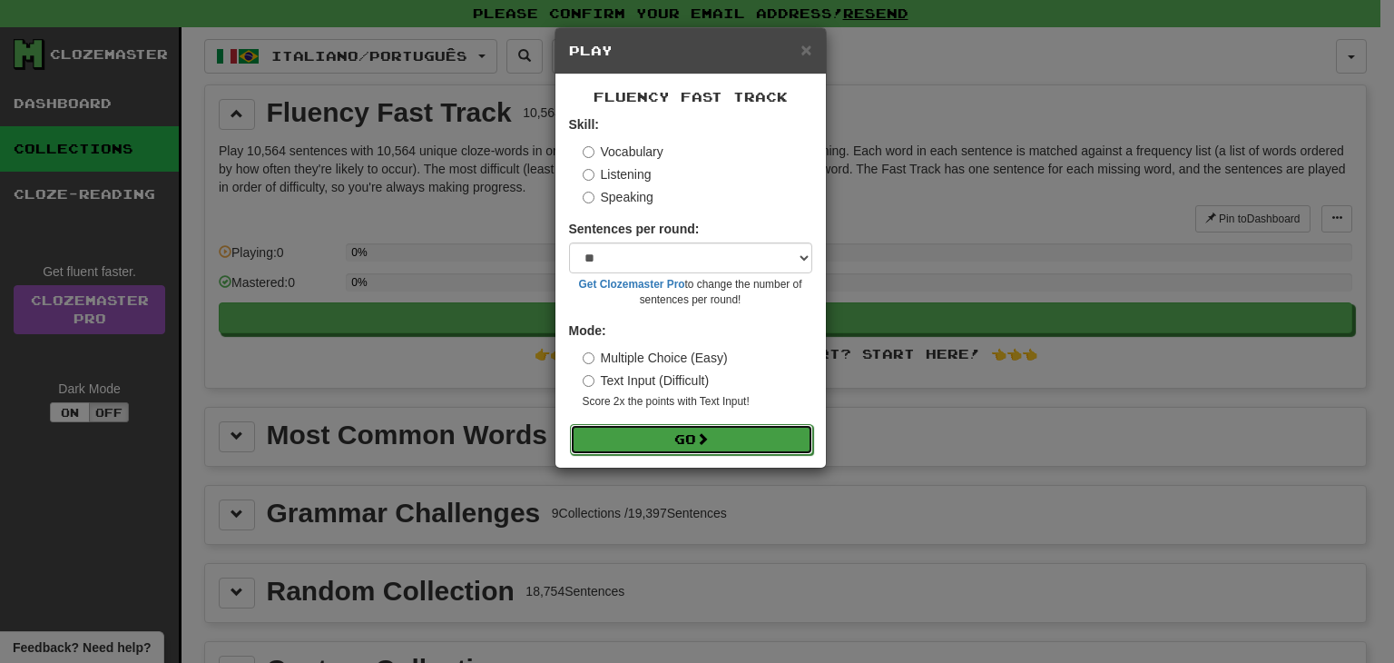
click at [693, 435] on button "Go" at bounding box center [691, 439] width 243 height 31
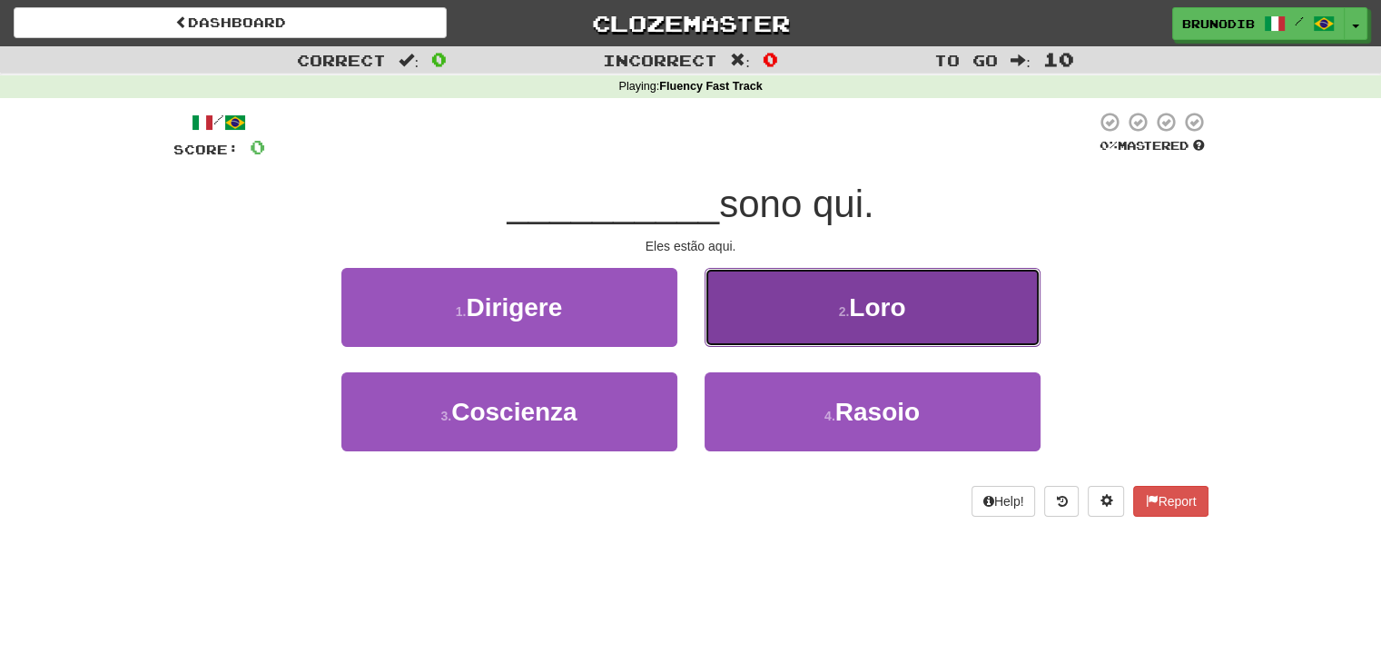
click at [826, 310] on button "2 . [GEOGRAPHIC_DATA]" at bounding box center [872, 307] width 336 height 79
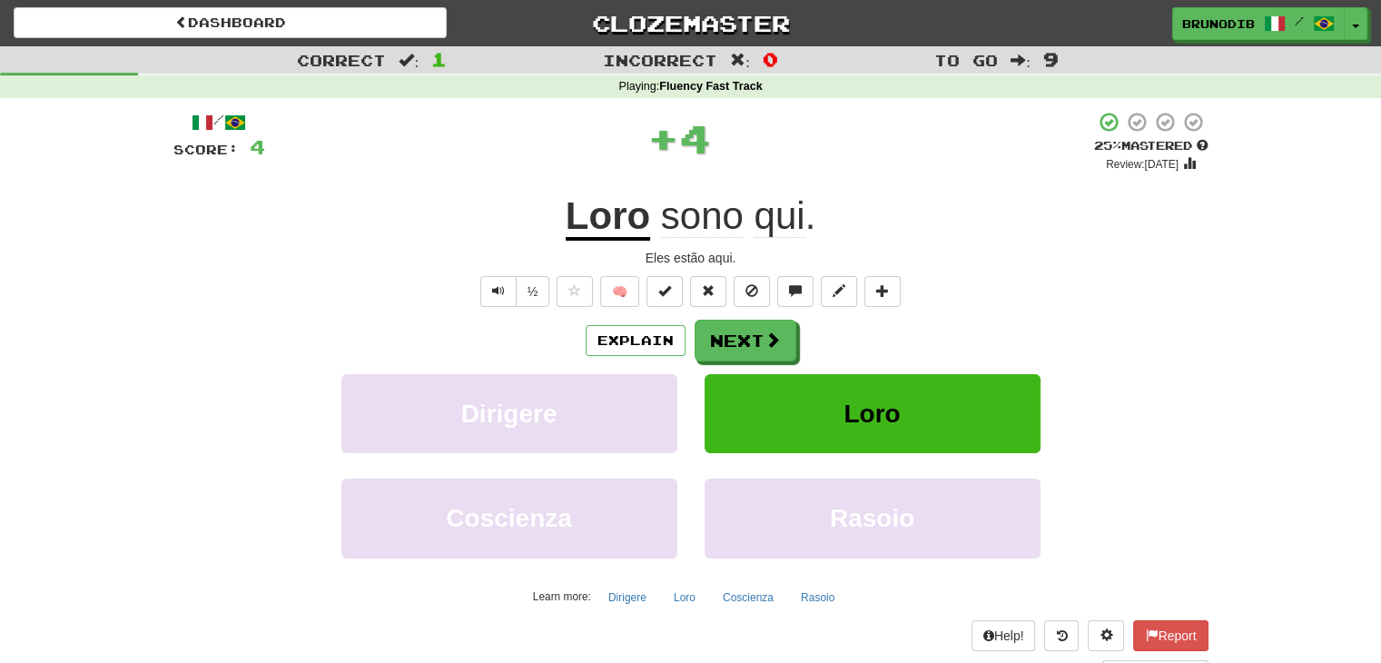
click at [795, 345] on div "Explain Next" at bounding box center [690, 341] width 1035 height 42
click at [777, 343] on span at bounding box center [773, 340] width 16 height 16
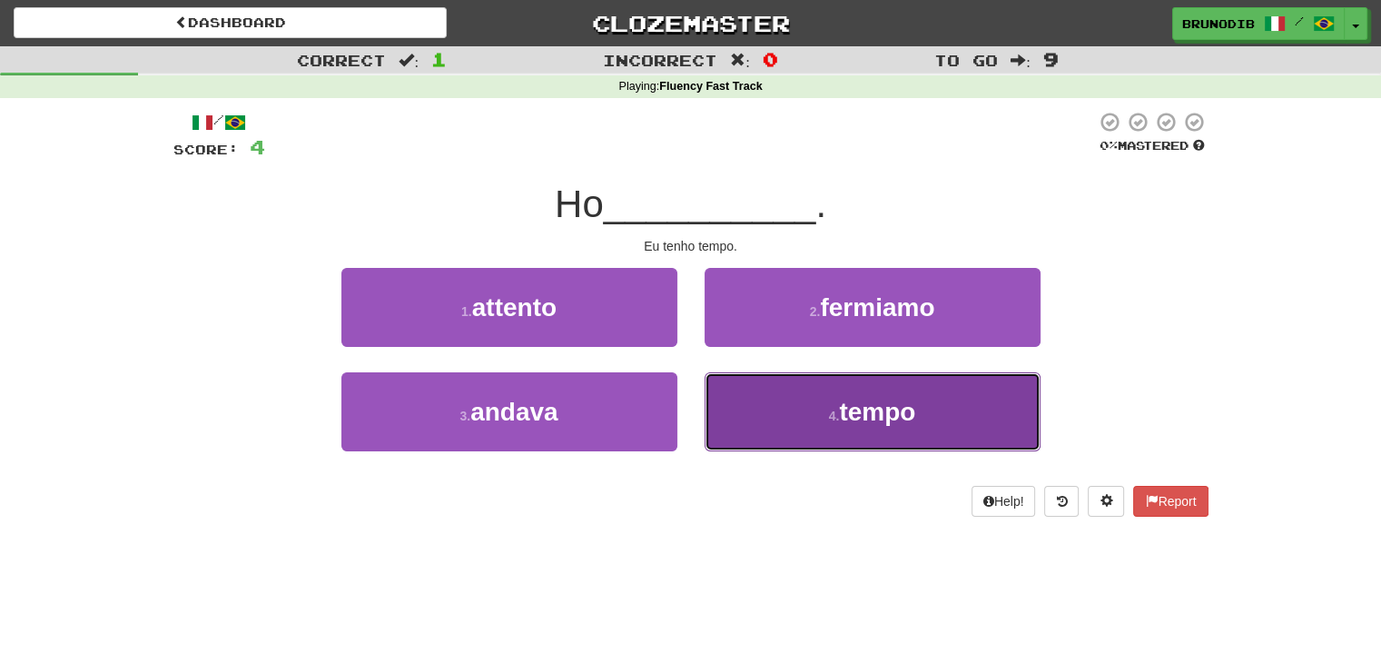
click at [735, 404] on button "4 . tempo" at bounding box center [872, 411] width 336 height 79
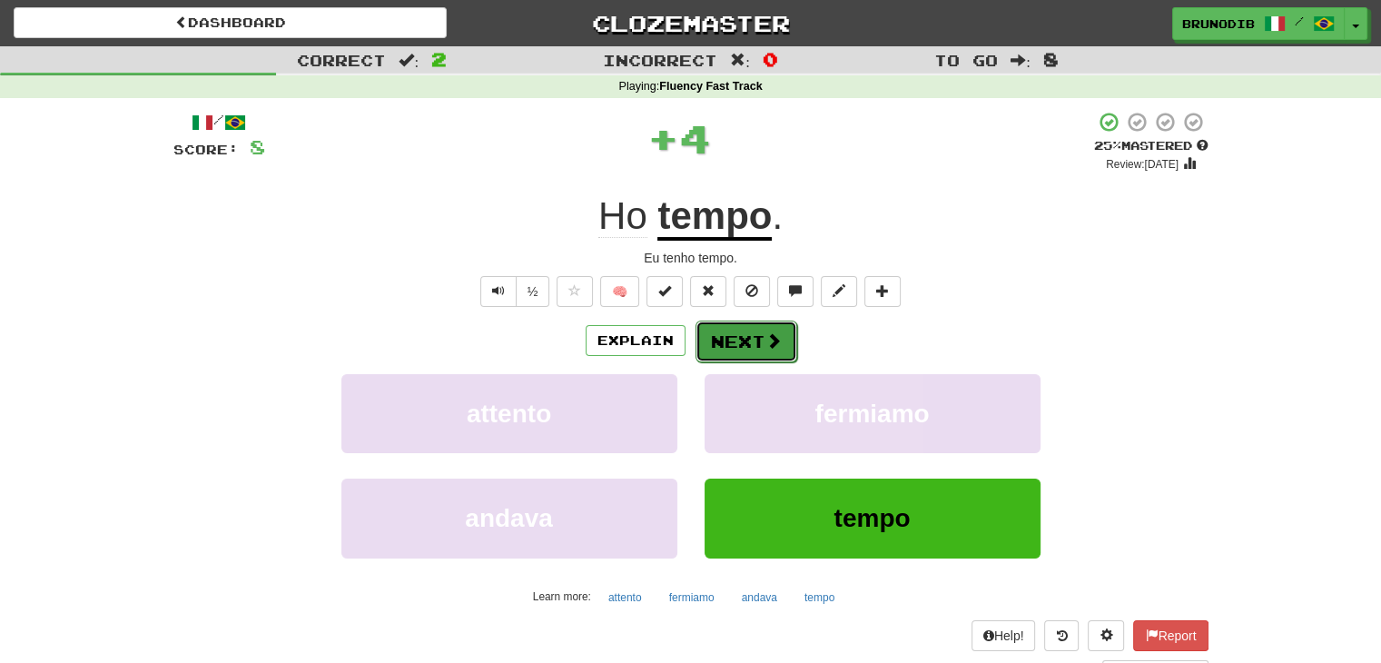
click at [760, 330] on button "Next" at bounding box center [746, 341] width 102 height 42
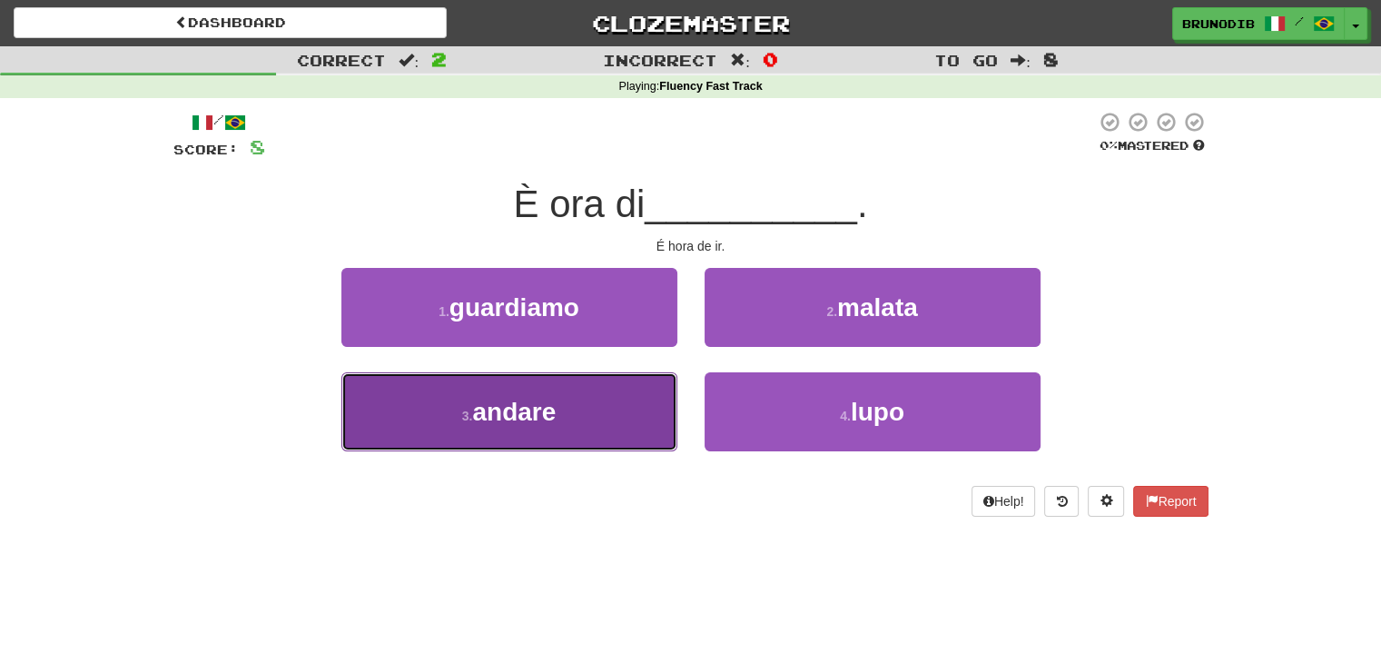
click at [632, 392] on button "3 . andare" at bounding box center [509, 411] width 336 height 79
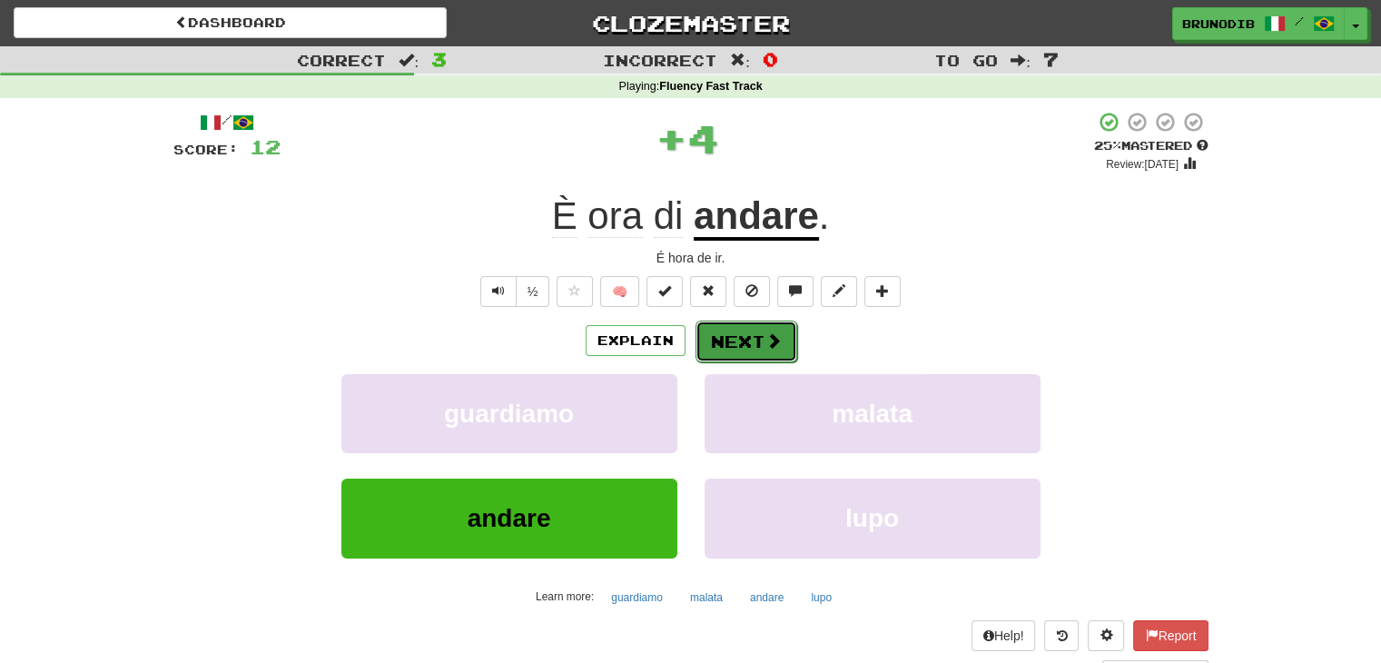
click at [734, 338] on button "Next" at bounding box center [746, 341] width 102 height 42
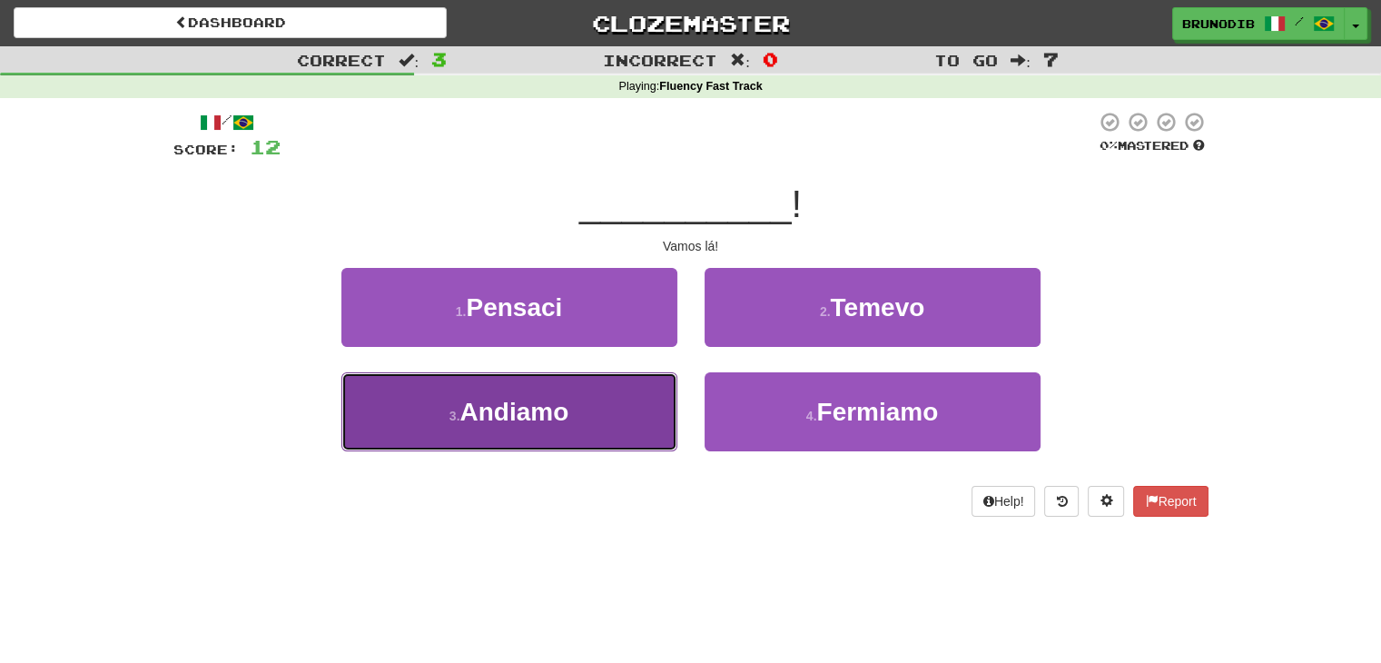
click at [597, 398] on button "3 . Andiamo" at bounding box center [509, 411] width 336 height 79
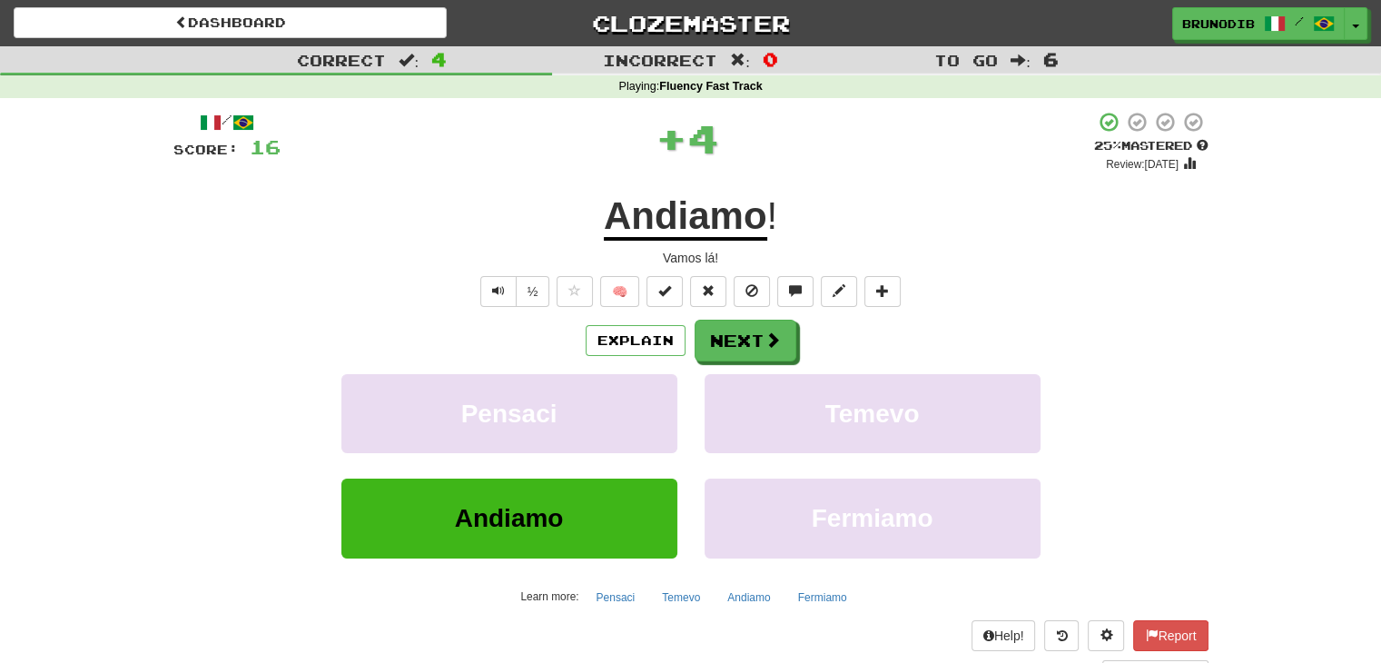
click at [795, 325] on div "Explain Next" at bounding box center [690, 341] width 1035 height 42
click at [769, 343] on span at bounding box center [773, 340] width 16 height 16
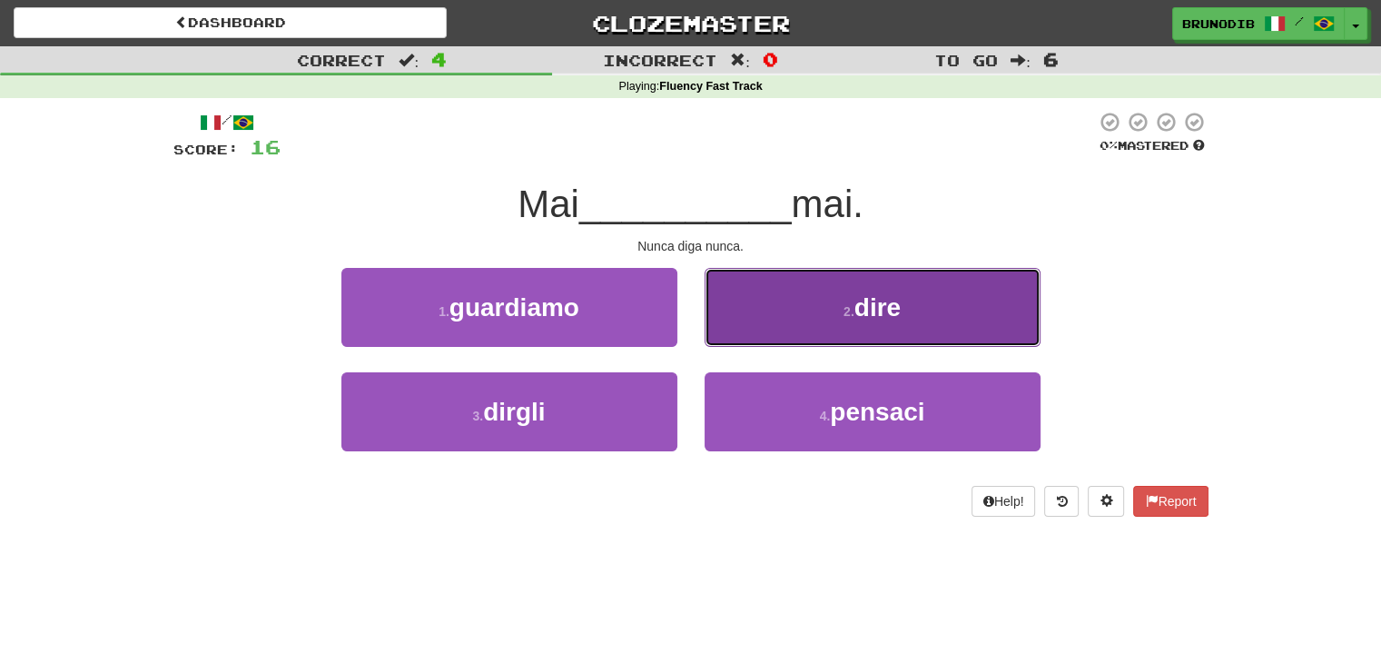
click at [798, 328] on button "2 . dire" at bounding box center [872, 307] width 336 height 79
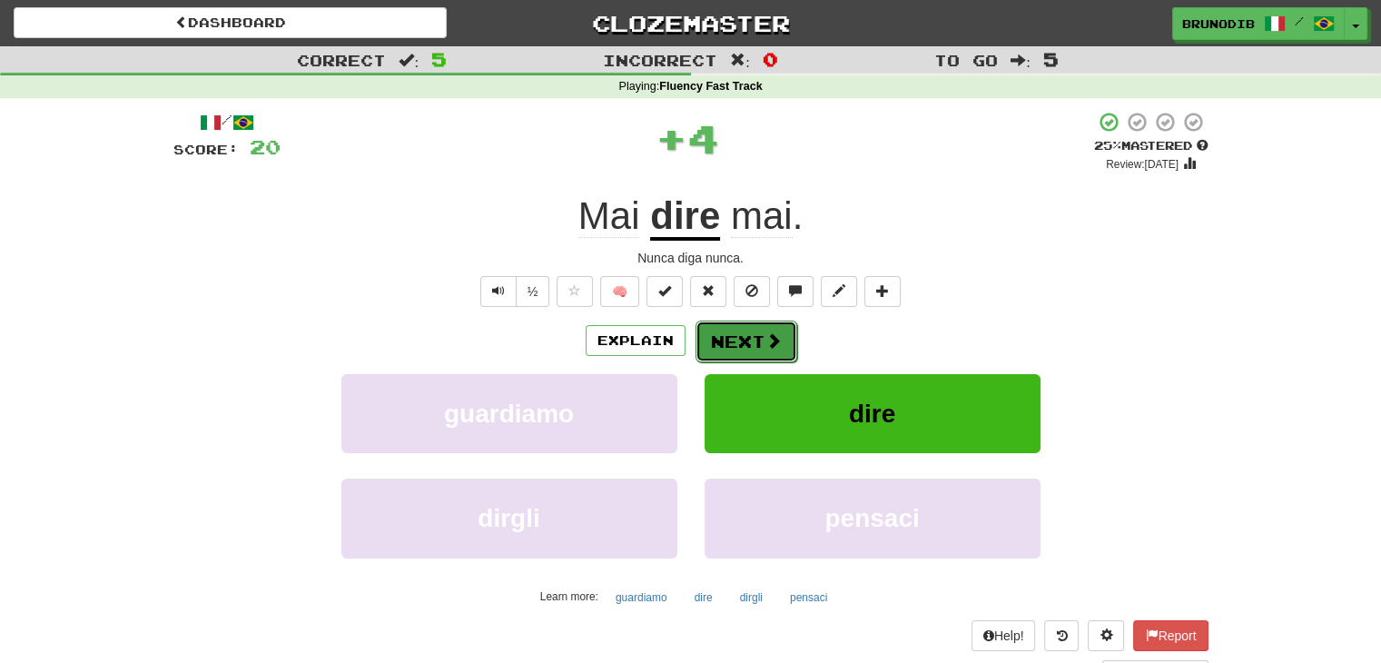
click at [773, 332] on span at bounding box center [773, 340] width 16 height 16
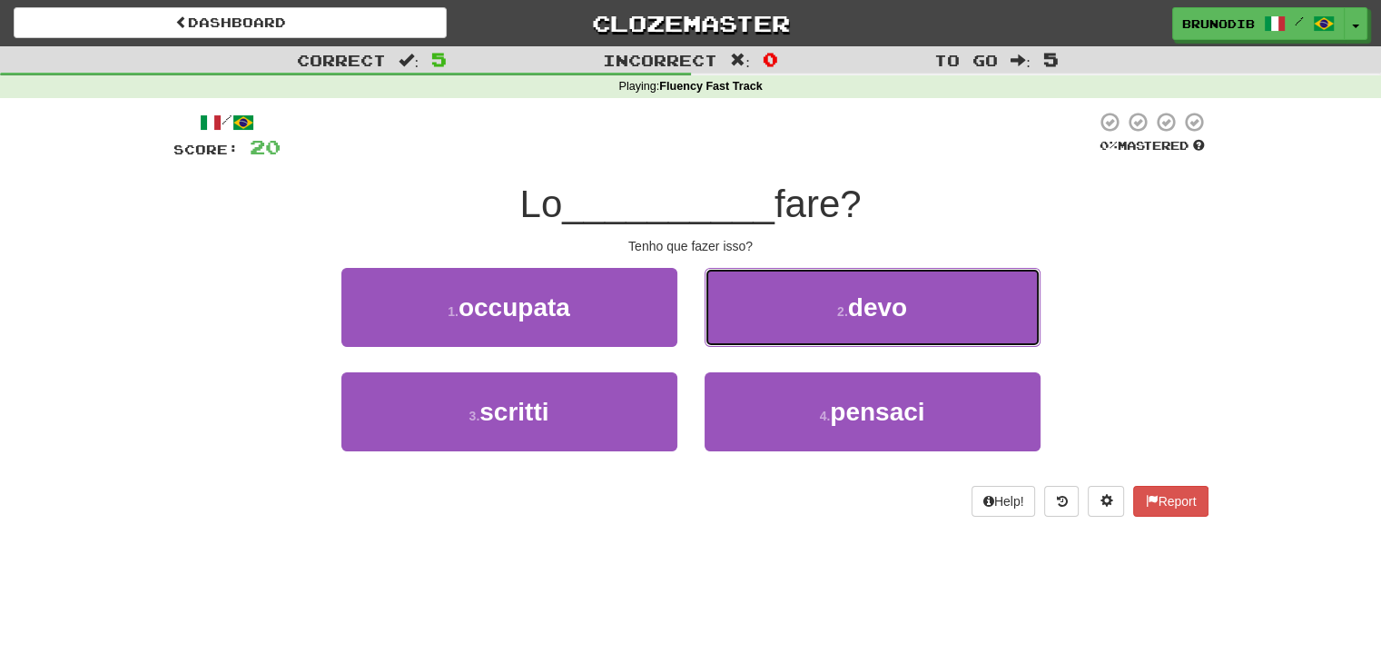
click at [773, 332] on button "2 . devo" at bounding box center [872, 307] width 336 height 79
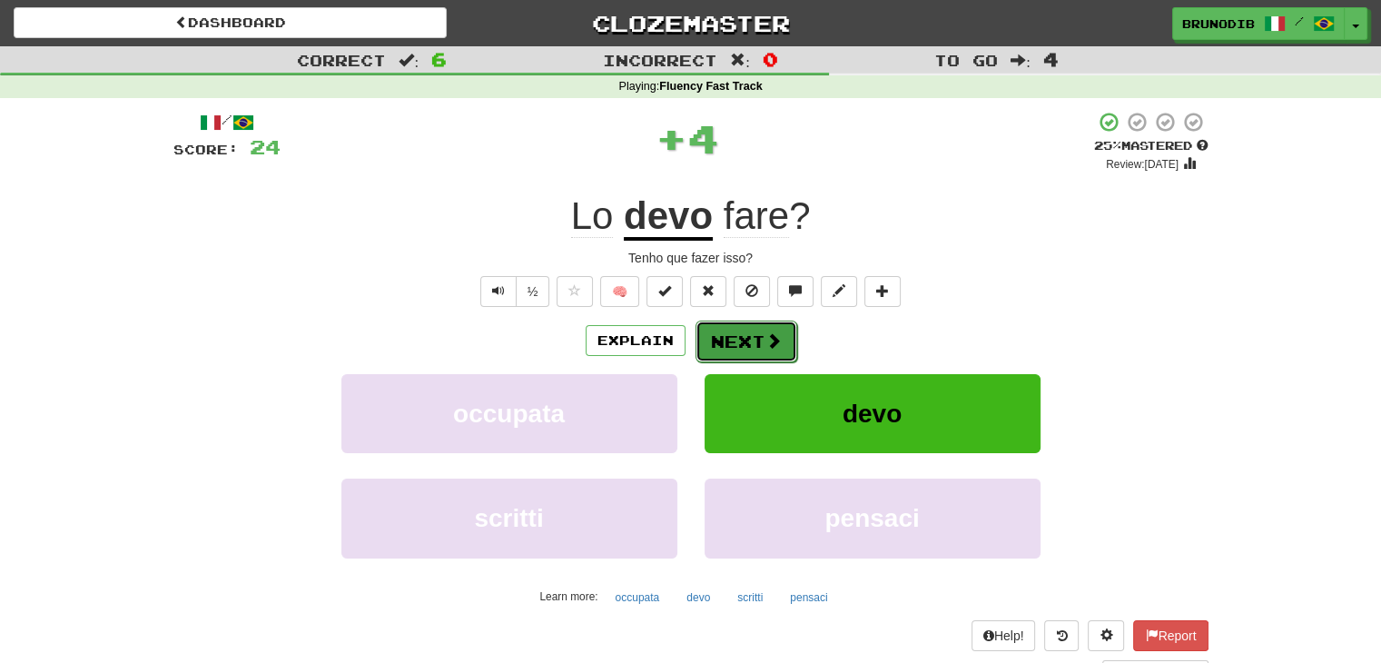
click at [772, 333] on span at bounding box center [773, 340] width 16 height 16
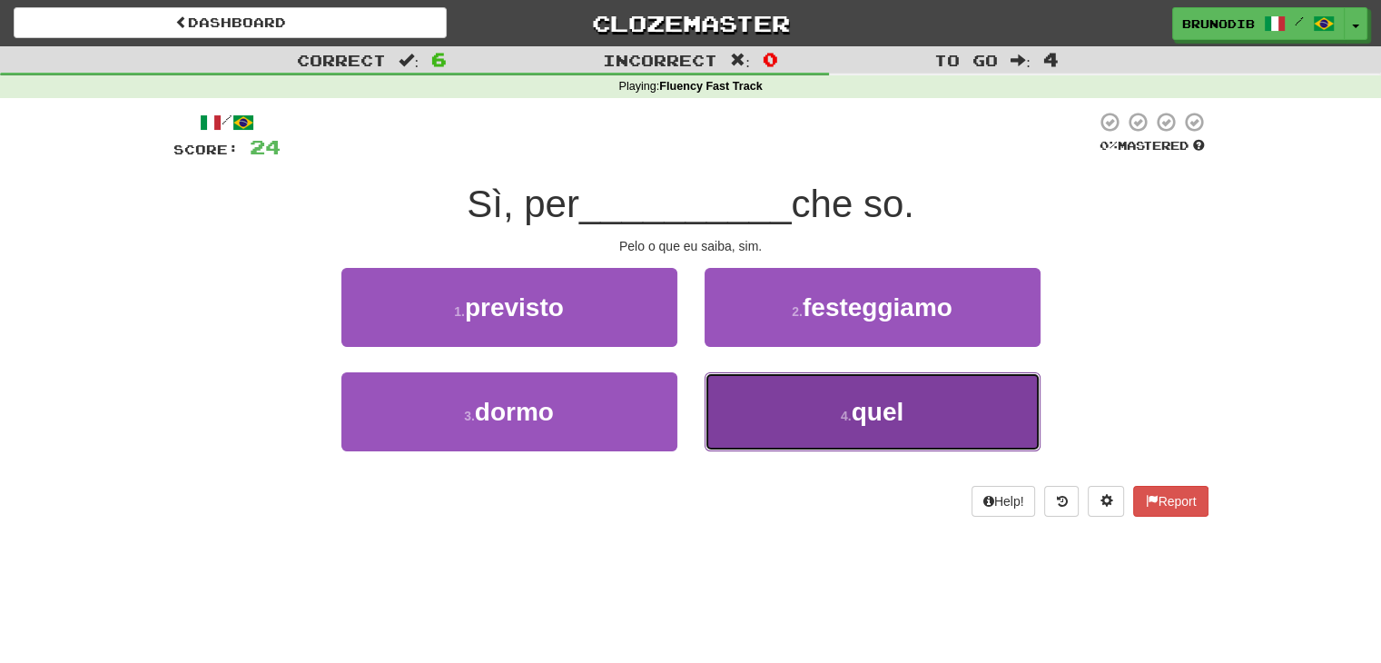
click at [808, 396] on button "4 . quel" at bounding box center [872, 411] width 336 height 79
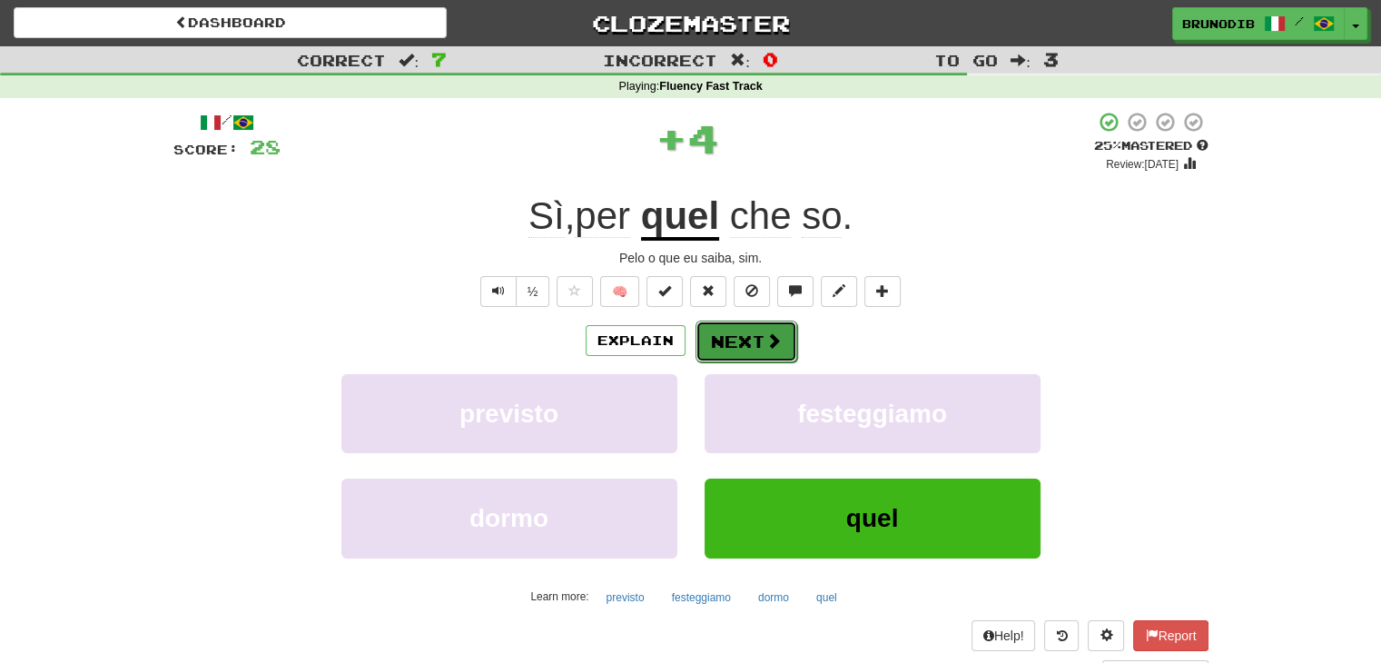
click at [751, 353] on button "Next" at bounding box center [746, 341] width 102 height 42
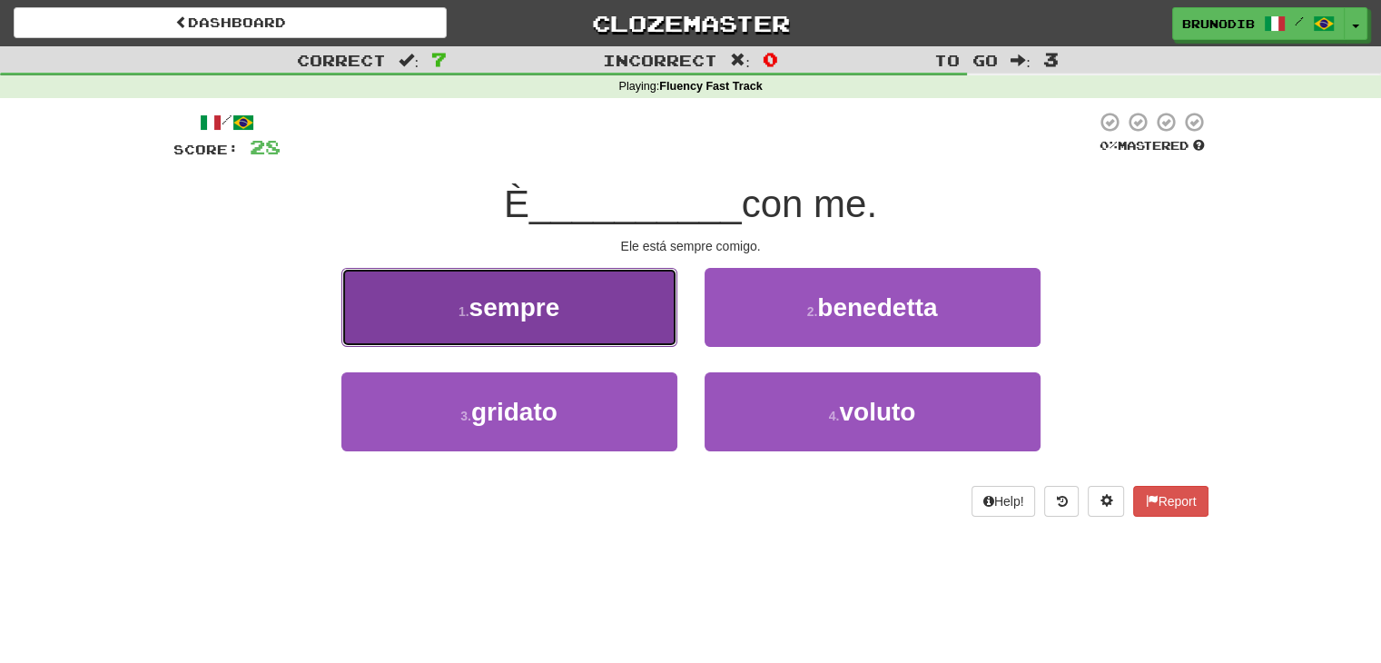
click at [650, 324] on button "1 . sempre" at bounding box center [509, 307] width 336 height 79
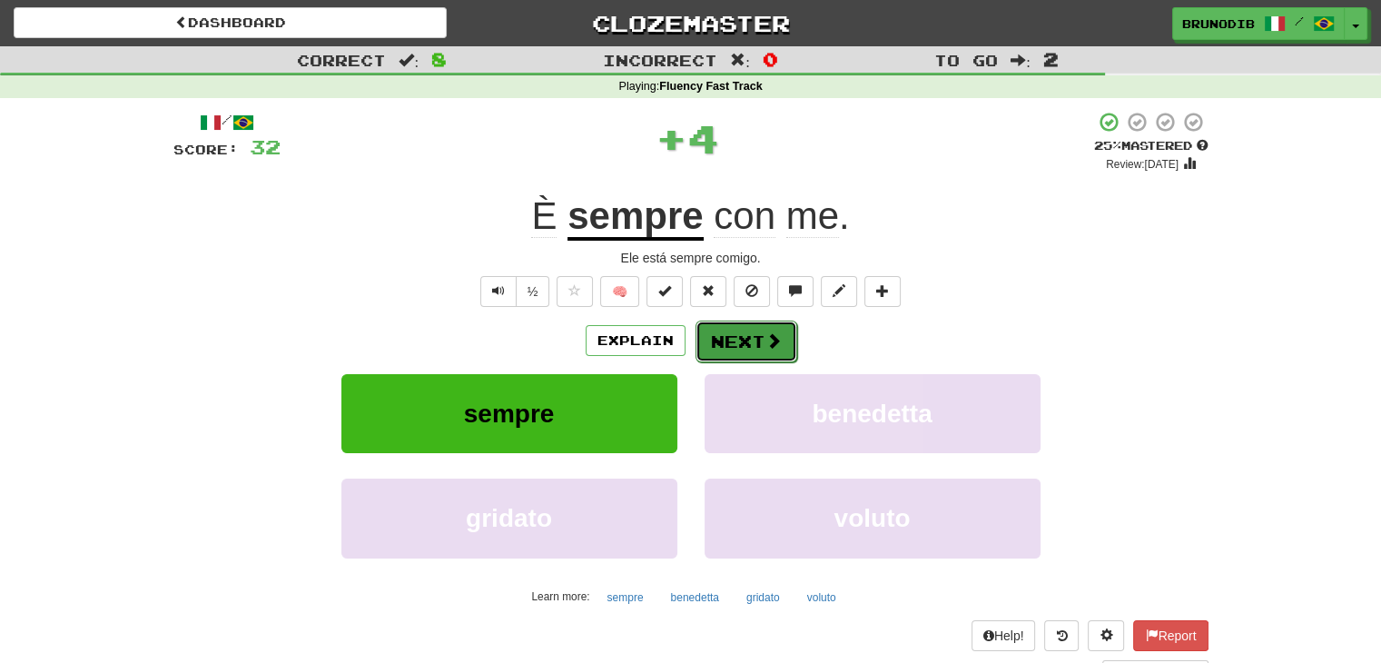
click at [744, 359] on button "Next" at bounding box center [746, 341] width 102 height 42
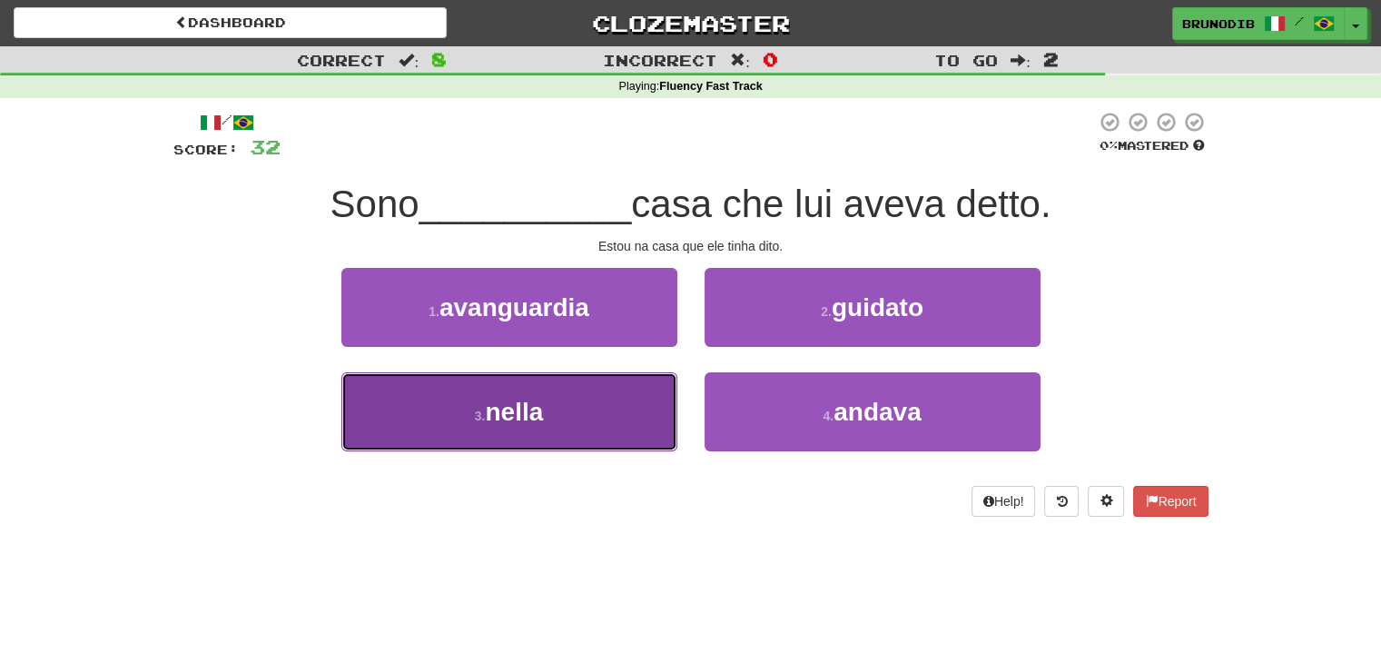
click at [628, 433] on button "3 . nella" at bounding box center [509, 411] width 336 height 79
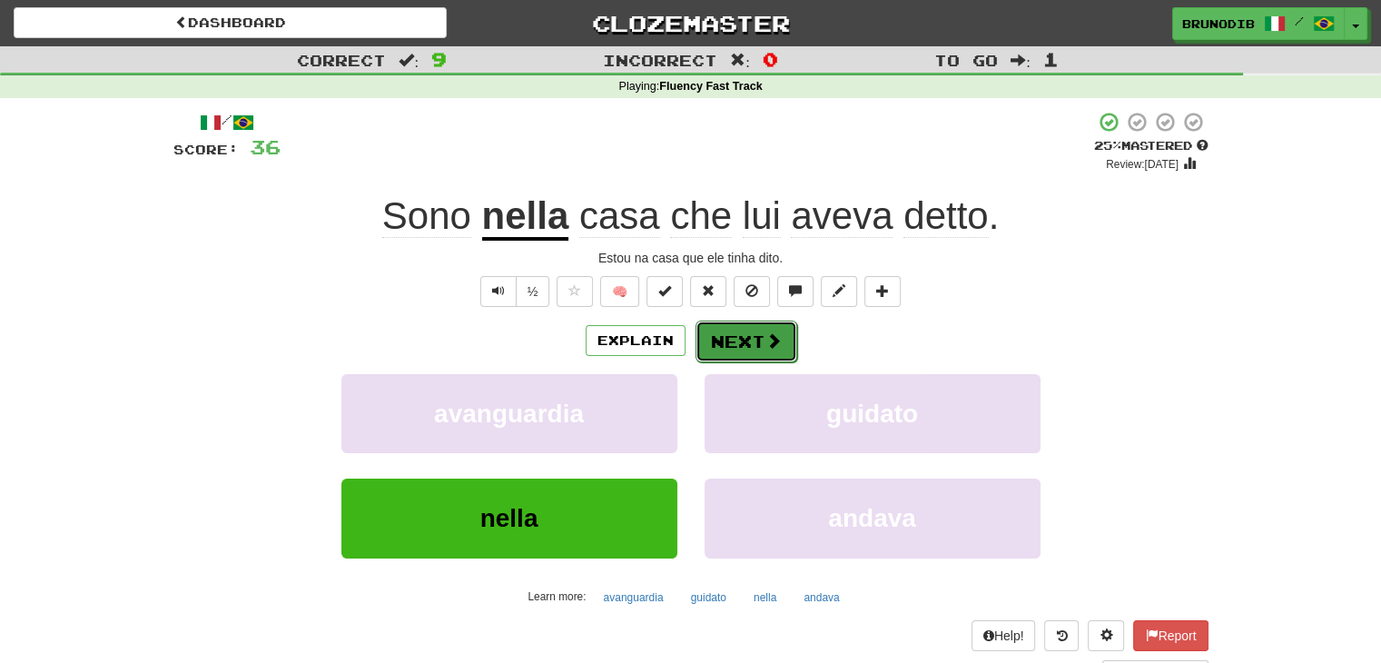
click at [733, 338] on button "Next" at bounding box center [746, 341] width 102 height 42
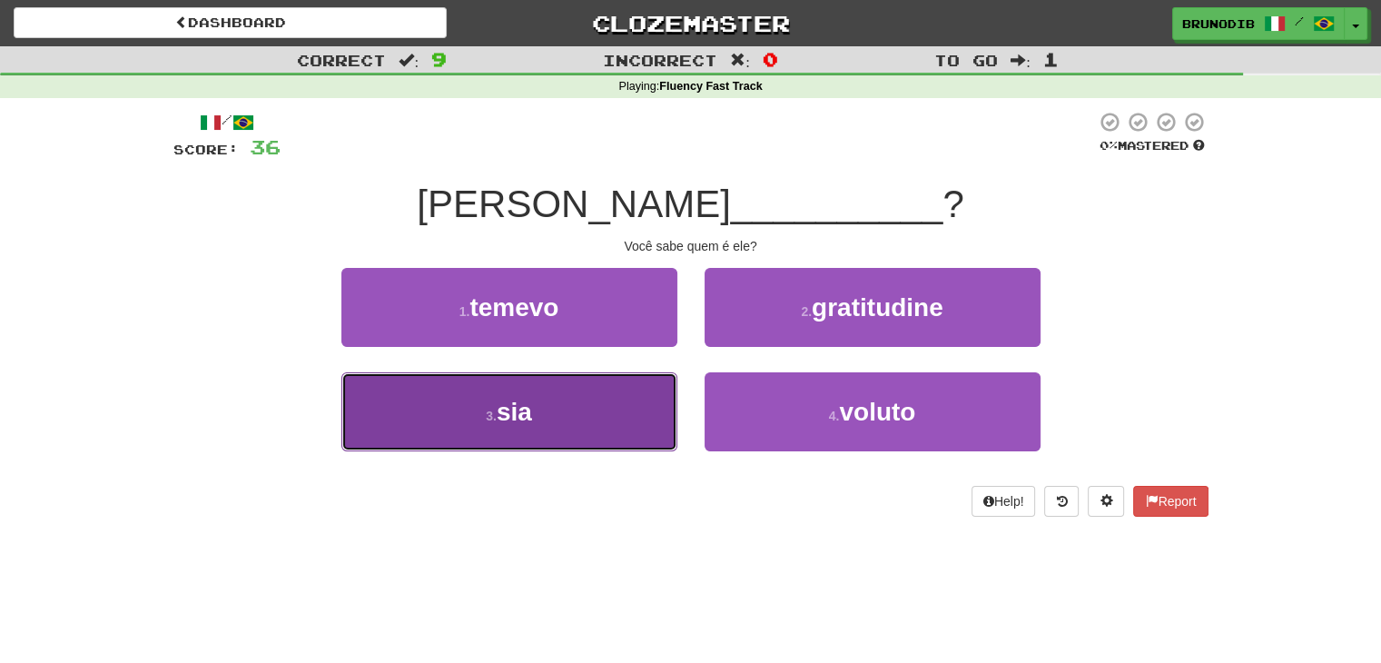
click at [668, 408] on button "3 . sia" at bounding box center [509, 411] width 336 height 79
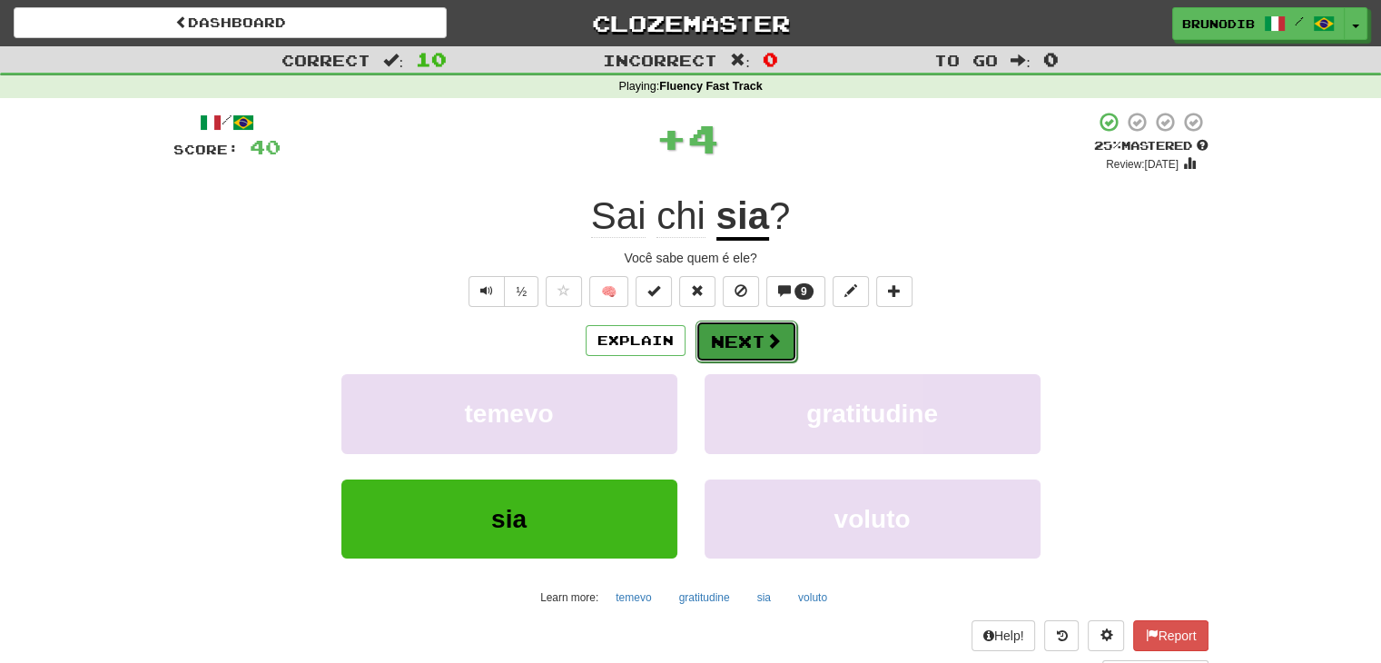
click at [763, 355] on button "Next" at bounding box center [746, 341] width 102 height 42
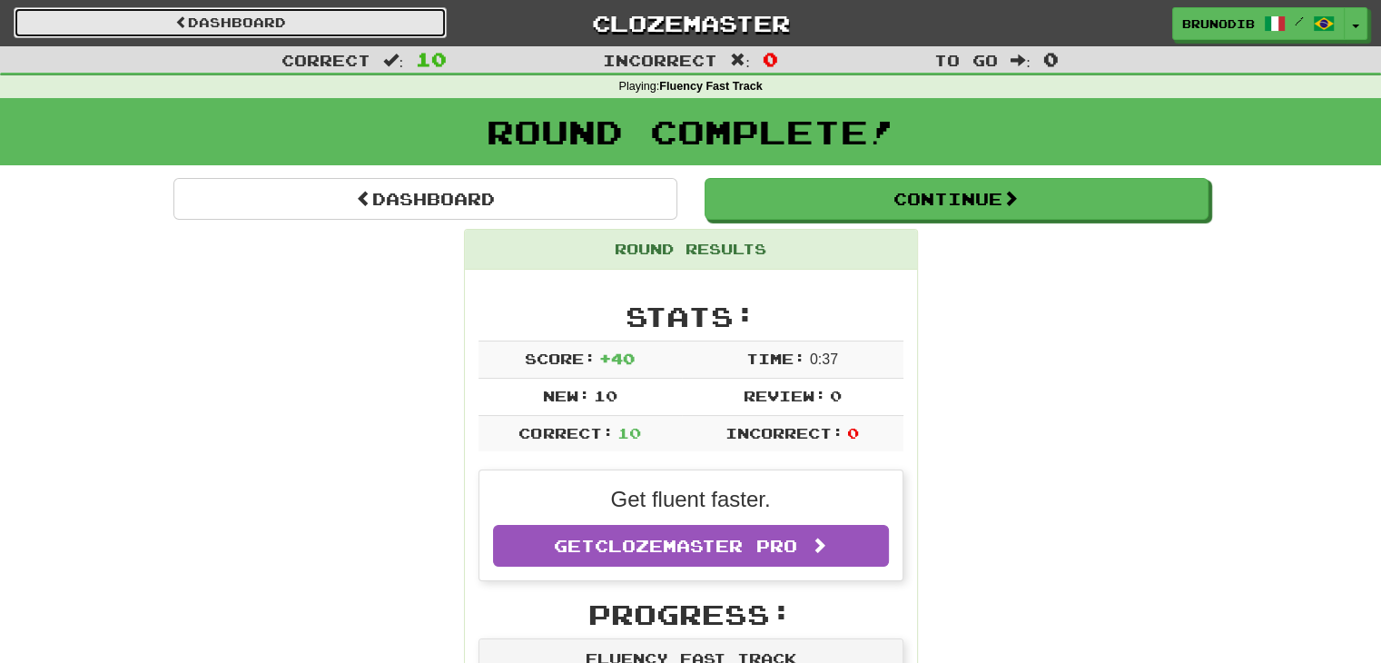
click at [264, 12] on link "Dashboard" at bounding box center [230, 22] width 433 height 31
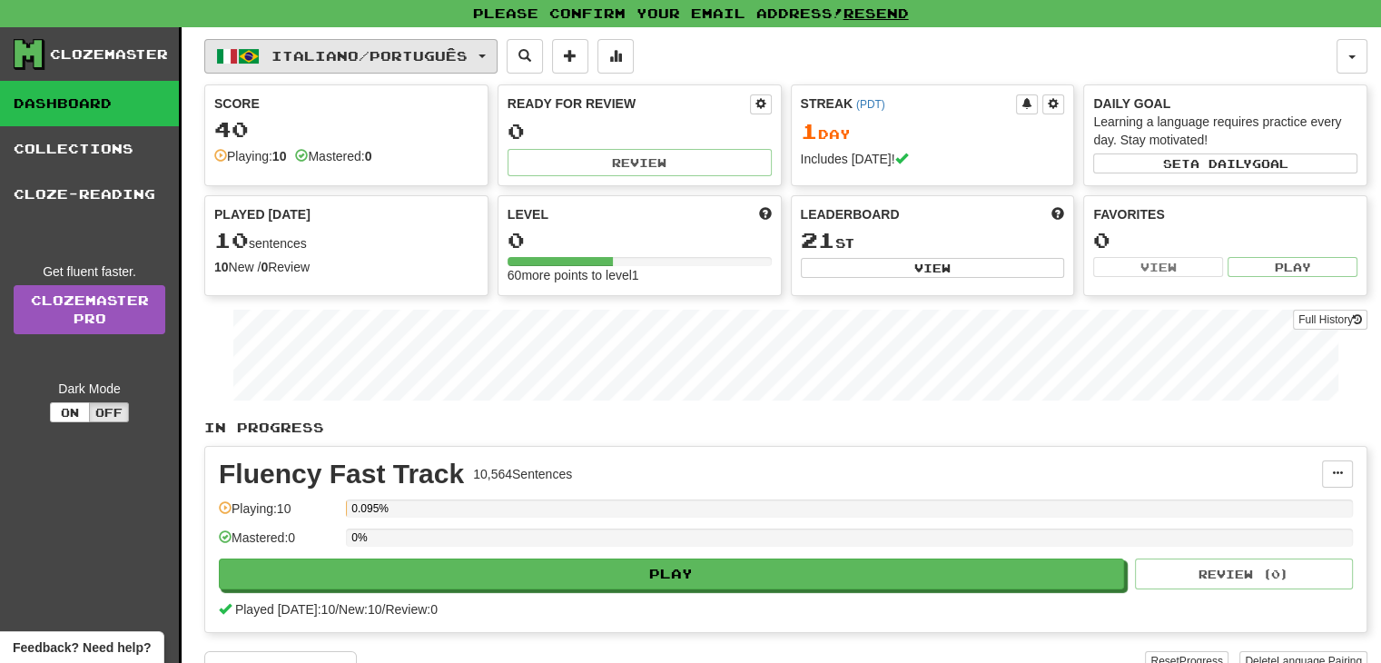
click at [290, 41] on button "Italiano / Português" at bounding box center [350, 56] width 293 height 34
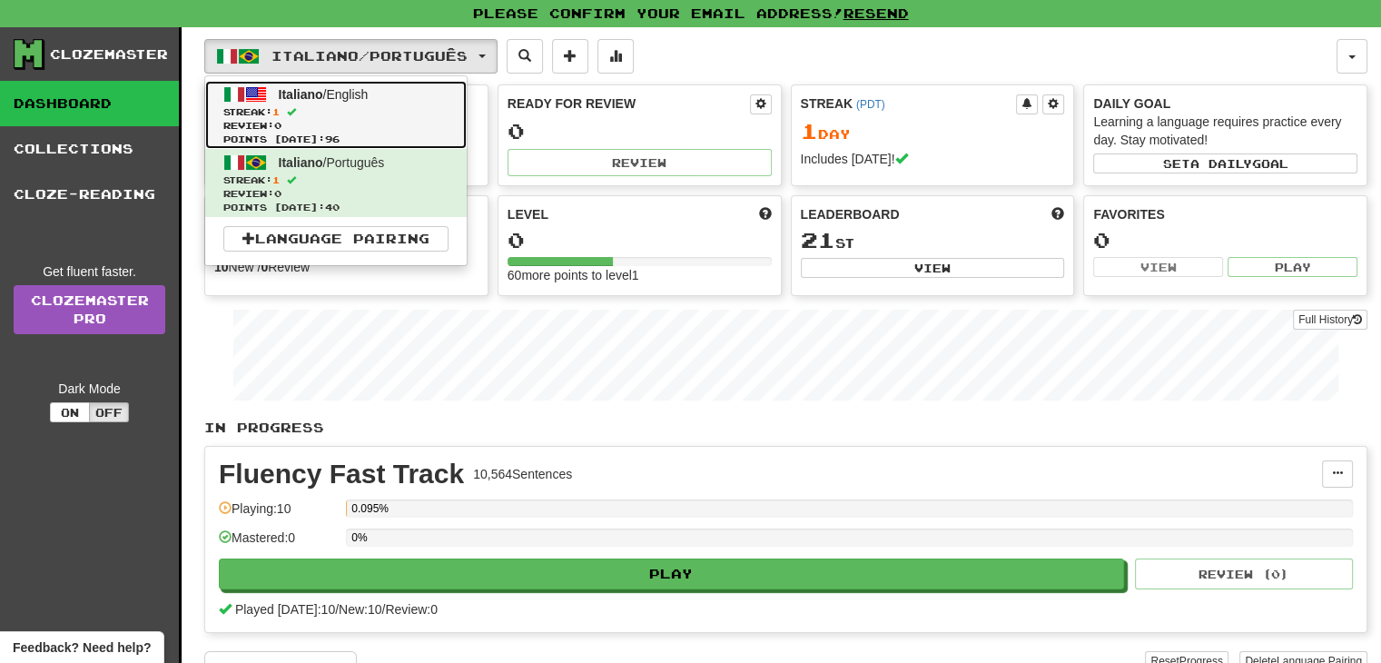
click at [310, 129] on span "Review: 0" at bounding box center [335, 126] width 225 height 14
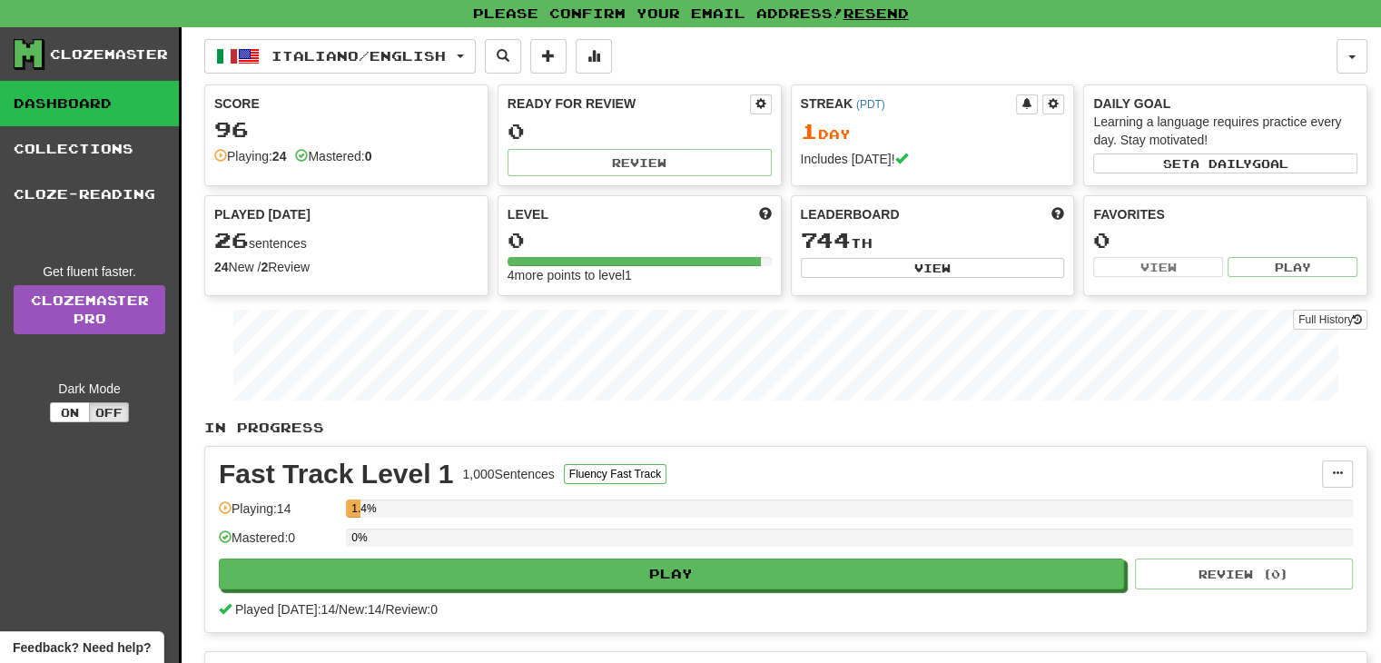
scroll to position [17, 0]
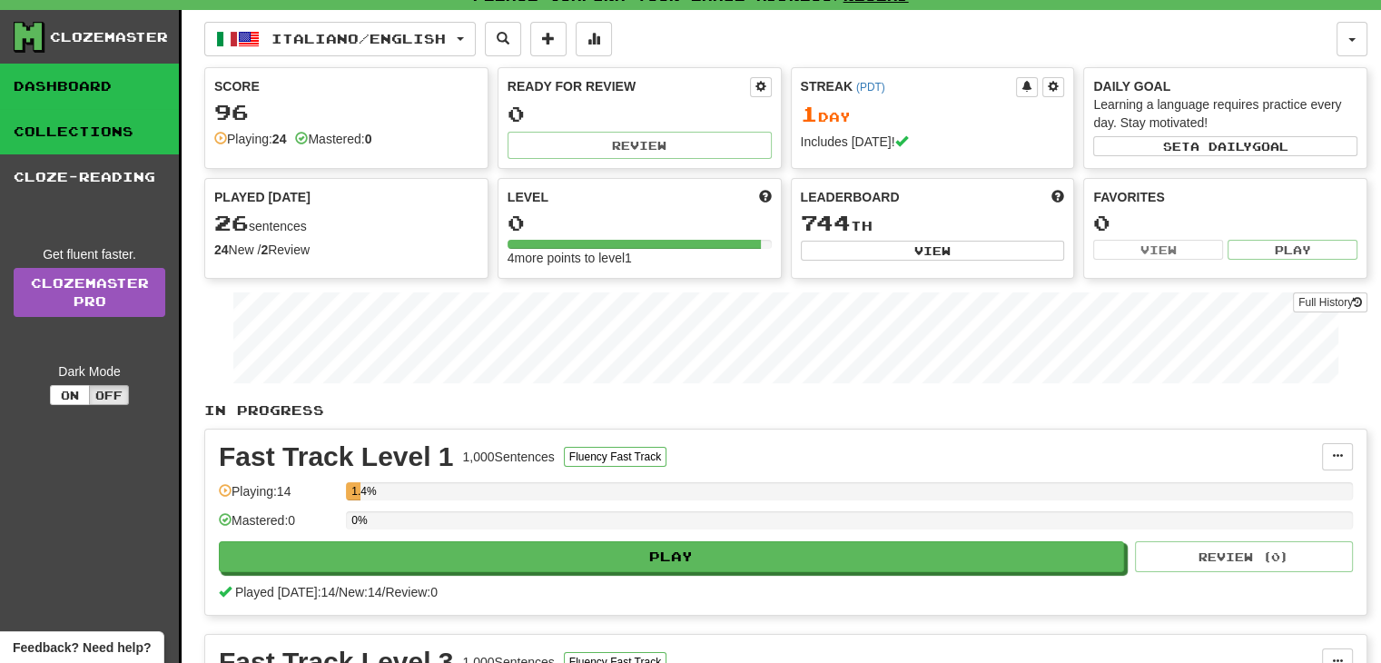
click at [90, 139] on link "Collections" at bounding box center [89, 131] width 179 height 45
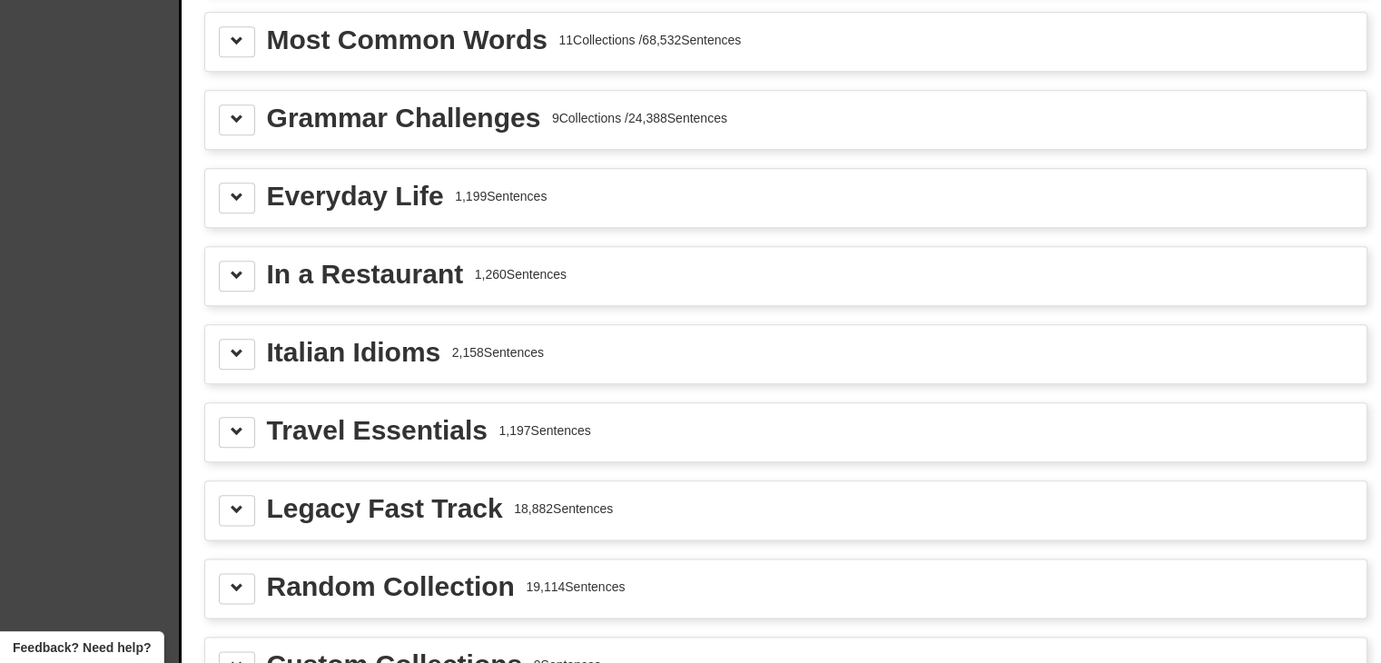
scroll to position [1879, 0]
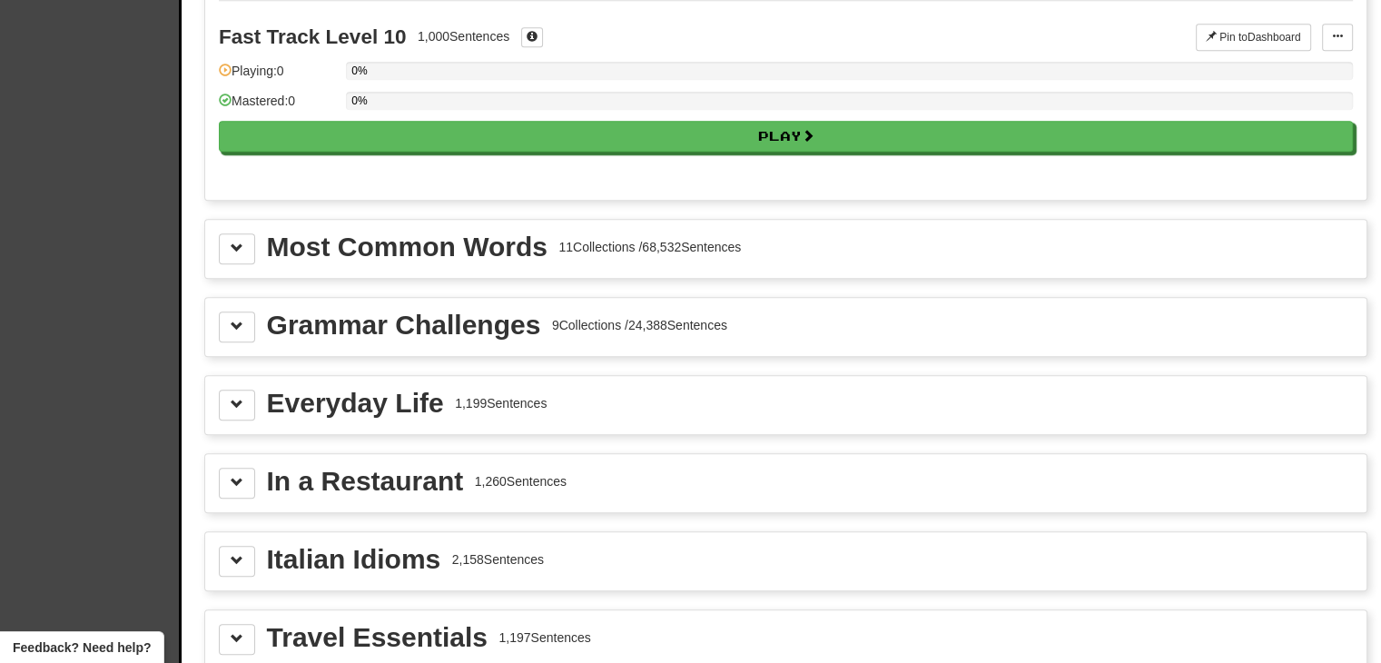
click at [400, 243] on div "Most Common Words" at bounding box center [407, 246] width 281 height 27
click at [226, 244] on button at bounding box center [237, 248] width 36 height 31
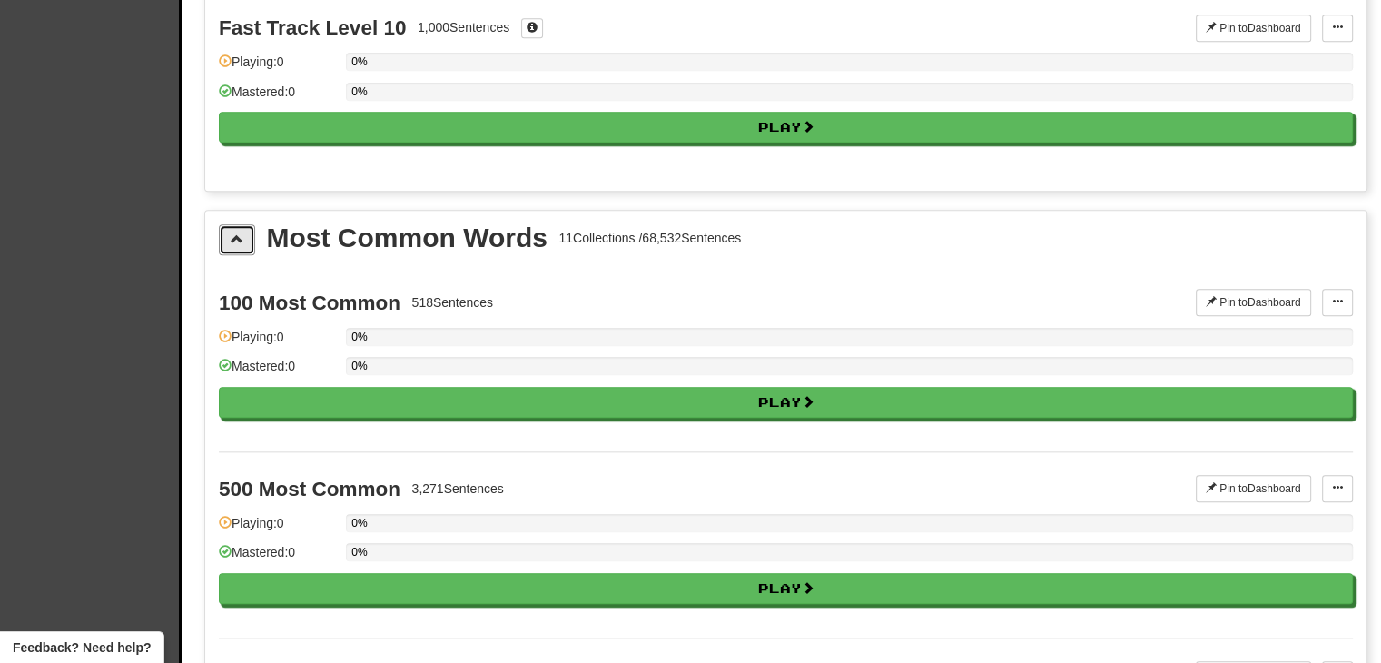
scroll to position [1868, 0]
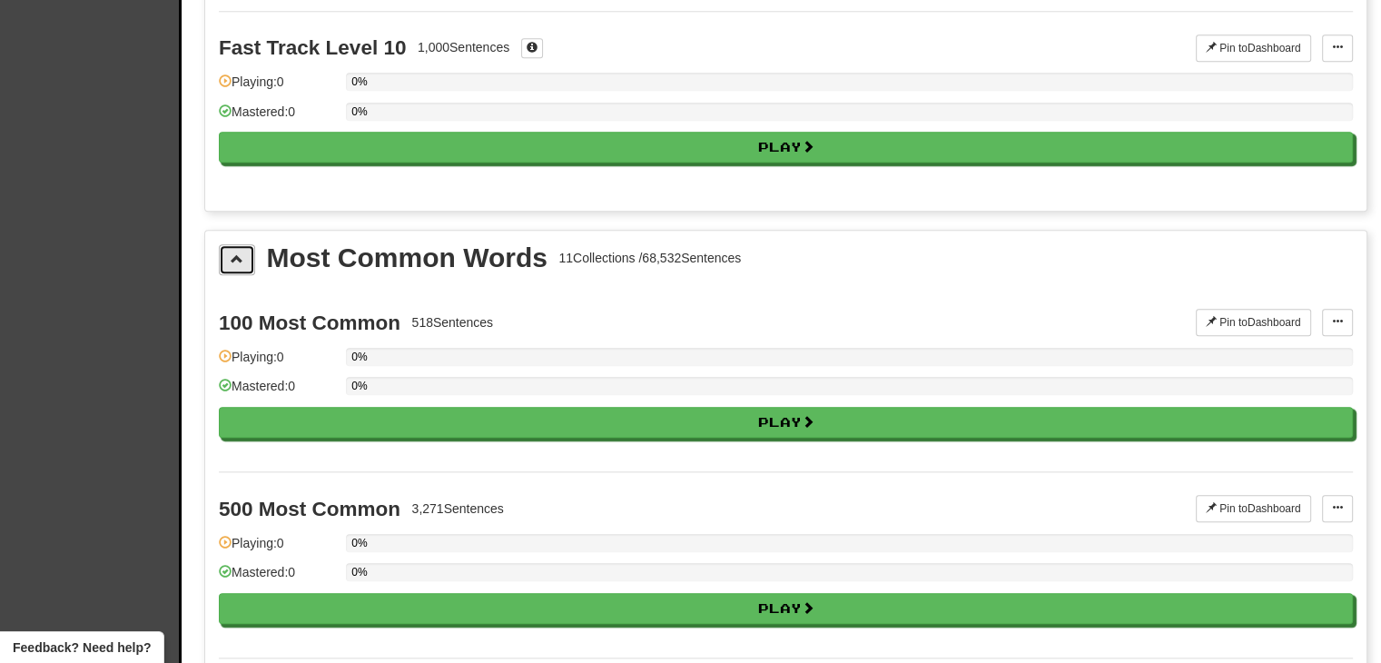
click at [241, 244] on button at bounding box center [237, 259] width 36 height 31
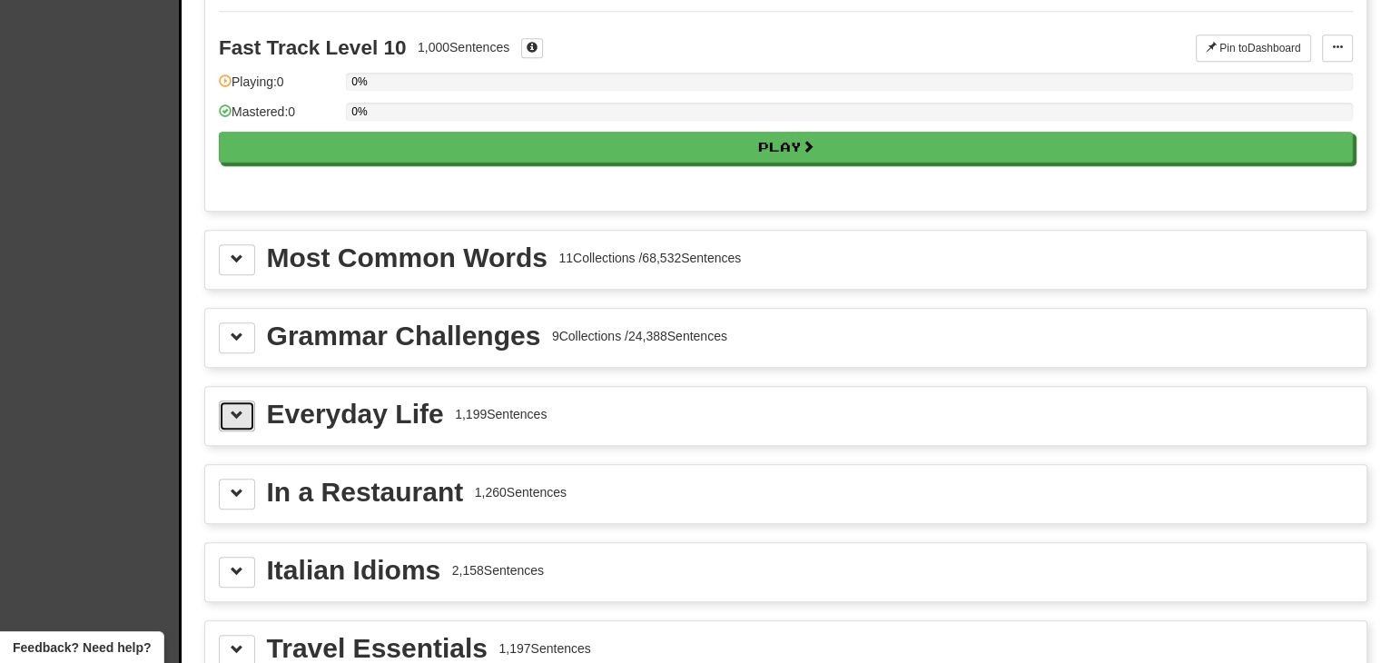
click at [247, 407] on button at bounding box center [237, 415] width 36 height 31
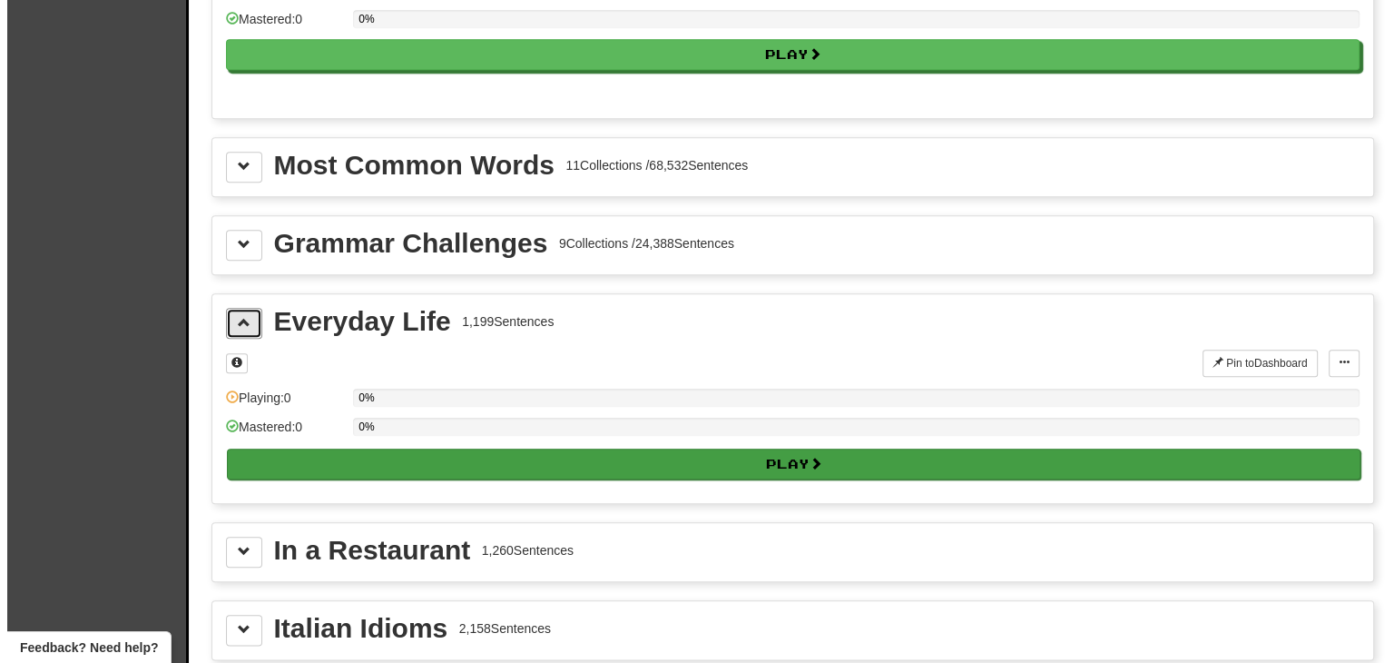
scroll to position [1961, 0]
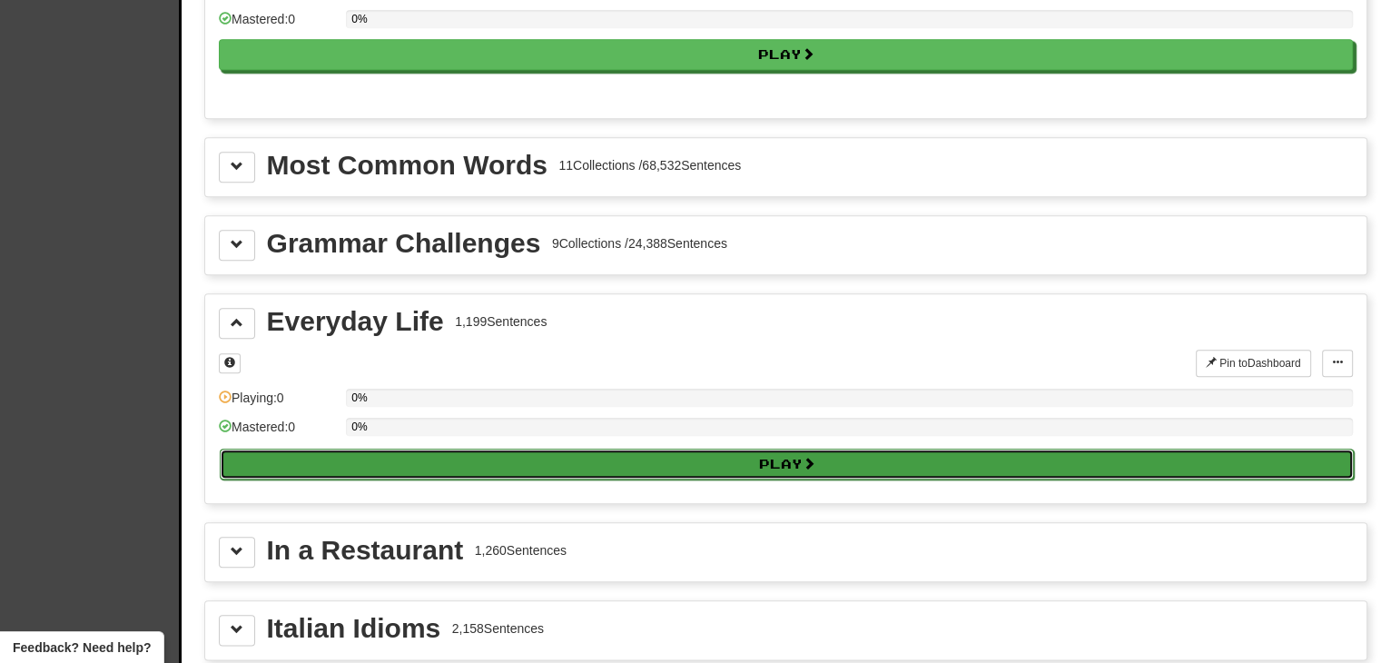
click at [369, 451] on button "Play" at bounding box center [787, 463] width 1134 height 31
select select "**"
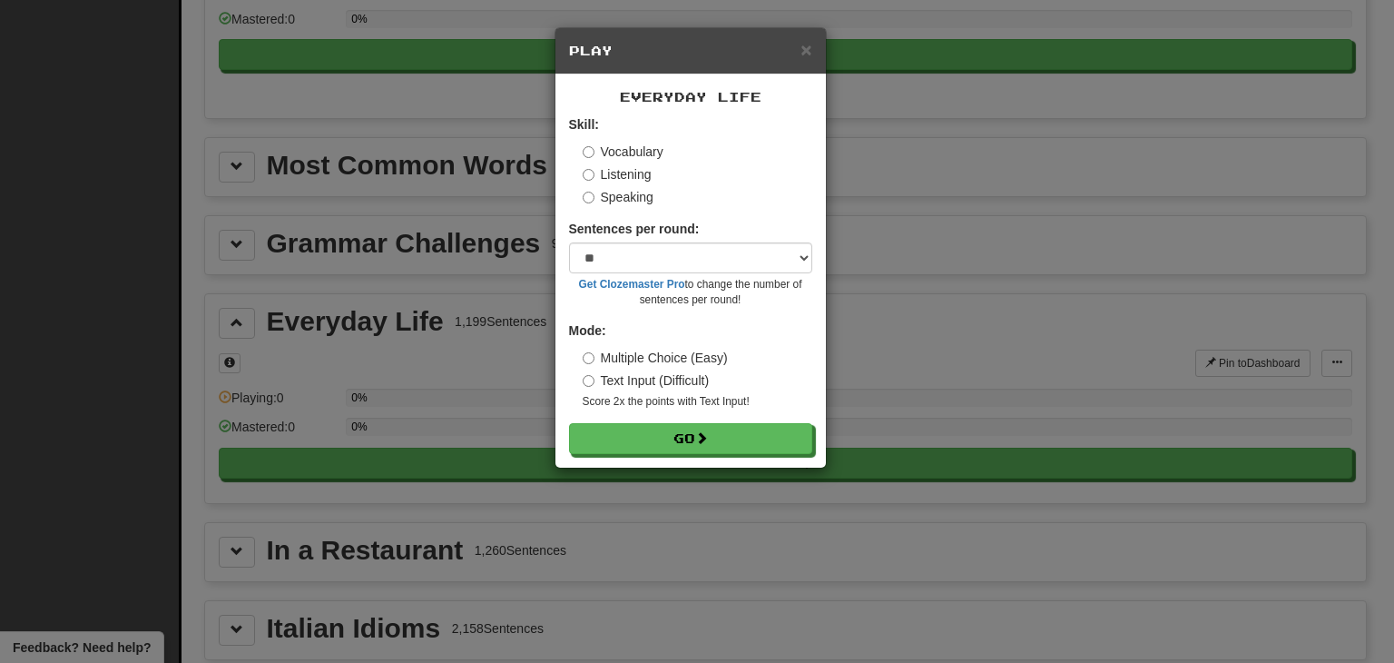
click at [706, 380] on label "Text Input (Difficult)" at bounding box center [646, 380] width 127 height 18
click at [706, 427] on button "Go" at bounding box center [691, 439] width 243 height 31
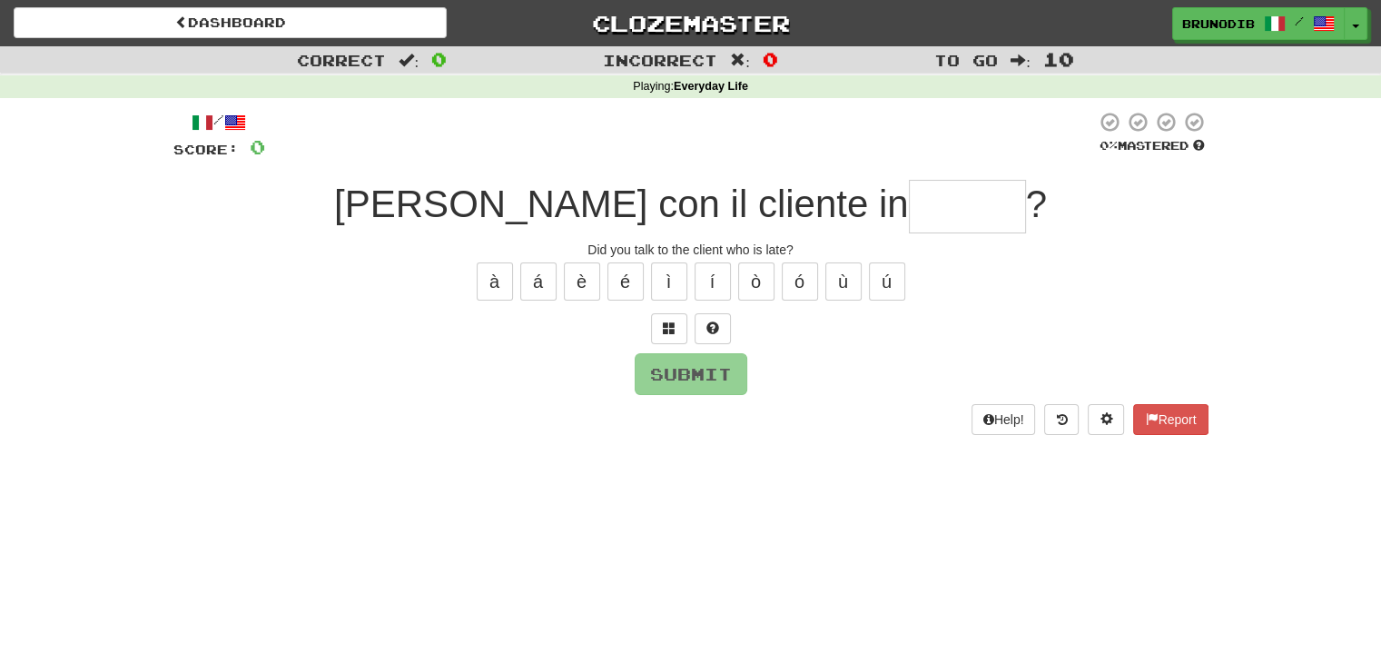
click at [845, 215] on span "[PERSON_NAME] con il cliente in" at bounding box center [621, 203] width 575 height 43
click at [909, 208] on input "text" at bounding box center [967, 207] width 117 height 54
type input "*******"
click at [732, 378] on button "Submit" at bounding box center [691, 375] width 113 height 42
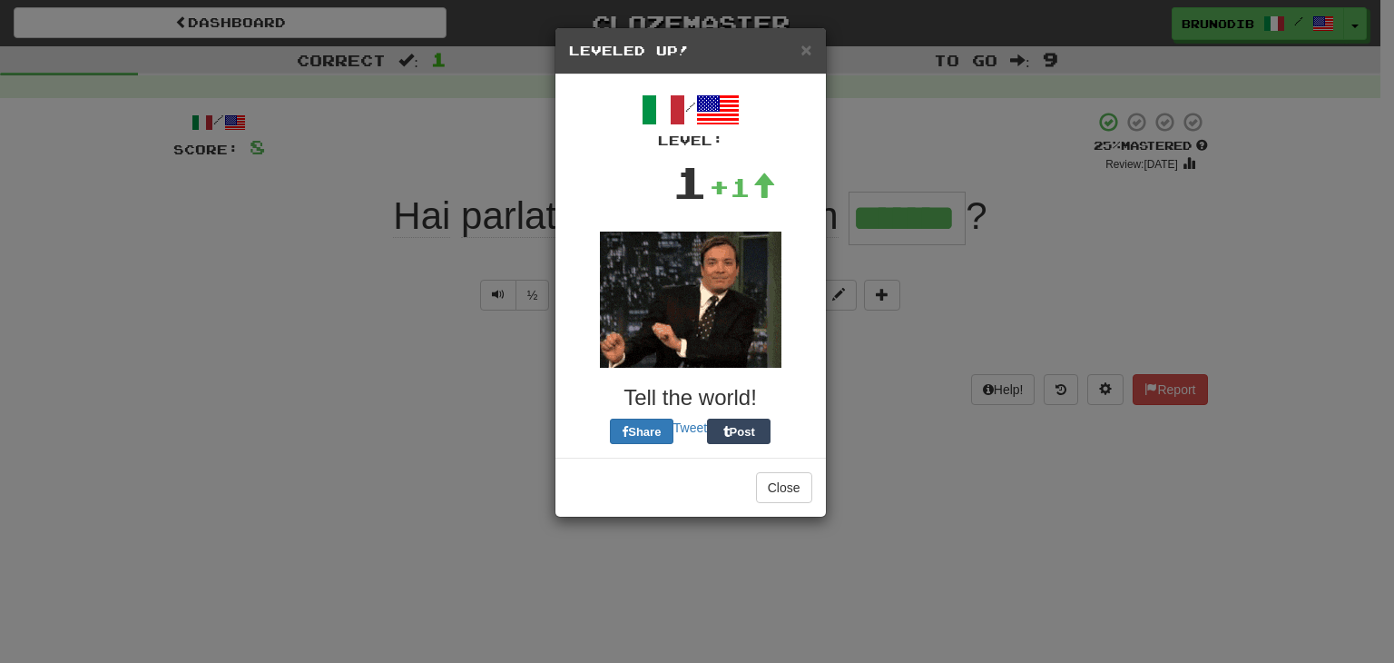
click at [732, 378] on div "× Leveled Up! / Level: 1 +1 Tell the world! Share Tweet Post Close" at bounding box center [691, 272] width 272 height 490
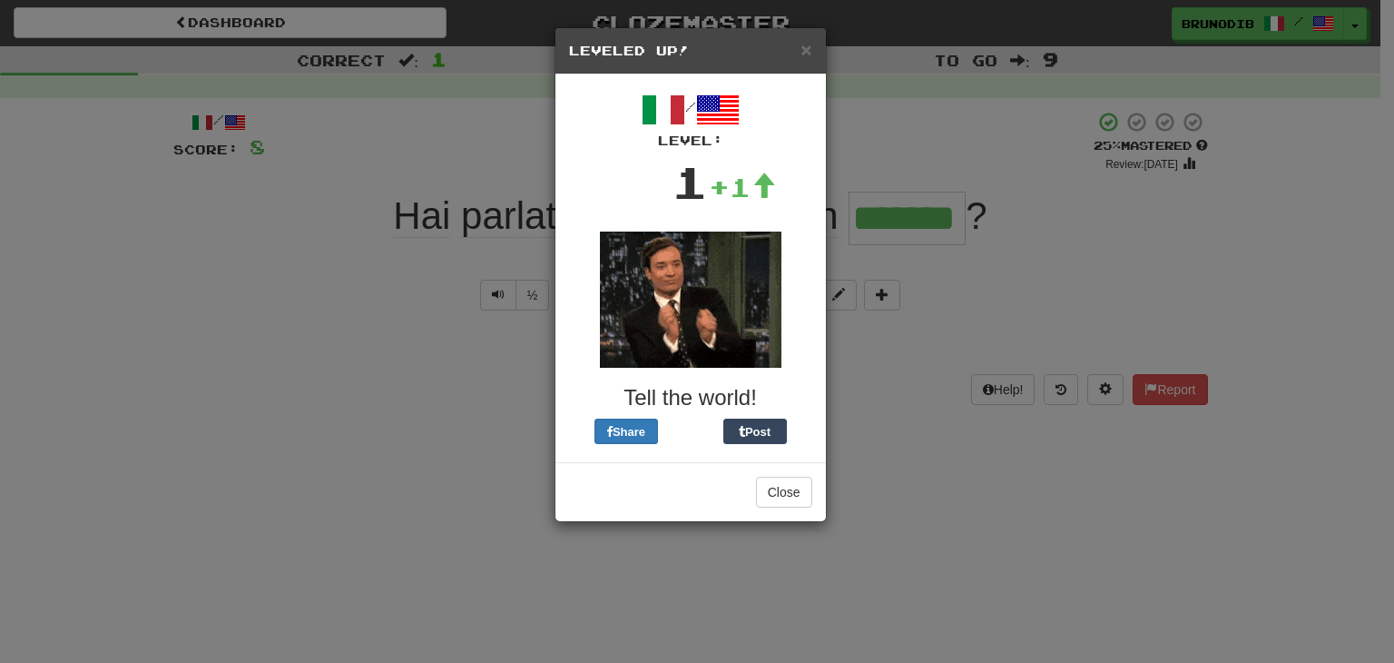
click at [781, 507] on div "Close" at bounding box center [691, 491] width 271 height 59
click at [807, 519] on div "Close" at bounding box center [691, 491] width 271 height 59
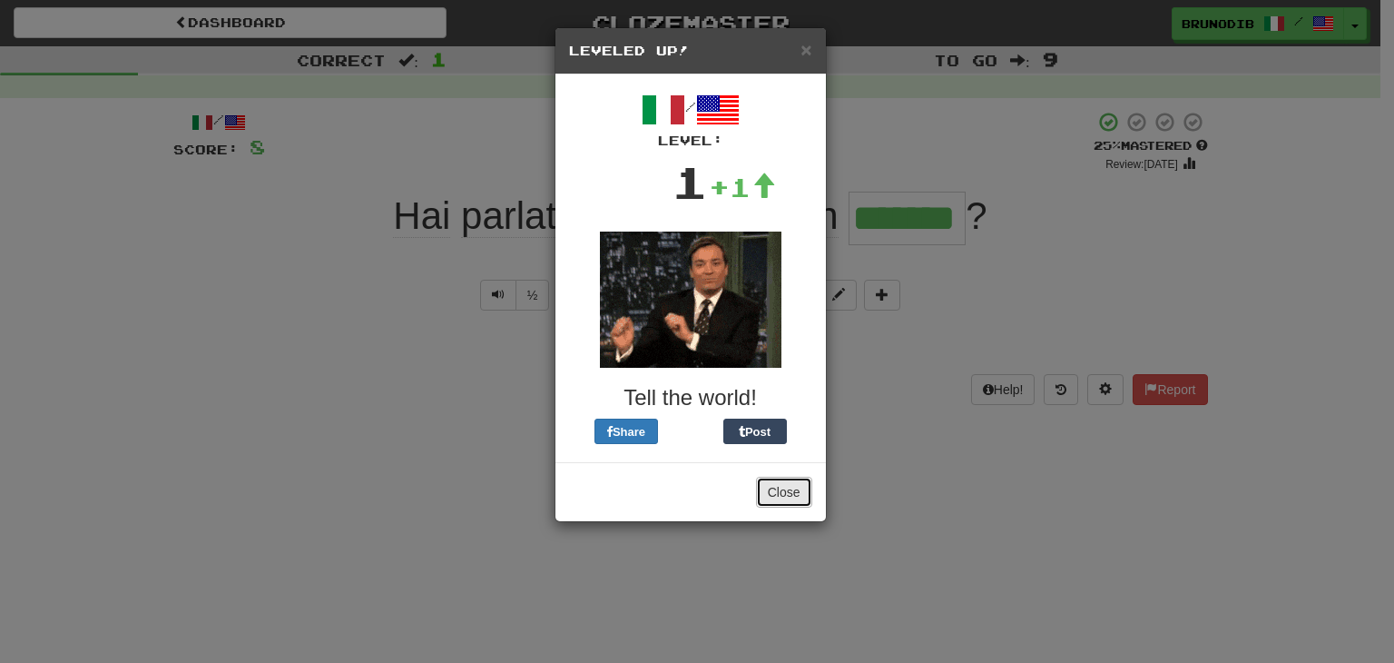
click at [798, 505] on button "Close" at bounding box center [784, 492] width 56 height 31
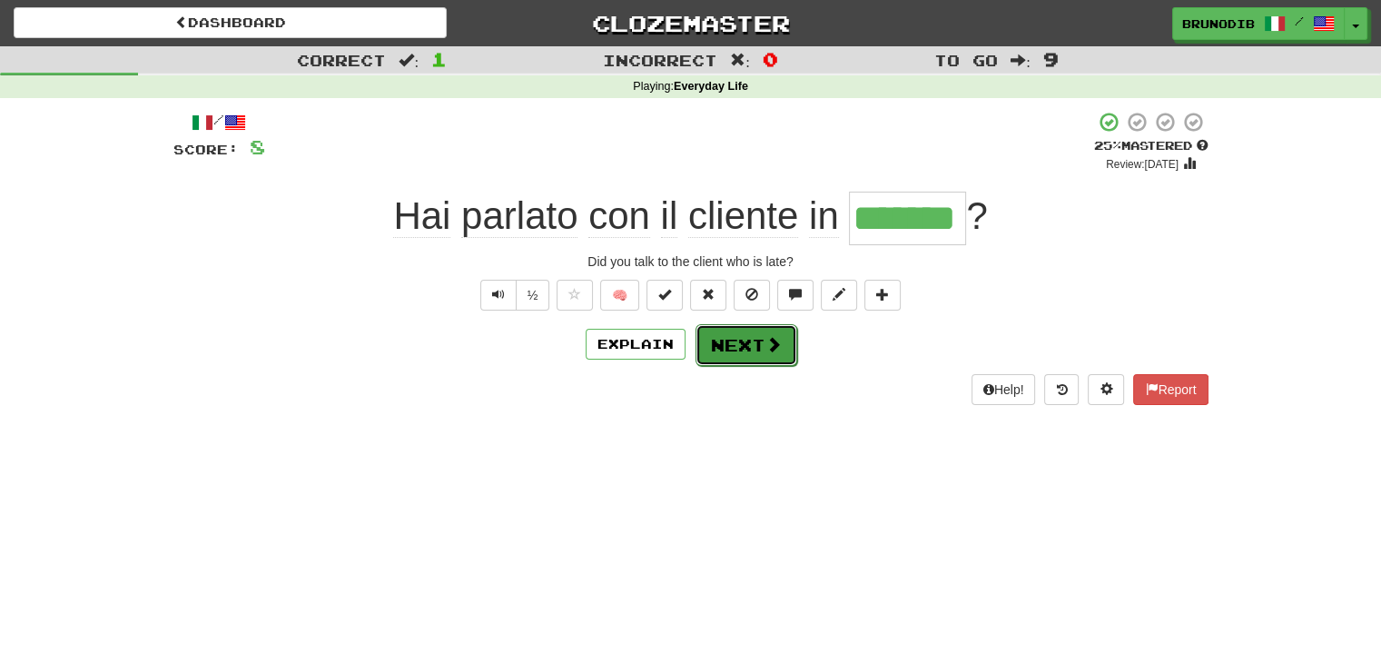
click at [760, 335] on button "Next" at bounding box center [746, 345] width 102 height 42
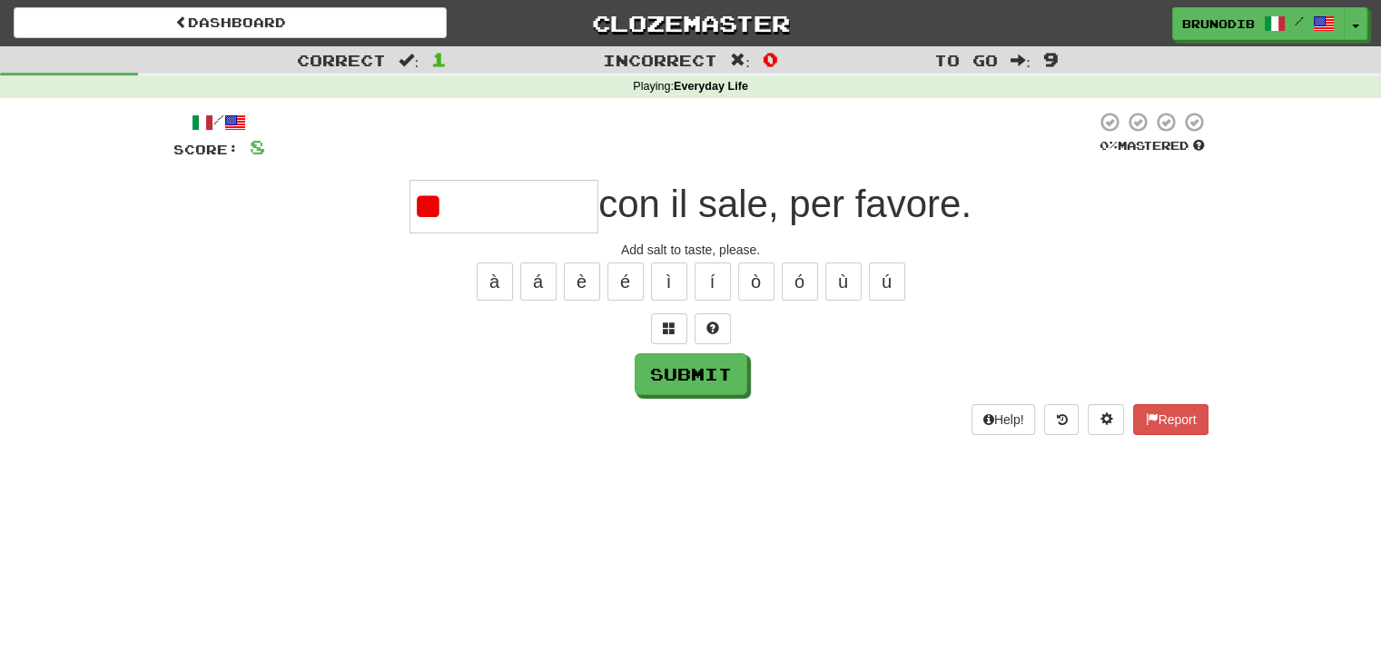
type input "*"
click at [708, 339] on button at bounding box center [712, 328] width 36 height 31
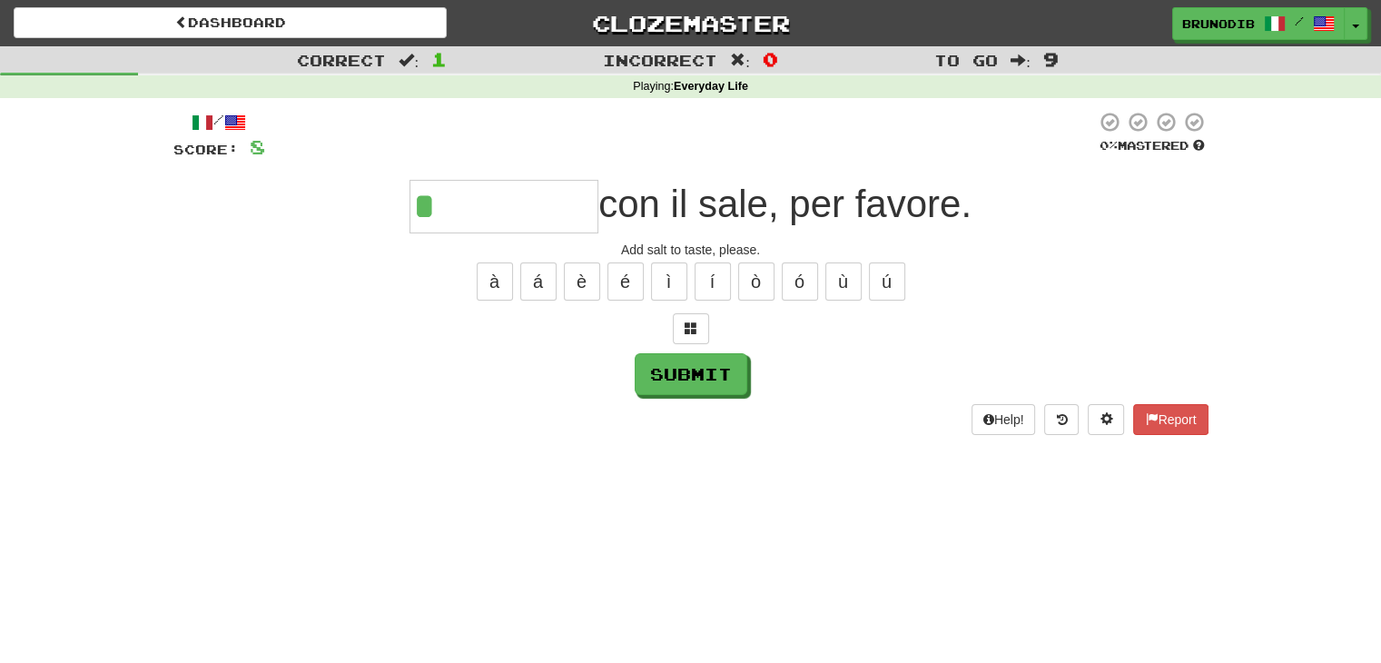
click at [708, 339] on div at bounding box center [690, 328] width 1035 height 31
click at [519, 237] on div "/ Score: 8 0 % Mastered * con il sale, per favore. Add salt to taste, please. à…" at bounding box center [690, 272] width 1035 height 323
click at [533, 212] on input "**" at bounding box center [503, 207] width 189 height 54
click at [726, 360] on button "Submit" at bounding box center [691, 375] width 113 height 42
type input "**********"
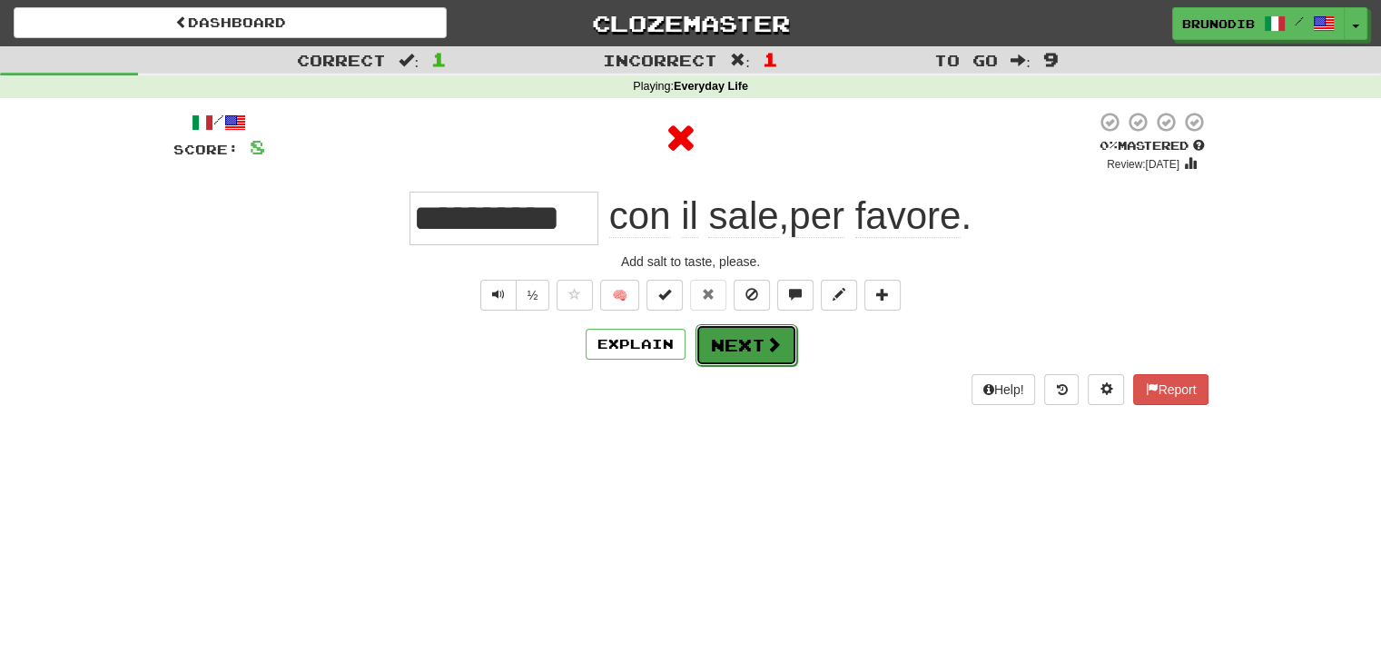
click at [743, 334] on button "Next" at bounding box center [746, 345] width 102 height 42
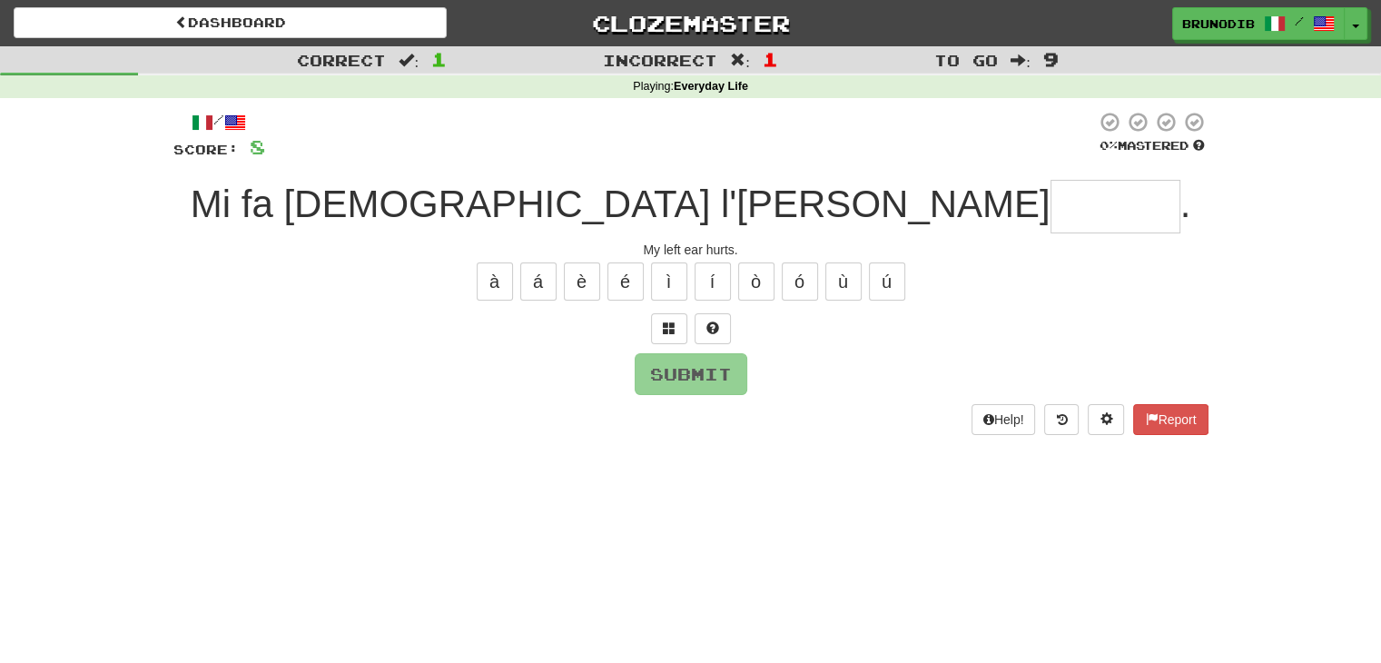
click at [1050, 231] on input "text" at bounding box center [1115, 207] width 130 height 54
click at [1050, 229] on input "text" at bounding box center [1115, 207] width 130 height 54
type input "********"
click at [735, 360] on button "Submit" at bounding box center [691, 375] width 113 height 42
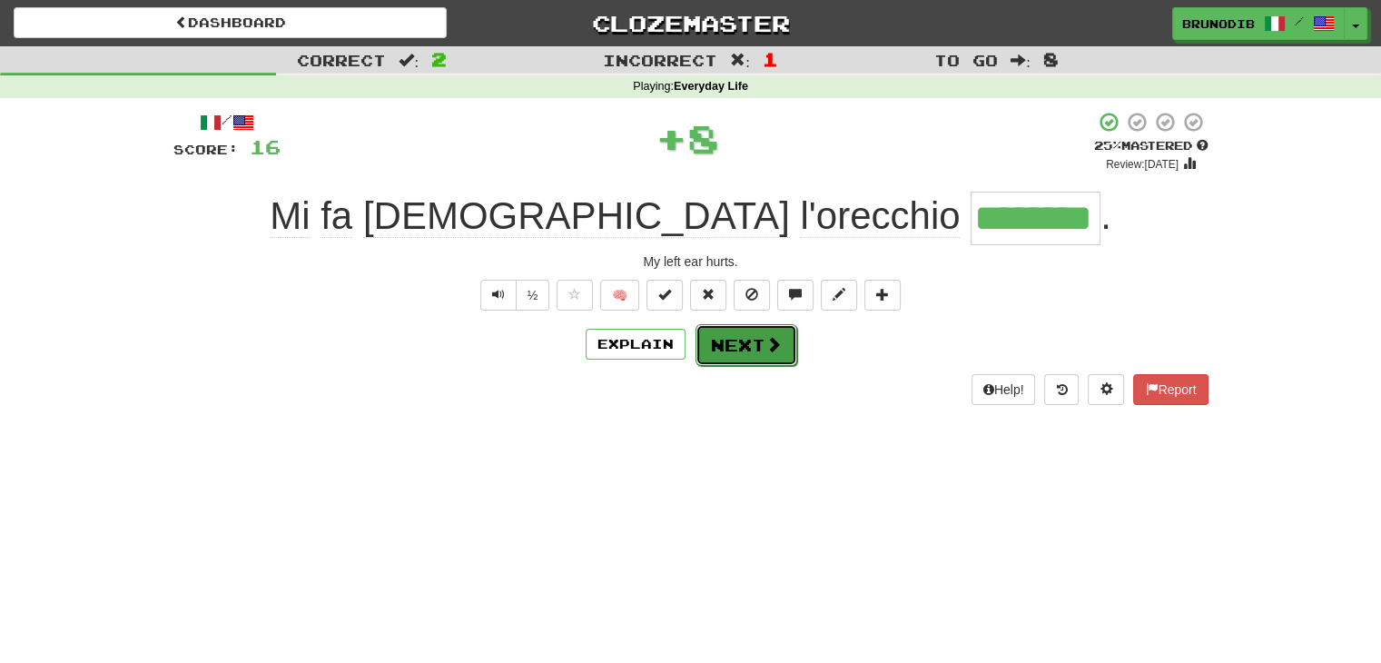
click at [748, 344] on button "Next" at bounding box center [746, 345] width 102 height 42
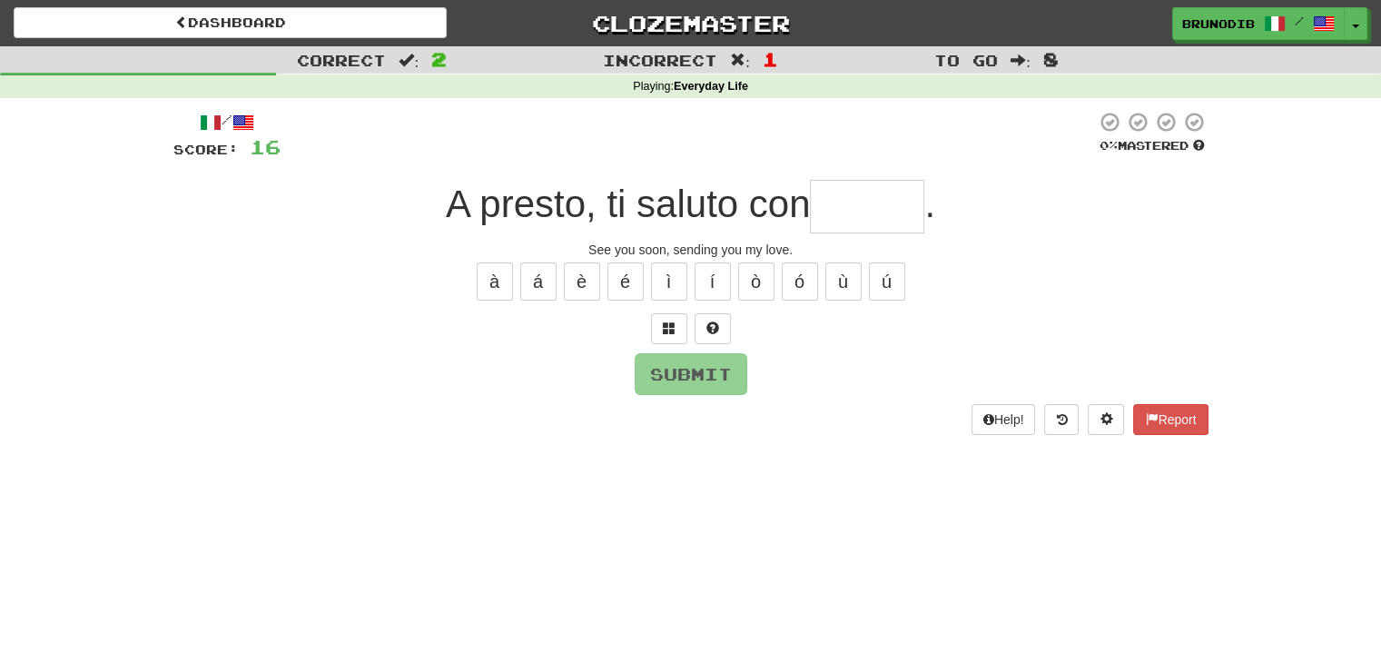
click at [841, 186] on input "text" at bounding box center [867, 207] width 114 height 54
click at [711, 331] on span at bounding box center [712, 326] width 13 height 13
click at [703, 350] on div "/ Score: 16 0 % Mastered A presto, ti saluto con **** . See you soon, sending y…" at bounding box center [690, 272] width 1035 height 323
click at [699, 375] on button "Submit" at bounding box center [691, 374] width 113 height 42
type input "*******"
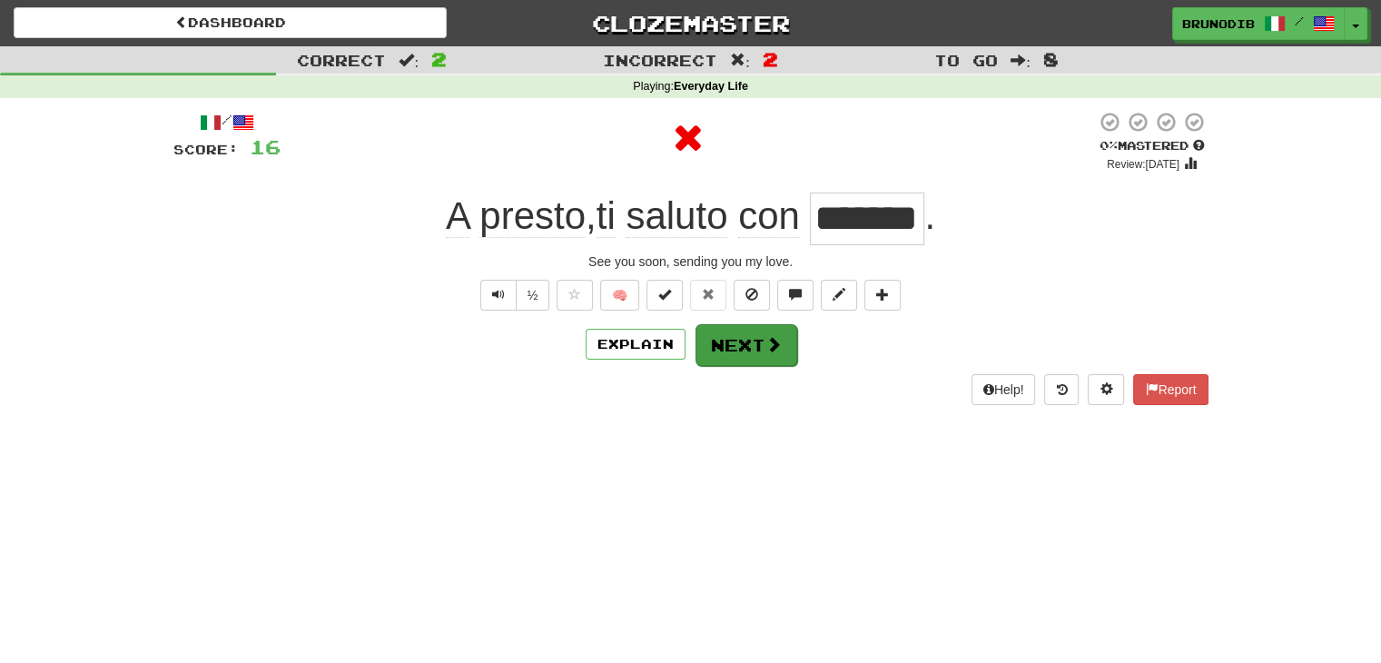
drag, startPoint x: 699, startPoint y: 375, endPoint x: 728, endPoint y: 326, distance: 57.0
click at [728, 326] on div "/ Score: 16 0 % Mastered Review: [DATE] A presto , ti saluto con ******* . See …" at bounding box center [690, 257] width 1035 height 293
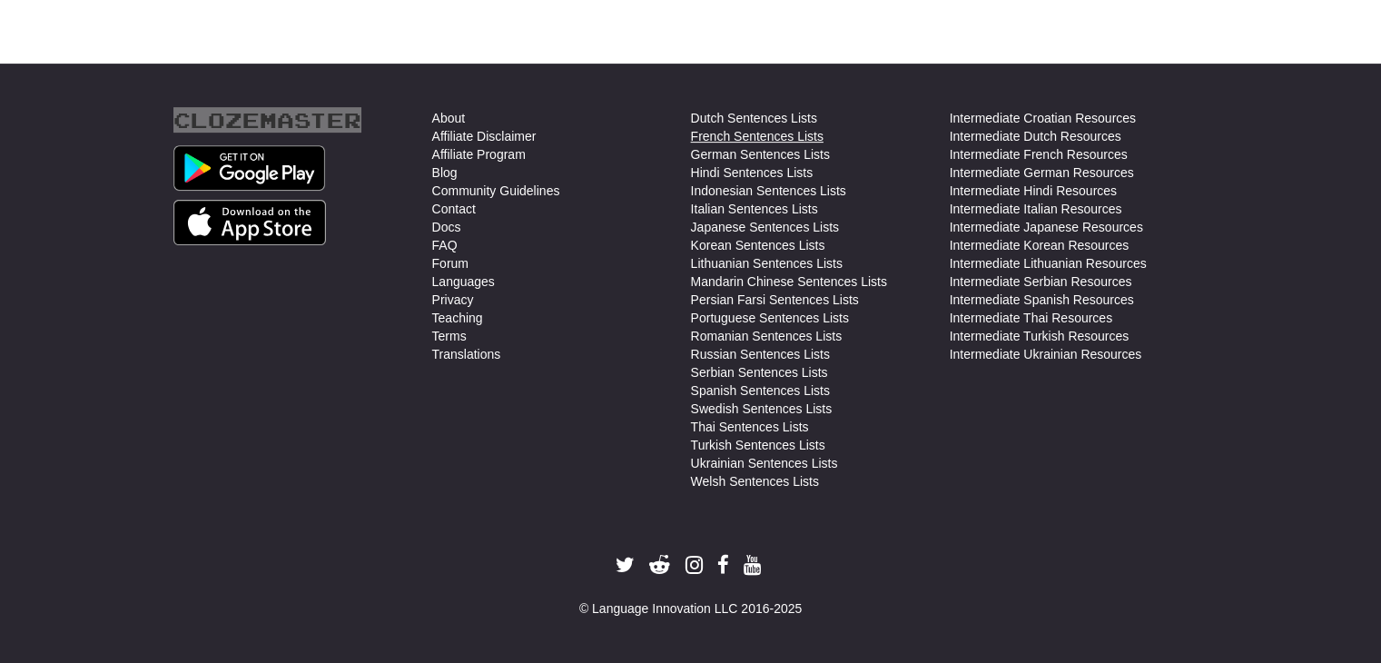
scroll to position [566, 0]
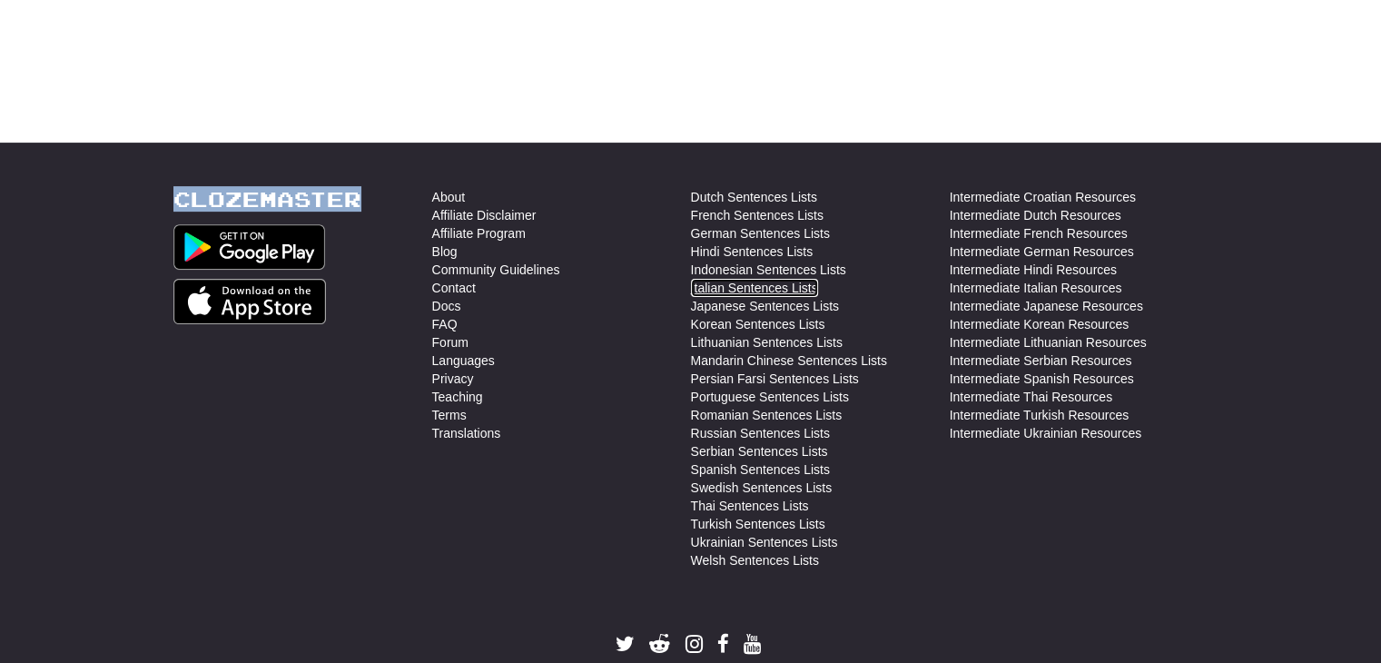
click at [694, 288] on link "Italian Sentences Lists" at bounding box center [754, 288] width 127 height 18
click at [580, 222] on li "Affiliate Disclaimer" at bounding box center [561, 215] width 259 height 18
